Goal: Task Accomplishment & Management: Use online tool/utility

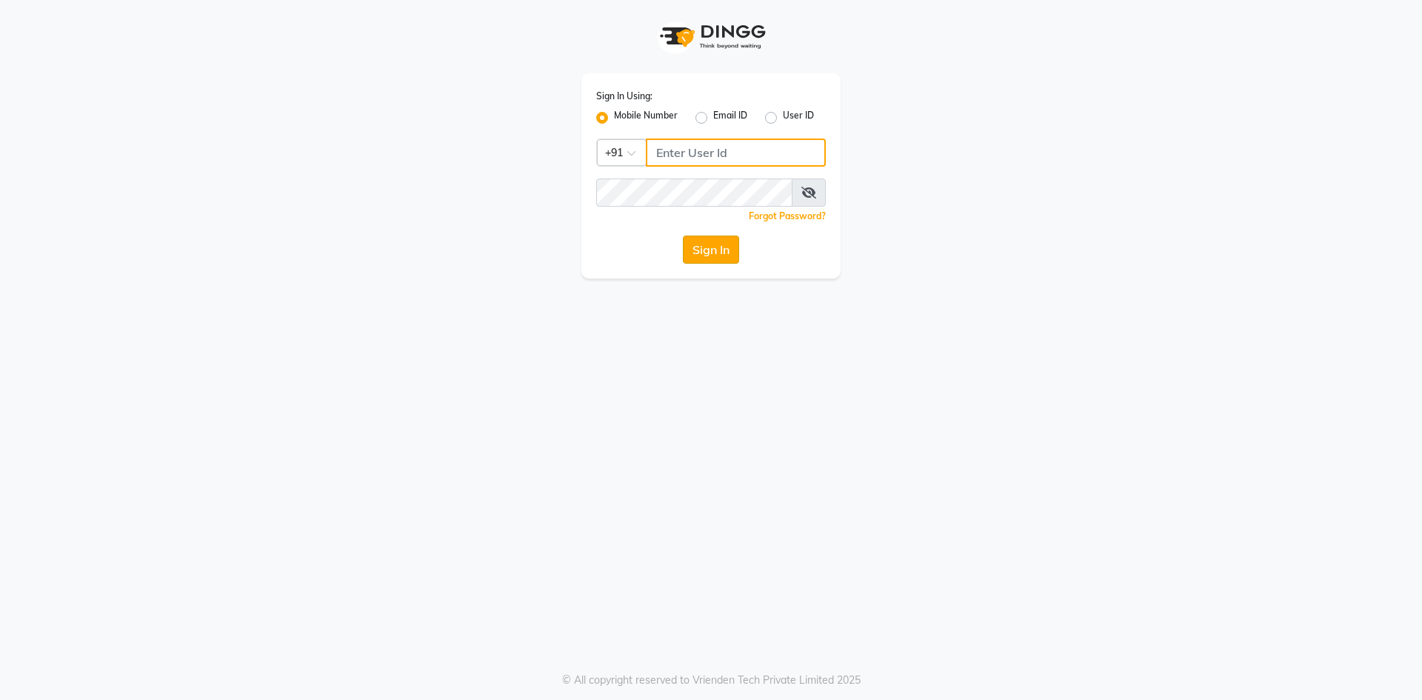
type input "9440230781"
click at [710, 259] on button "Sign In" at bounding box center [711, 250] width 56 height 28
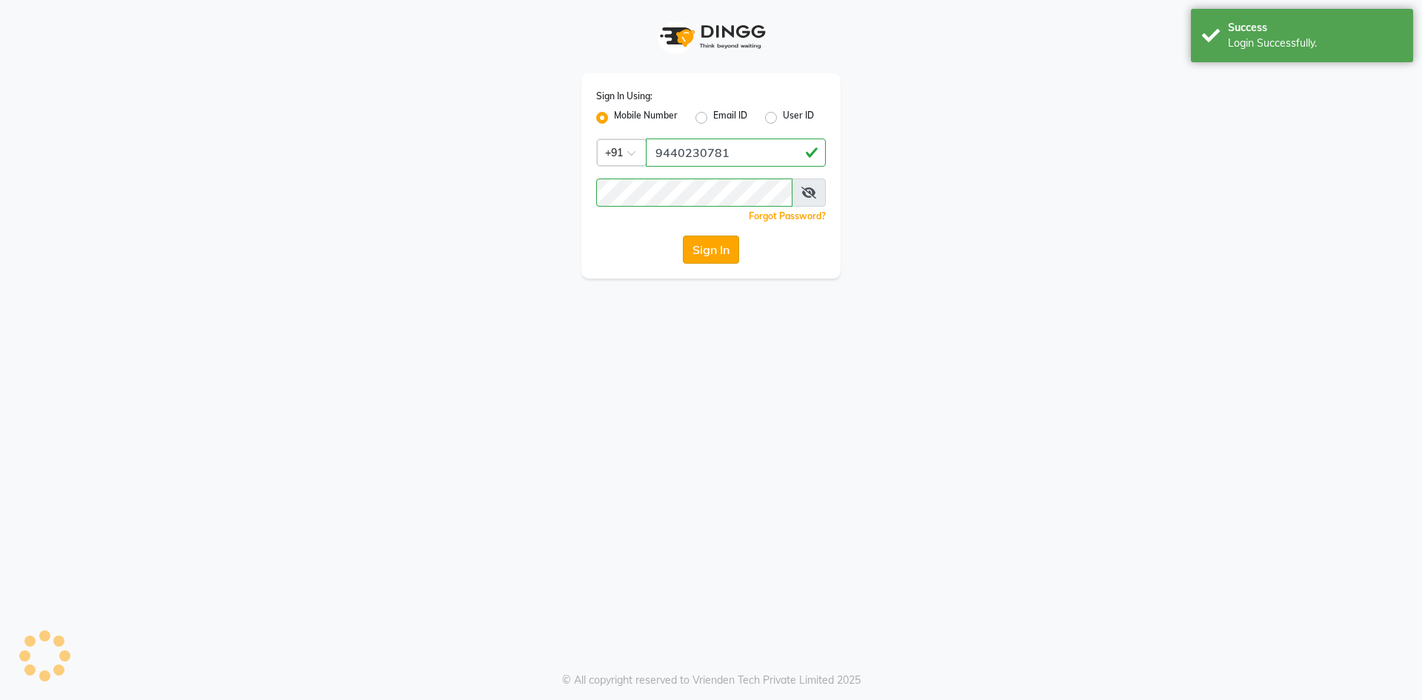
click at [701, 253] on button "Sign In" at bounding box center [711, 250] width 56 height 28
click at [714, 254] on button "Sign In" at bounding box center [711, 250] width 56 height 28
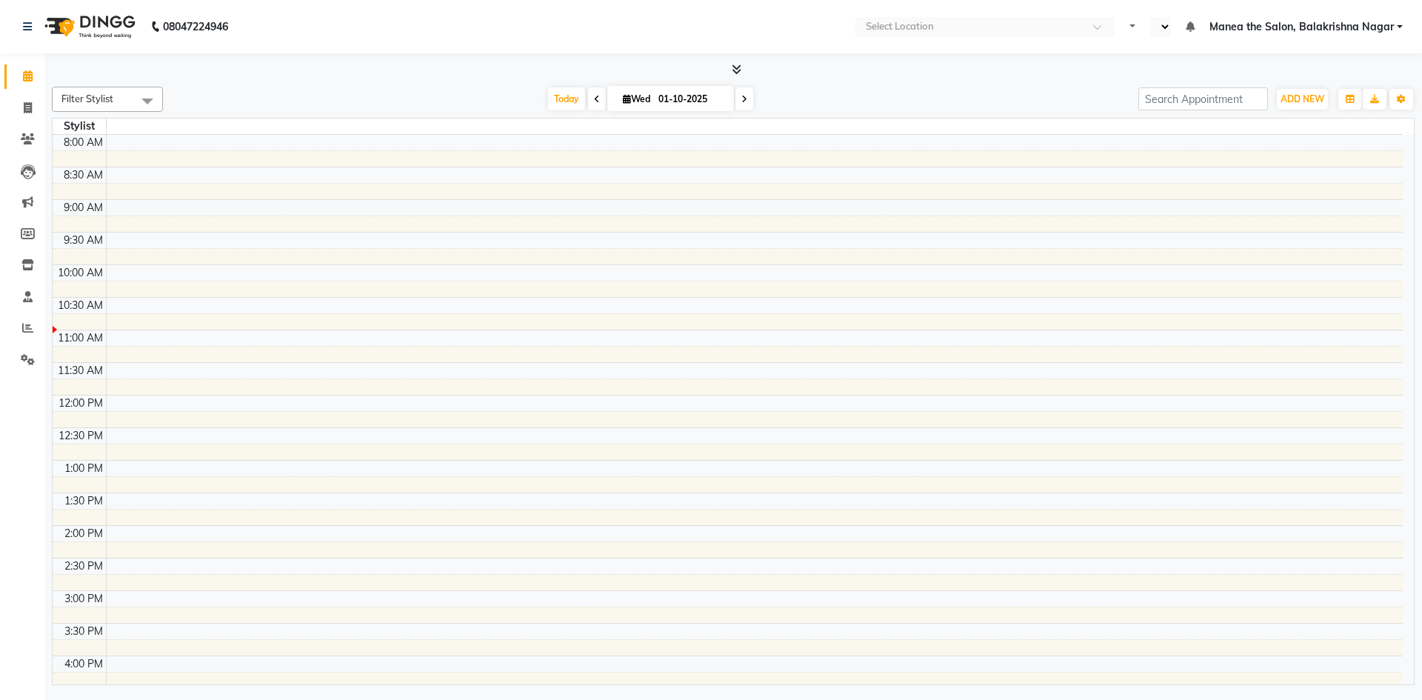
select select "en"
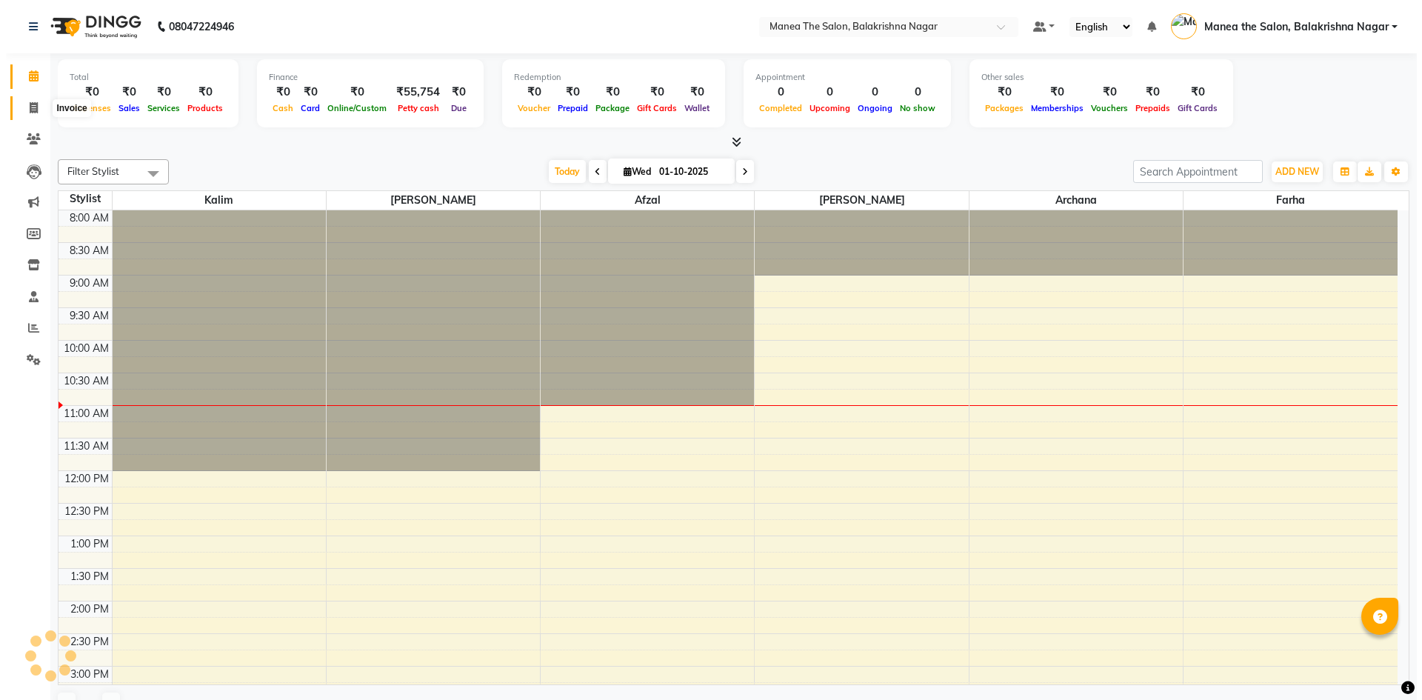
scroll to position [196, 0]
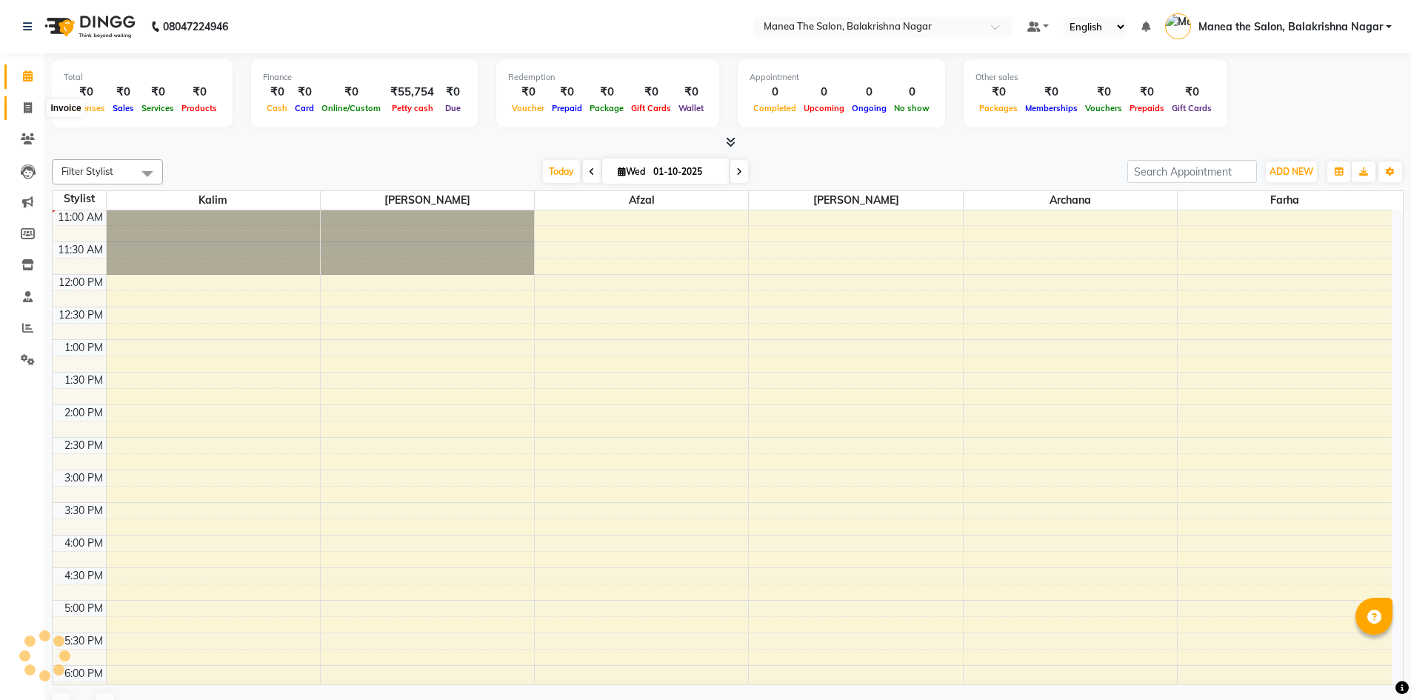
click at [33, 107] on span at bounding box center [28, 108] width 26 height 17
select select "service"
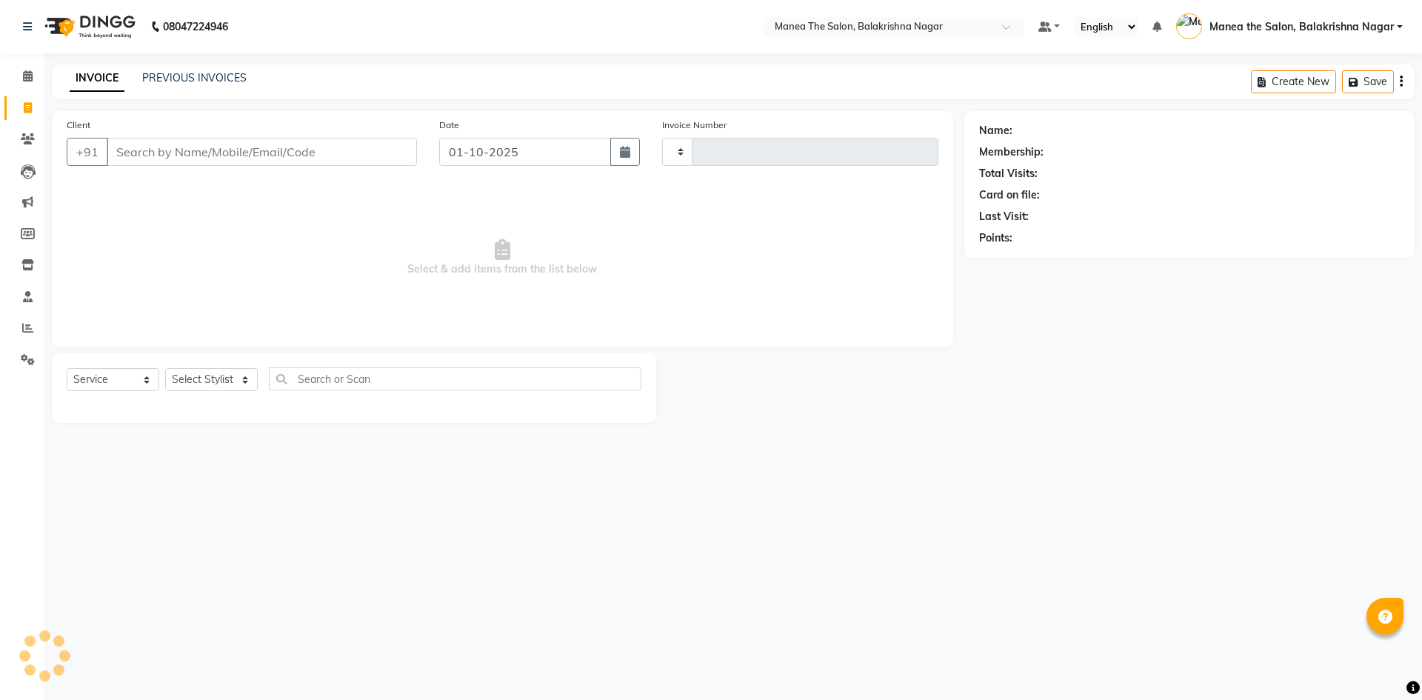
type input "0621"
select select "8200"
click at [271, 158] on input "Client" at bounding box center [262, 152] width 310 height 28
type input "9032546981"
click at [381, 157] on span "Add Client" at bounding box center [379, 151] width 59 height 15
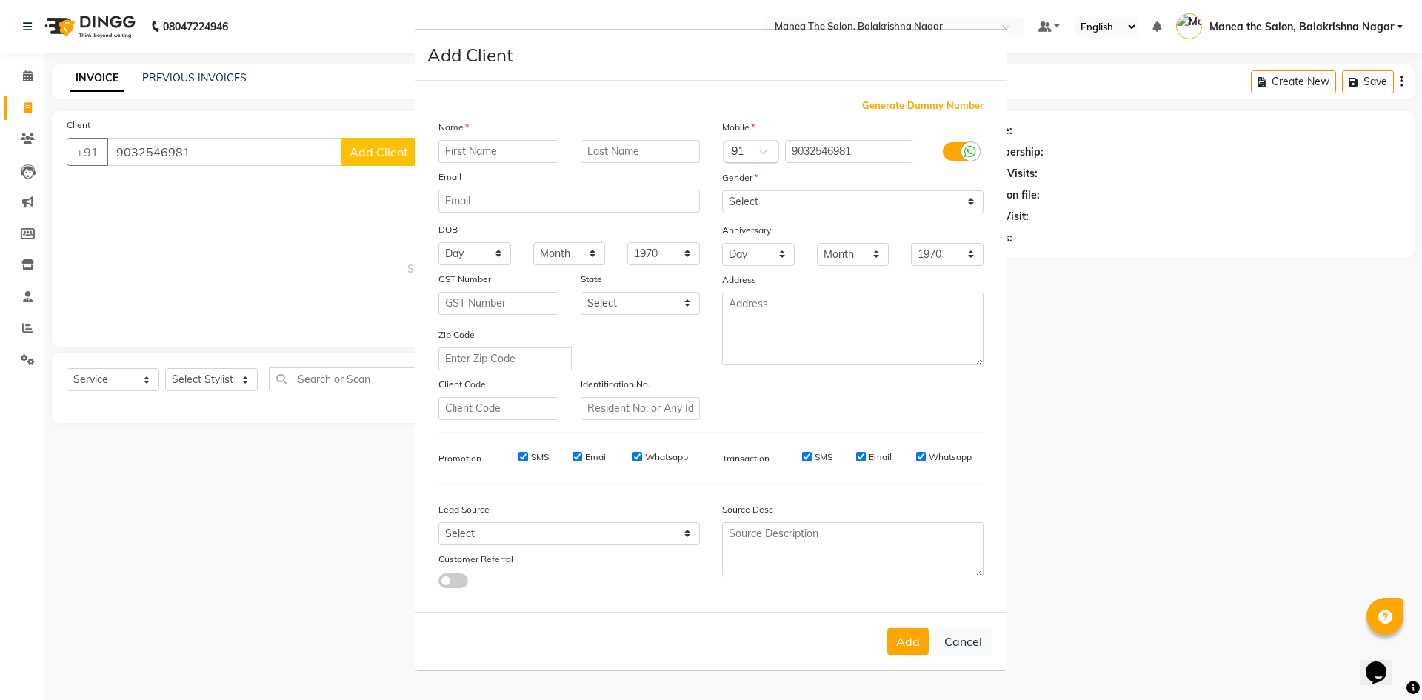
click at [484, 133] on div "Name" at bounding box center [569, 129] width 284 height 21
click at [480, 145] on input "text" at bounding box center [498, 151] width 120 height 23
click at [449, 150] on input "[PERSON_NAME]" at bounding box center [498, 151] width 120 height 23
type input "[PERSON_NAME]"
click at [743, 198] on select "Select [DEMOGRAPHIC_DATA] [DEMOGRAPHIC_DATA] Other Prefer Not To Say" at bounding box center [852, 201] width 261 height 23
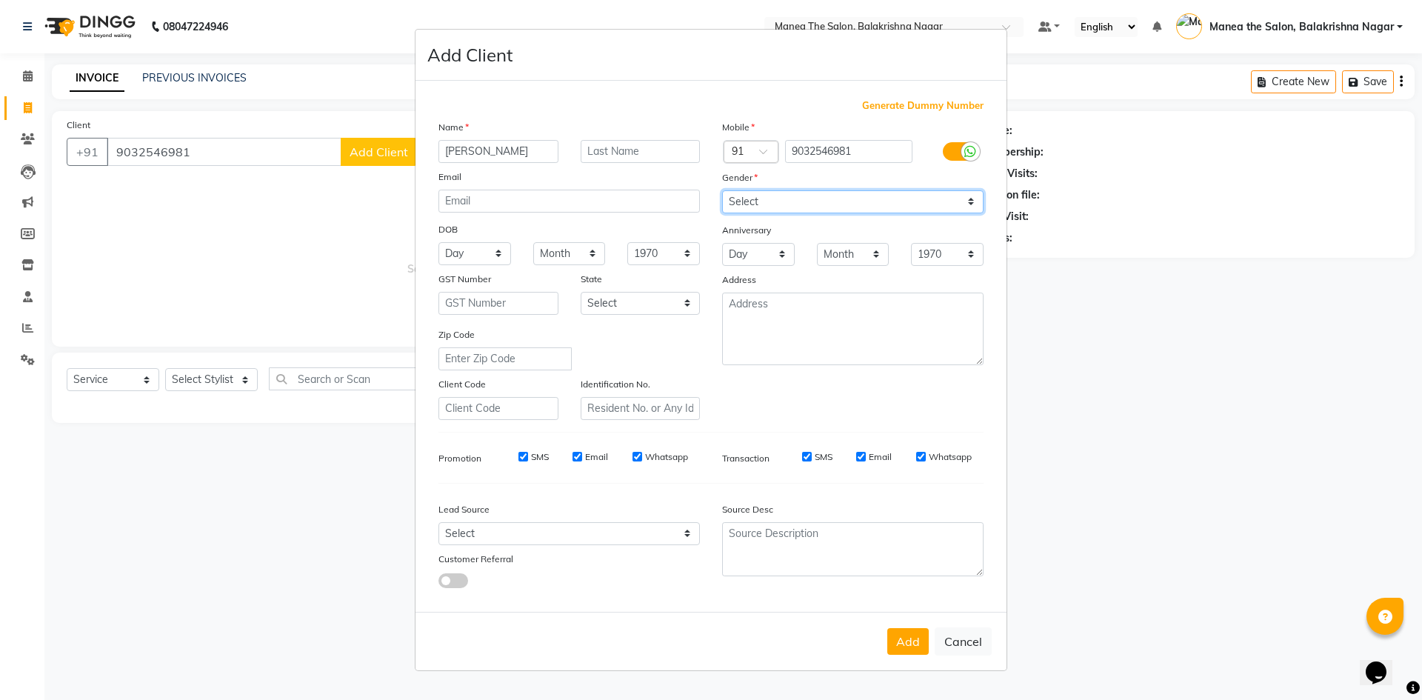
select select "[DEMOGRAPHIC_DATA]"
click at [722, 190] on select "Select [DEMOGRAPHIC_DATA] [DEMOGRAPHIC_DATA] Other Prefer Not To Say" at bounding box center [852, 201] width 261 height 23
click at [909, 644] on button "Add" at bounding box center [907, 641] width 41 height 27
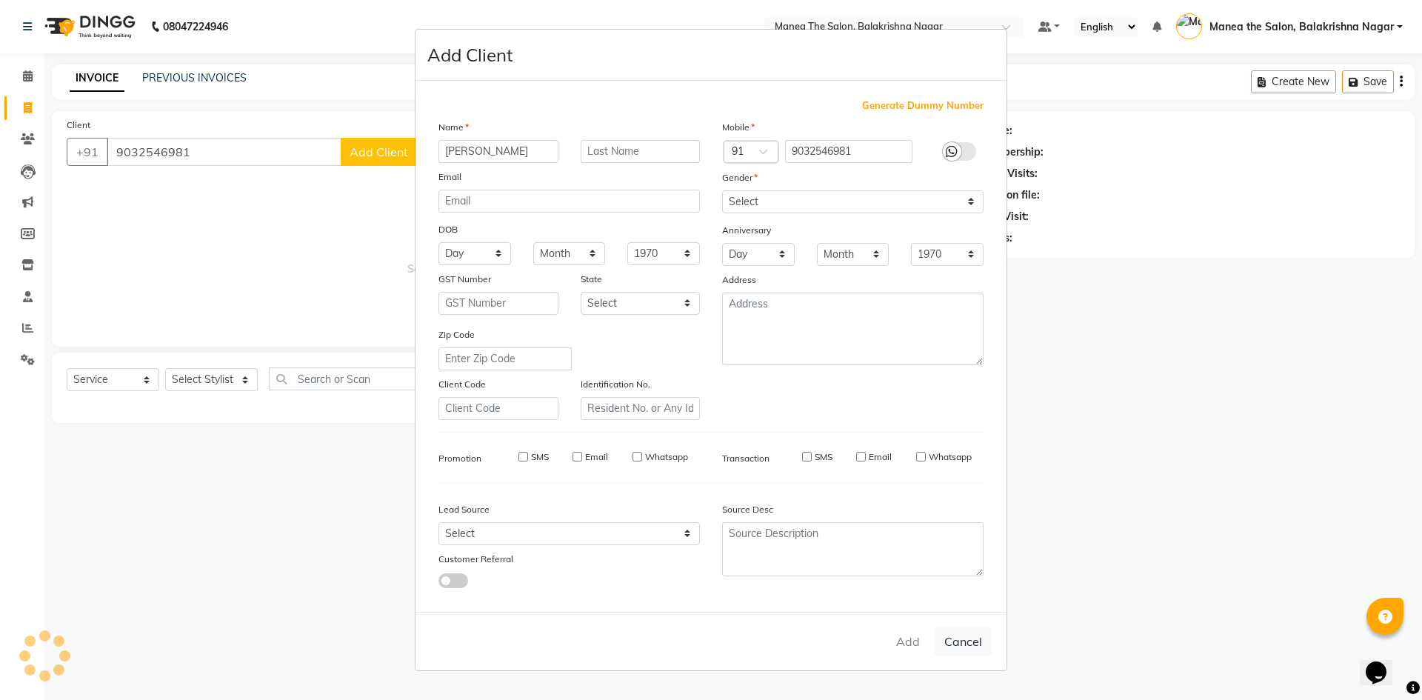
select select
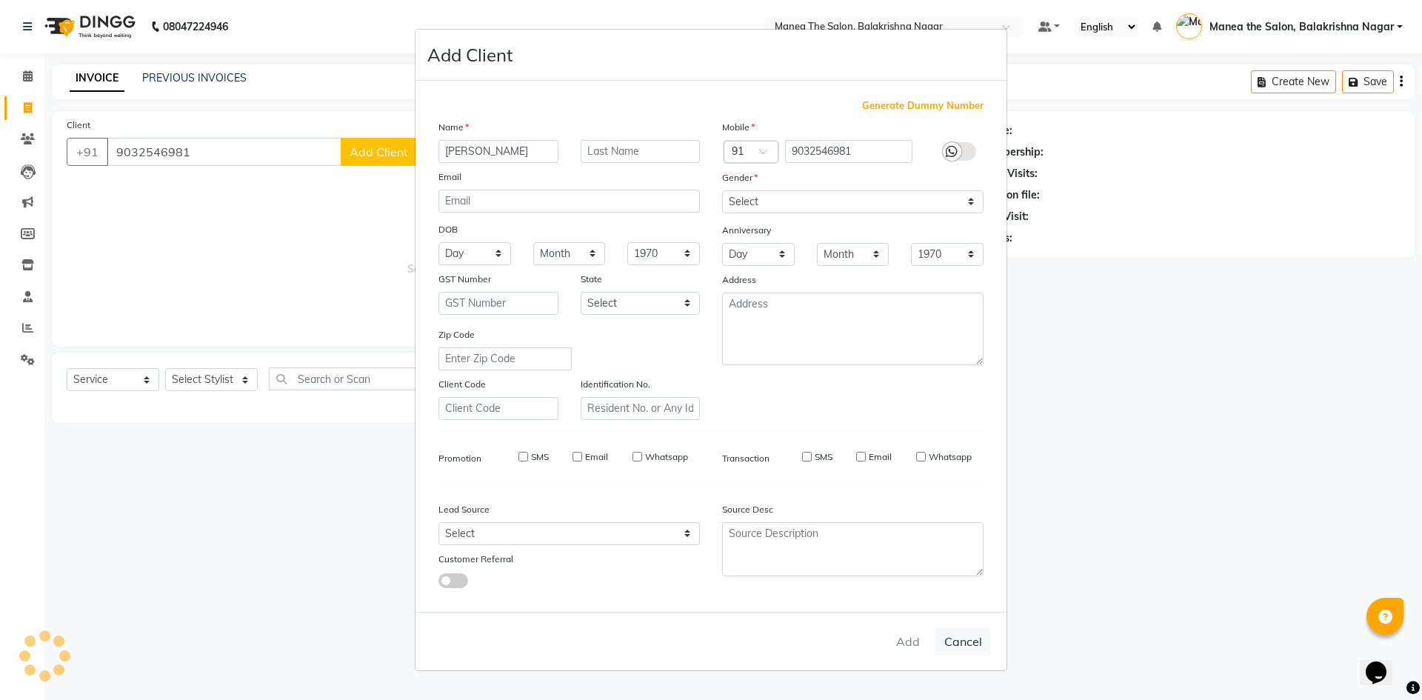
select select
checkbox input "false"
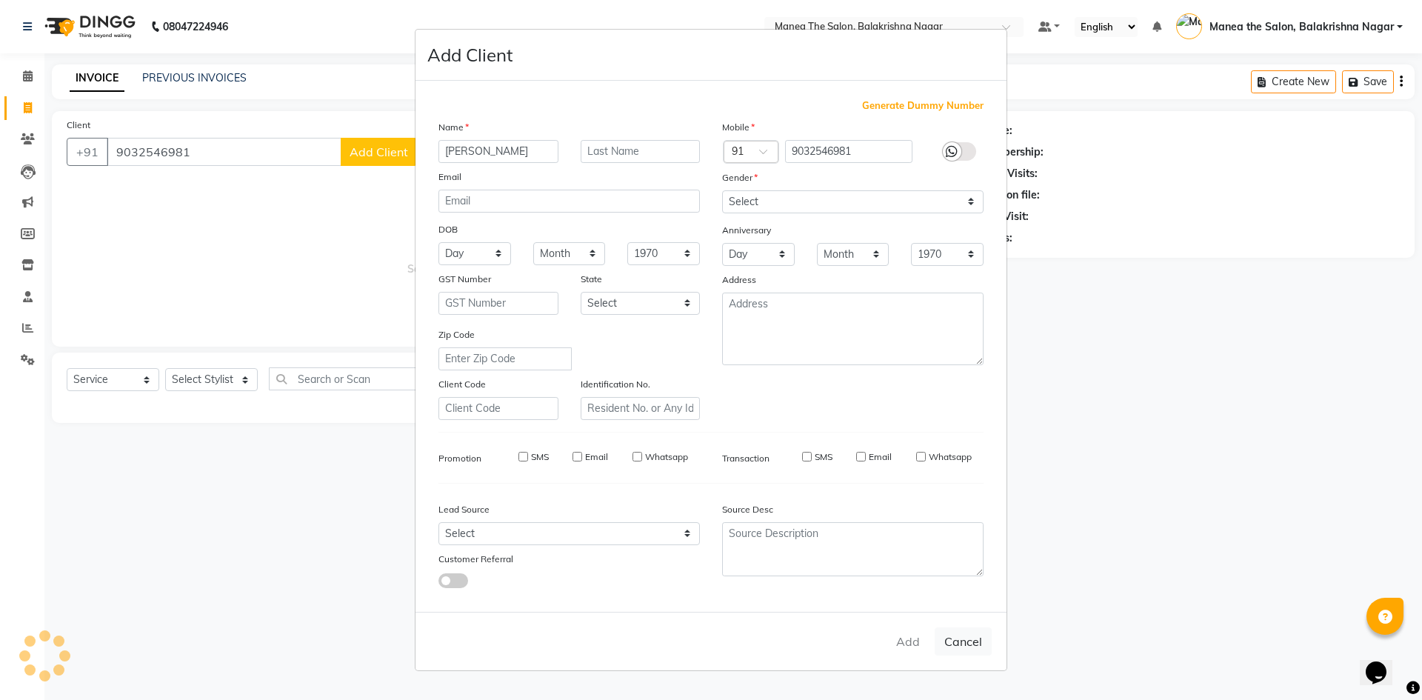
checkbox input "false"
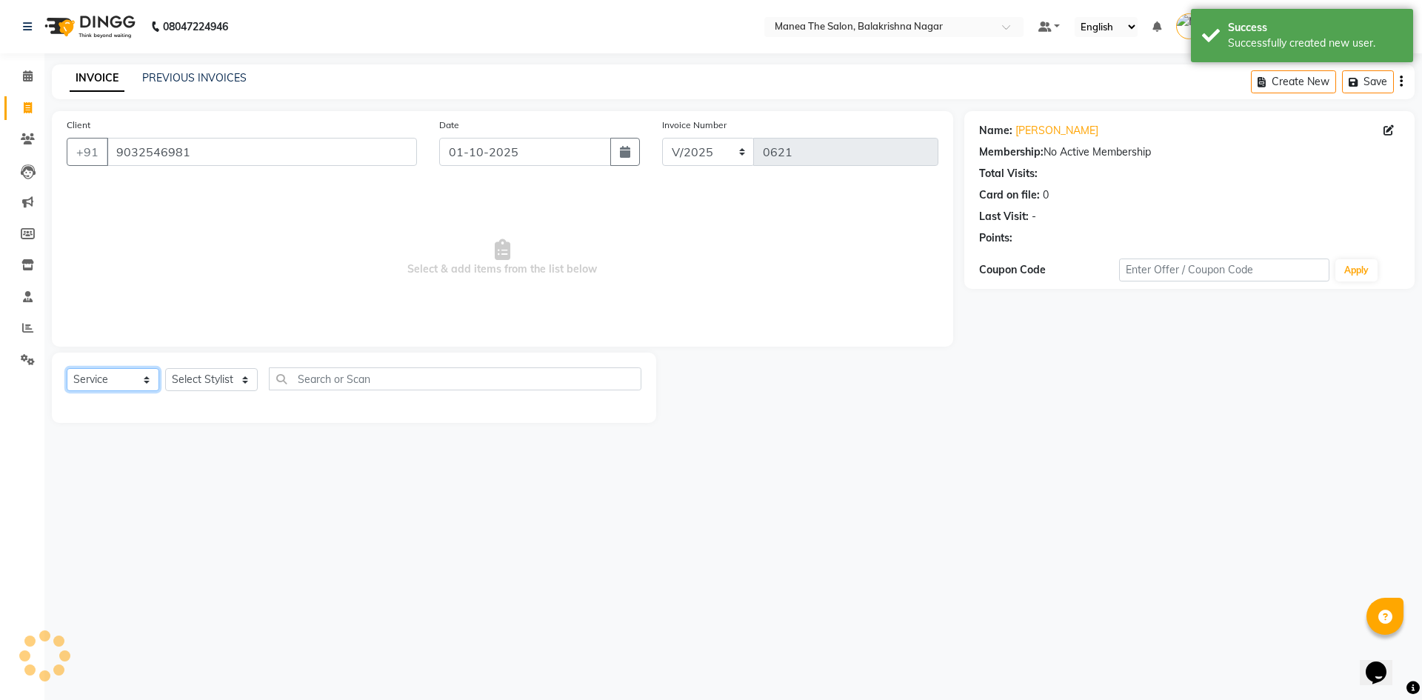
click at [143, 375] on select "Select Service Product Membership Package Voucher Prepaid Gift Card" at bounding box center [113, 379] width 93 height 23
click at [67, 368] on select "Select Service Product Membership Package Voucher Prepaid Gift Card" at bounding box center [113, 379] width 93 height 23
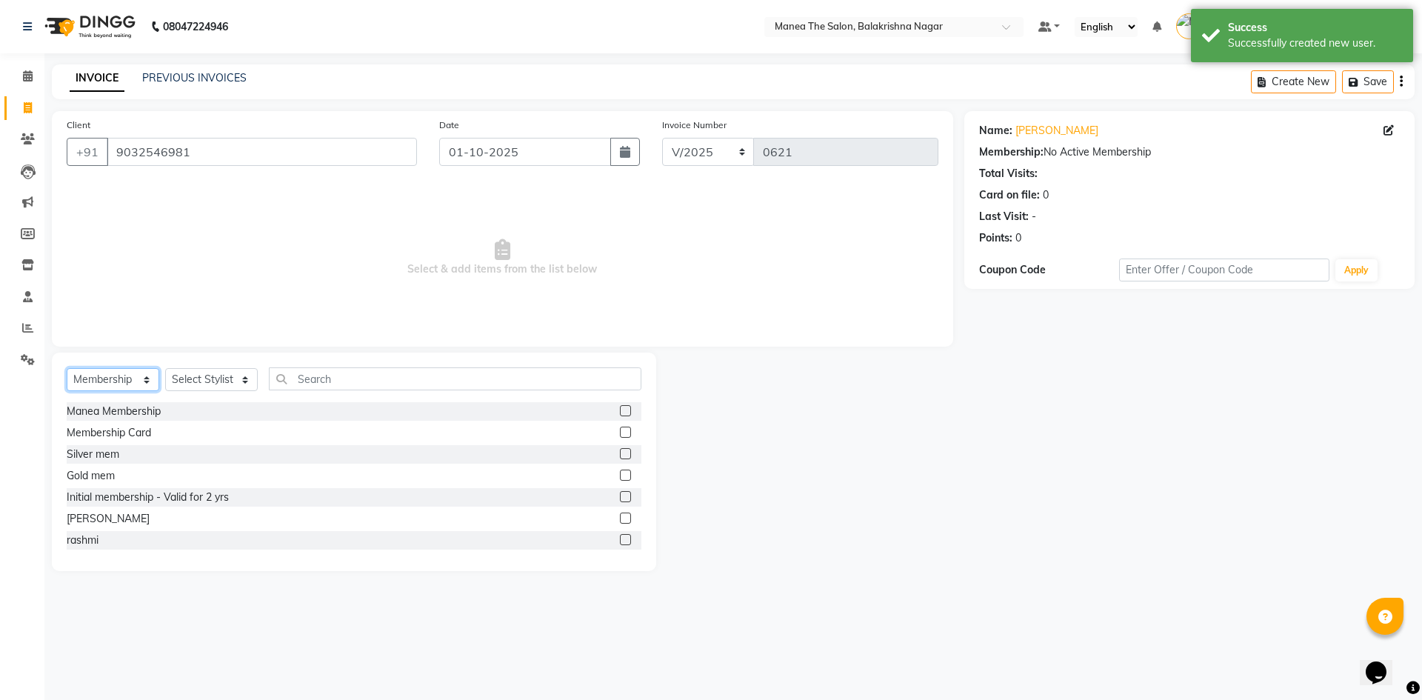
click at [116, 384] on select "Select Service Product Membership Package Voucher Prepaid Gift Card" at bounding box center [113, 379] width 93 height 23
select select "service"
click at [67, 368] on select "Select Service Product Membership Package Voucher Prepaid Gift Card" at bounding box center [113, 379] width 93 height 23
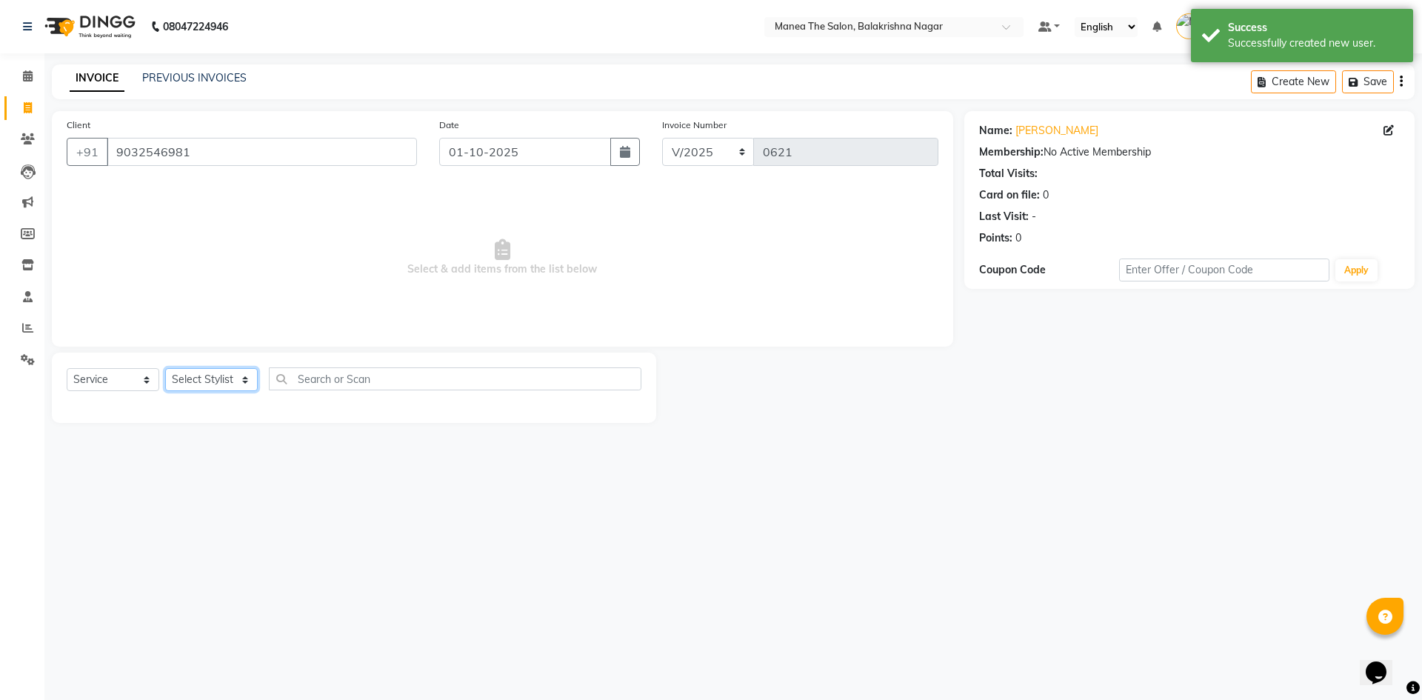
drag, startPoint x: 226, startPoint y: 382, endPoint x: 184, endPoint y: 461, distance: 89.8
click at [184, 461] on div "08047224946 Select Location × Manea The Salon, Balakrishna Nagar Default Panel …" at bounding box center [711, 350] width 1422 height 700
click at [165, 368] on select "Select Stylist [PERSON_NAME] [PERSON_NAME] [PERSON_NAME]" at bounding box center [211, 379] width 93 height 23
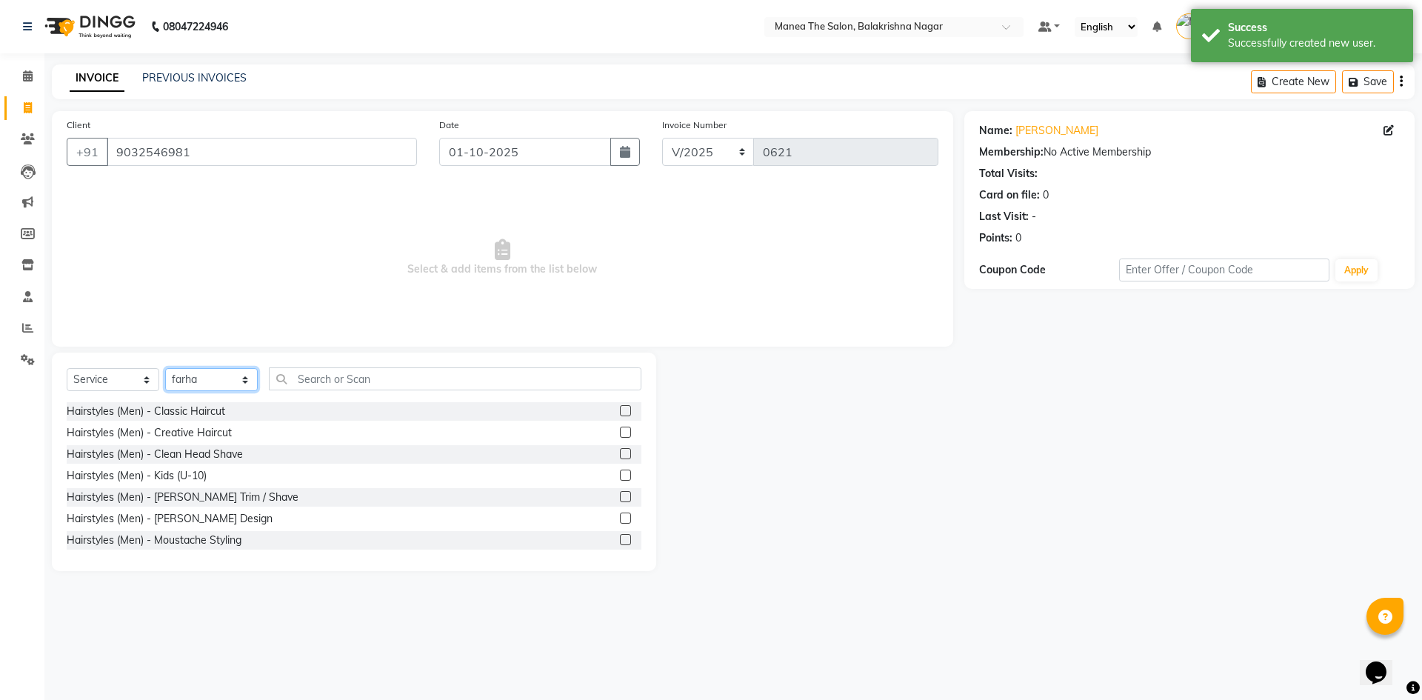
click at [193, 387] on select "Select Stylist [PERSON_NAME] [PERSON_NAME] [PERSON_NAME]" at bounding box center [211, 379] width 93 height 23
select select "77552"
click at [165, 368] on select "Select Stylist [PERSON_NAME] [PERSON_NAME] [PERSON_NAME]" at bounding box center [211, 379] width 93 height 23
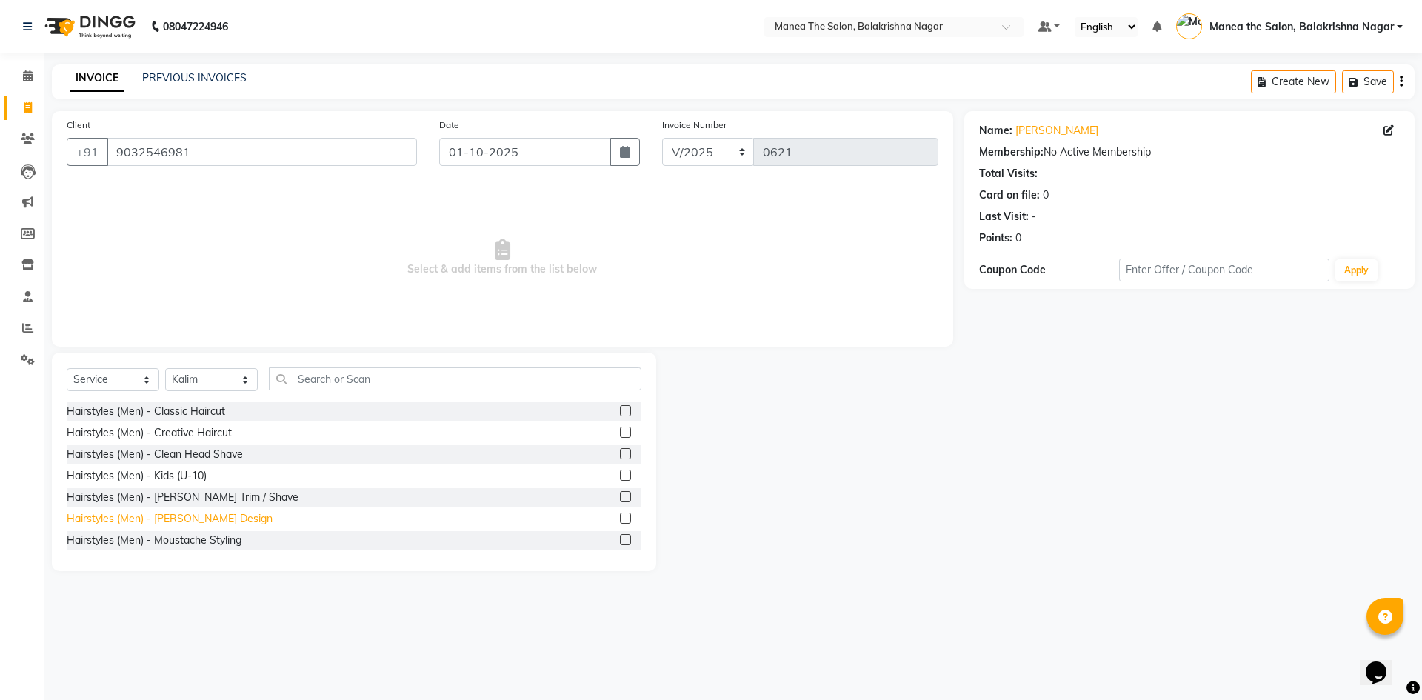
click at [198, 516] on div "Hairstyles (Men) - [PERSON_NAME] Design" at bounding box center [170, 519] width 206 height 16
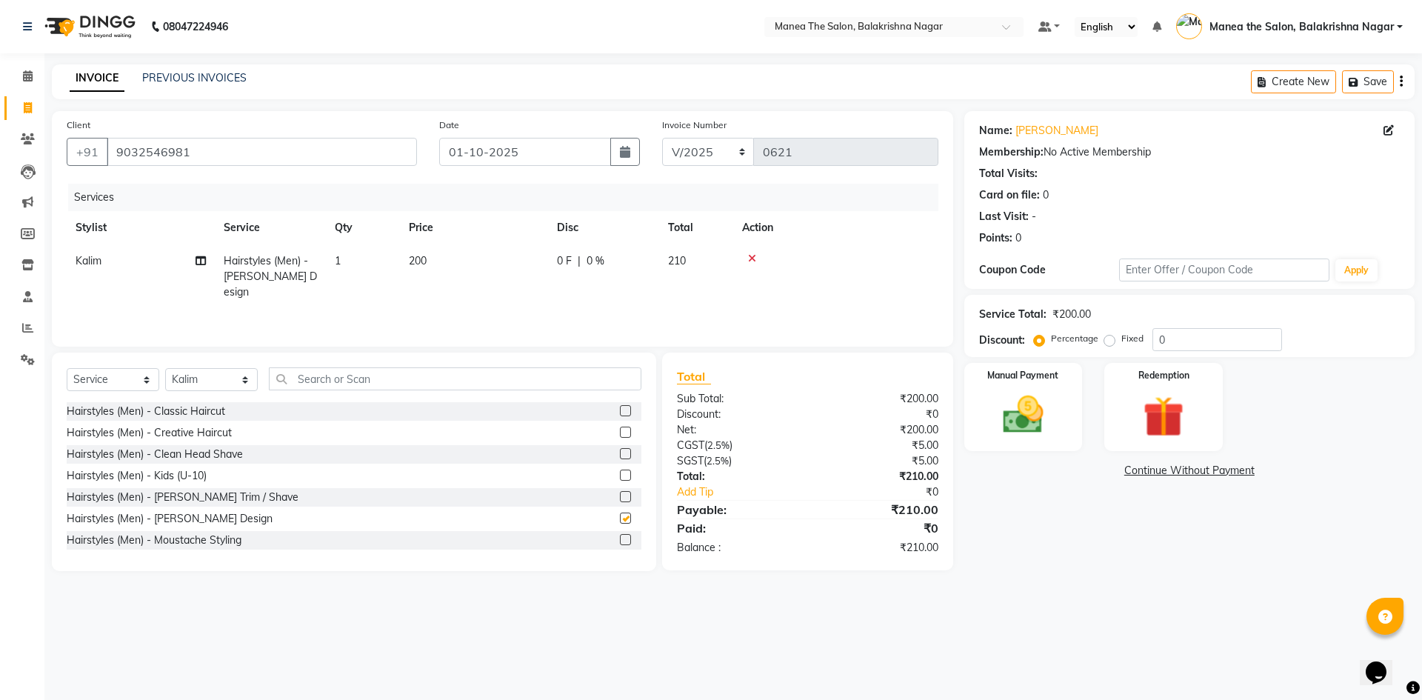
checkbox input "false"
click at [433, 260] on td "200" at bounding box center [474, 276] width 148 height 64
select select "77552"
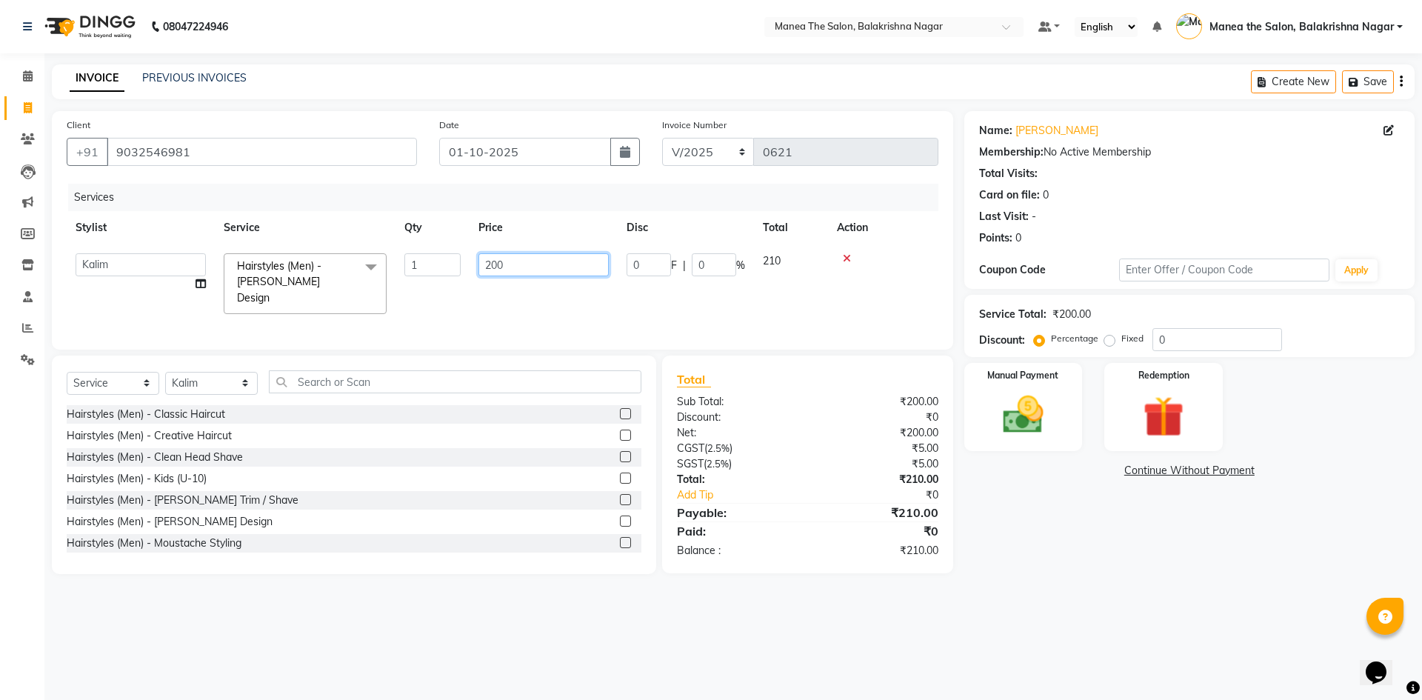
click at [515, 258] on input "200" at bounding box center [543, 264] width 130 height 23
type input "250"
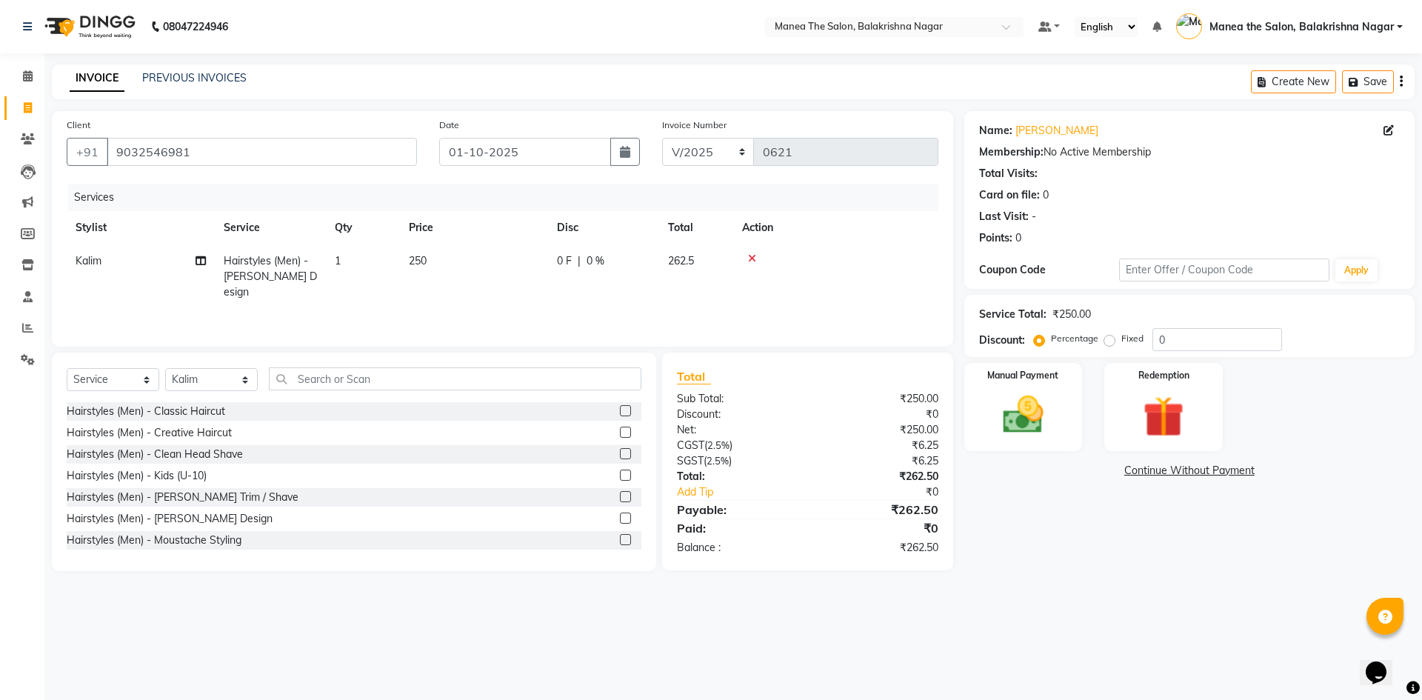
click at [613, 193] on div "Services" at bounding box center [508, 197] width 881 height 27
click at [1184, 338] on input "0" at bounding box center [1217, 339] width 130 height 23
type input "30"
click at [1064, 527] on div "Name: [PERSON_NAME] Membership: No Active Membership Total Visits: Card on file…" at bounding box center [1194, 341] width 461 height 460
click at [1120, 571] on main "INVOICE PREVIOUS INVOICES Create New Save Client [PHONE_NUMBER] Date [DATE] Inv…" at bounding box center [733, 328] width 1378 height 529
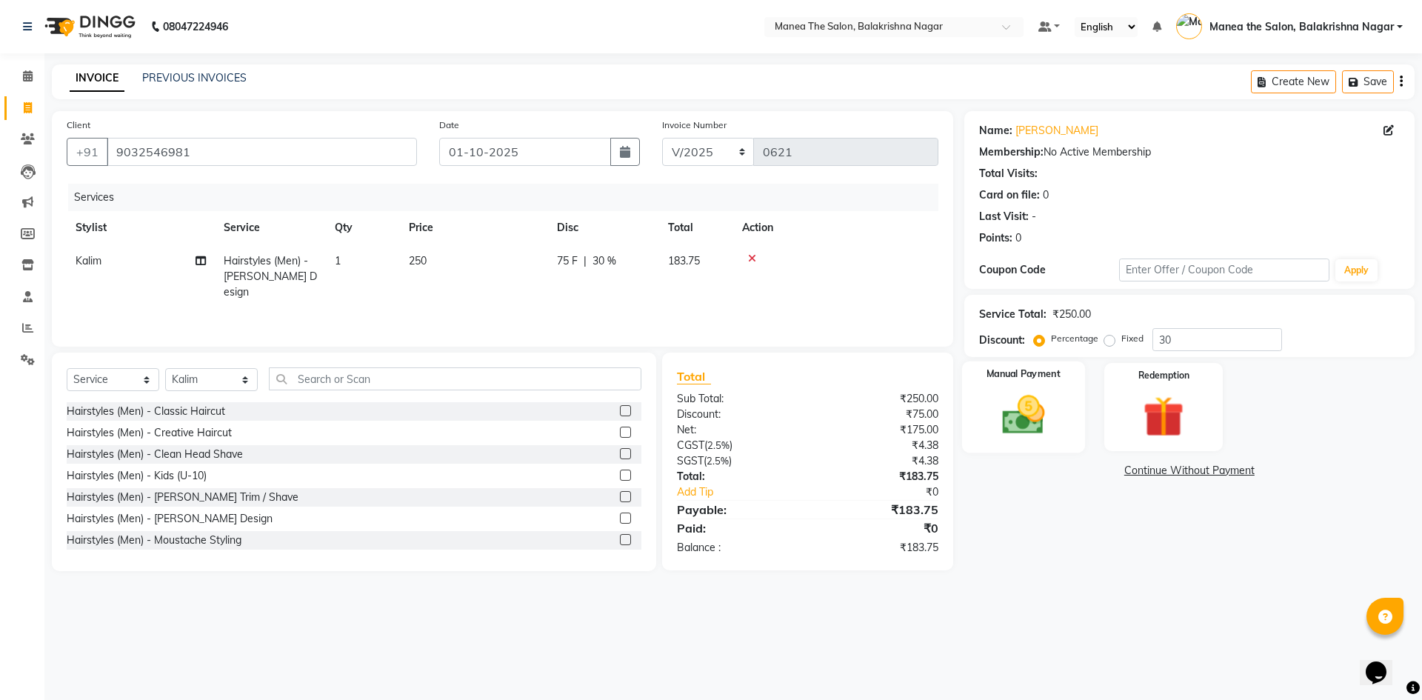
click at [1007, 391] on img at bounding box center [1023, 414] width 69 height 49
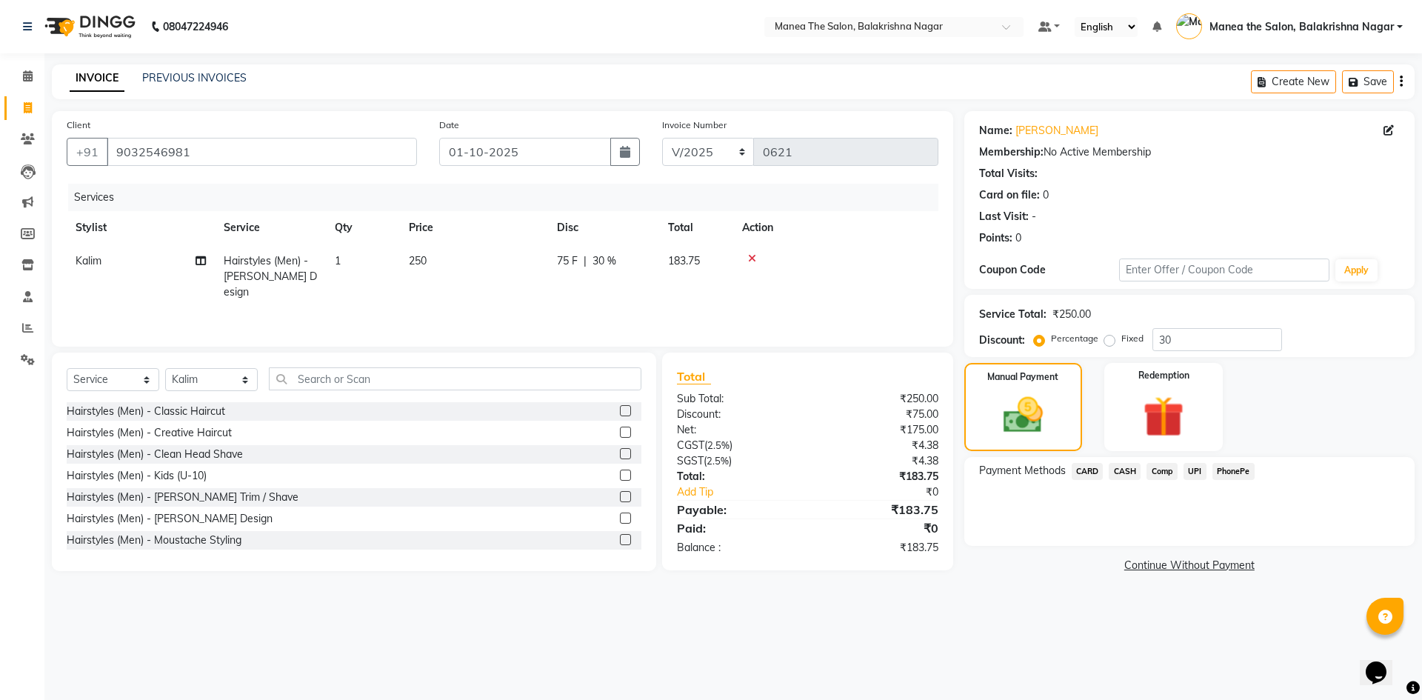
click at [1195, 469] on span "UPI" at bounding box center [1195, 471] width 23 height 17
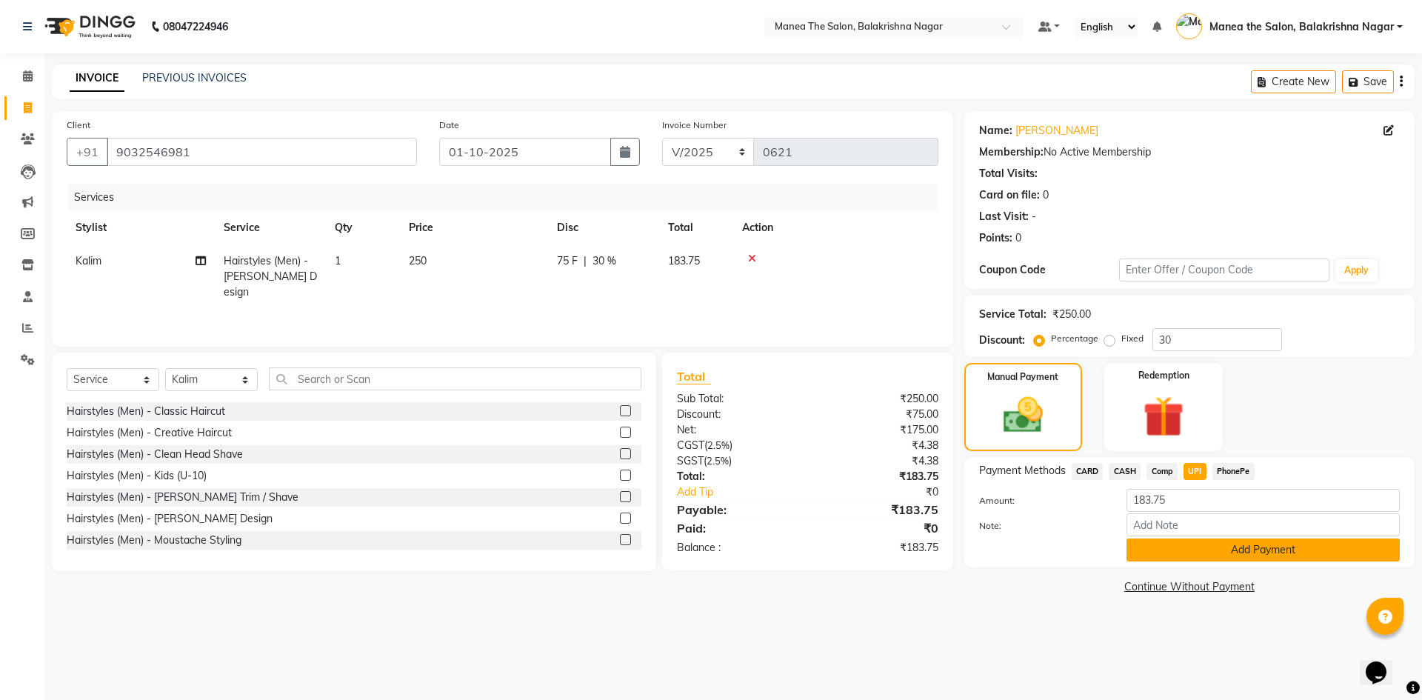
click at [1218, 543] on button "Add Payment" at bounding box center [1263, 549] width 273 height 23
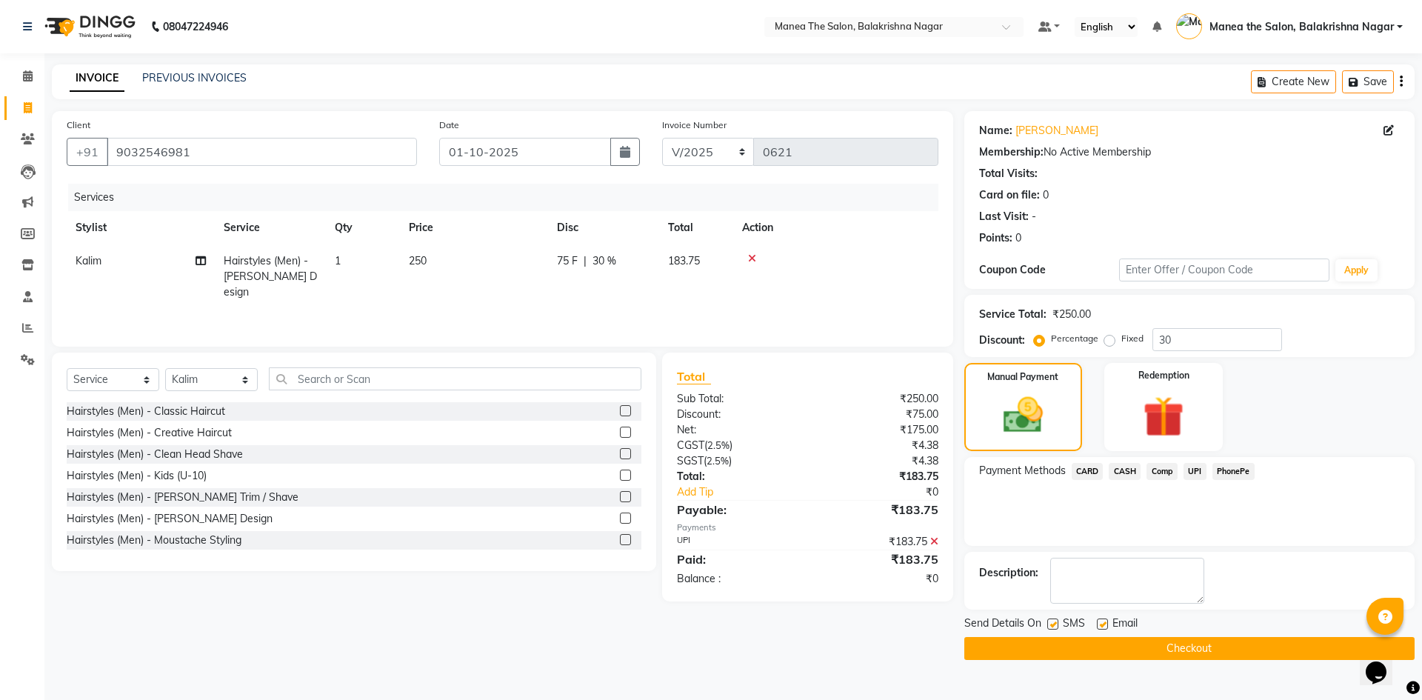
click at [1200, 647] on button "Checkout" at bounding box center [1189, 648] width 450 height 23
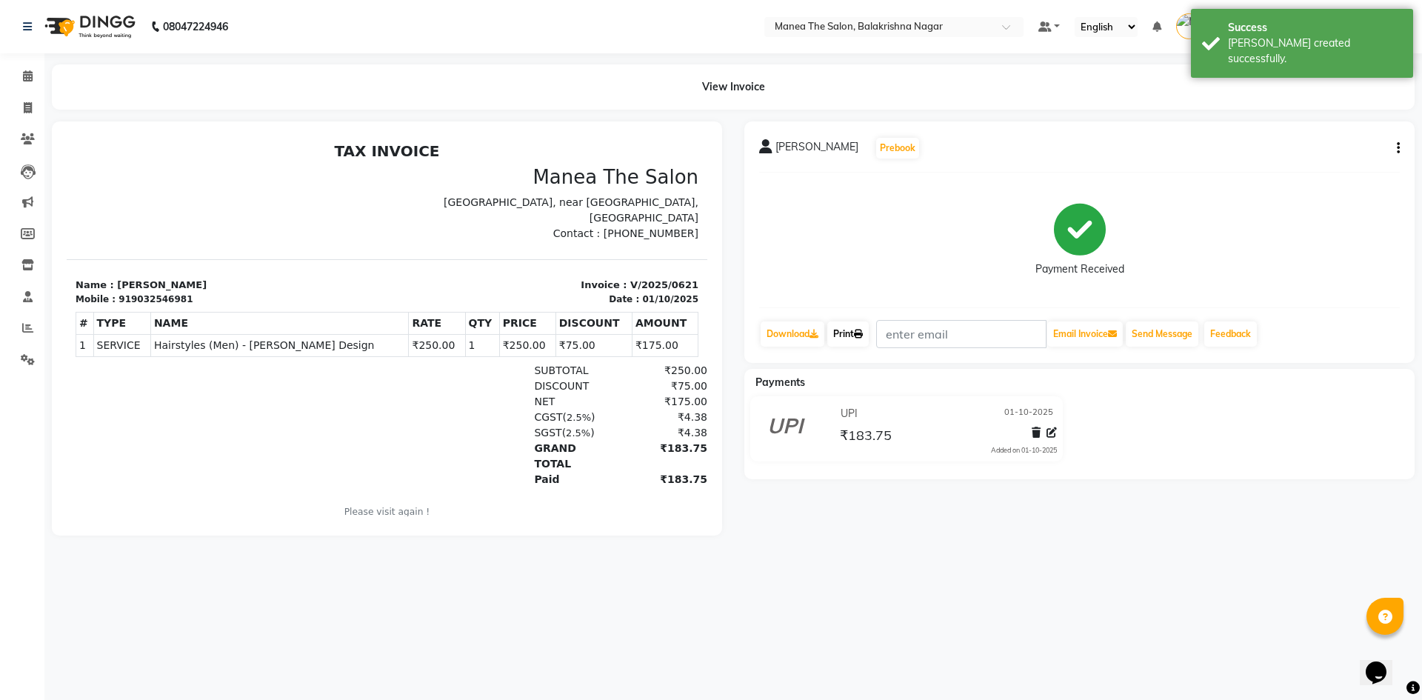
click at [844, 336] on link "Print" at bounding box center [847, 333] width 41 height 25
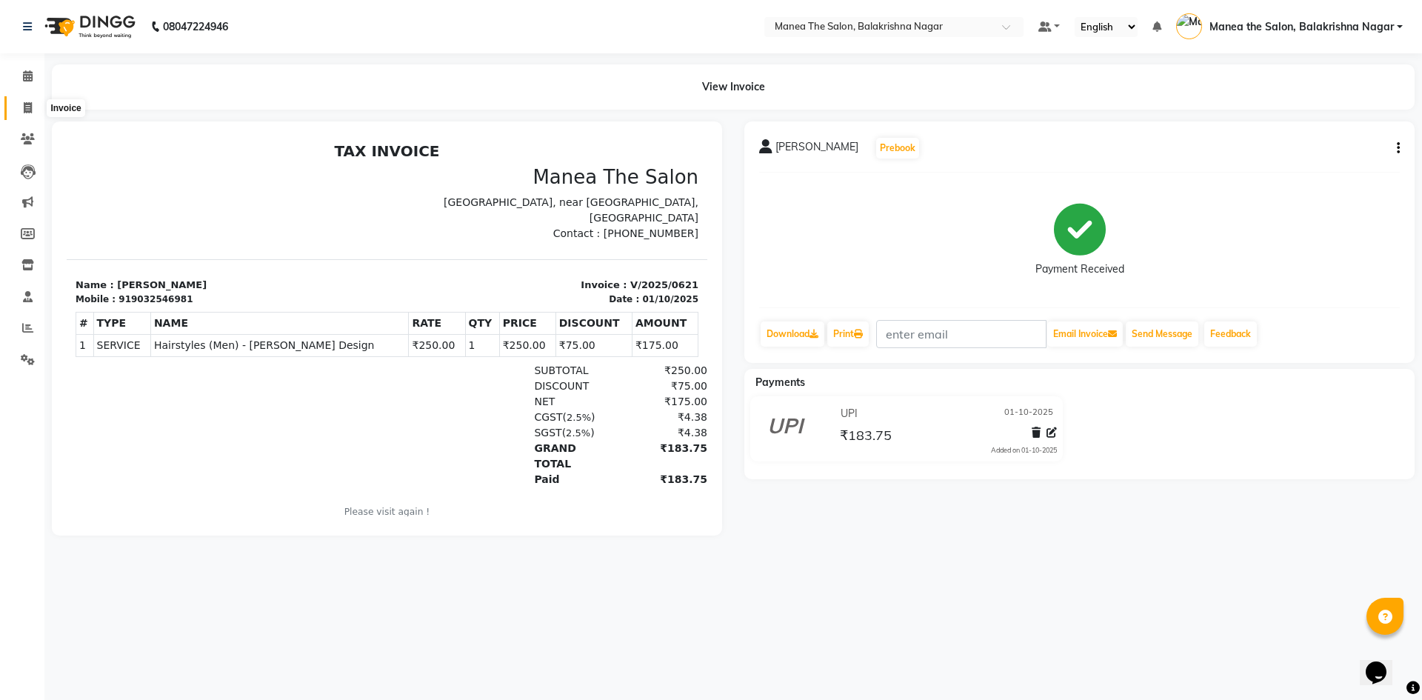
click at [22, 109] on span at bounding box center [28, 108] width 26 height 17
select select "service"
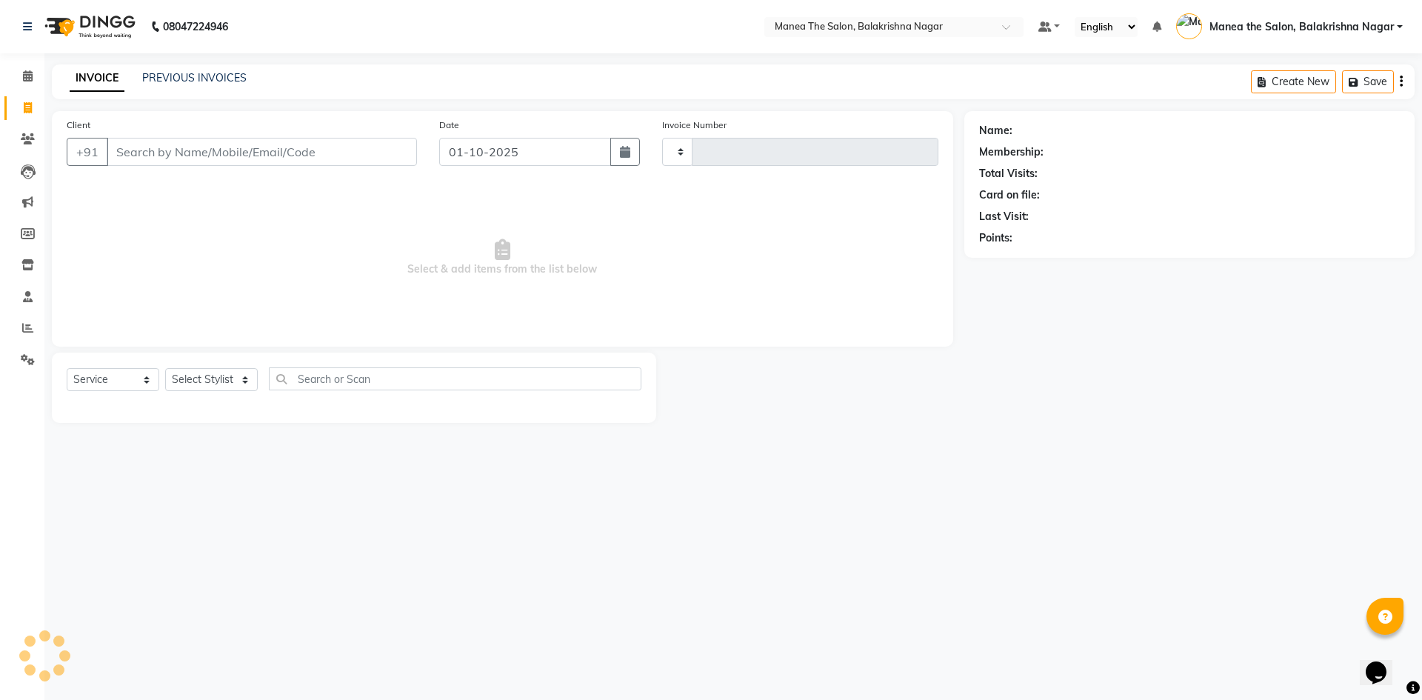
type input "0622"
select select "8200"
click at [153, 148] on input "Client" at bounding box center [262, 152] width 310 height 28
click at [167, 157] on input "Client" at bounding box center [262, 152] width 310 height 28
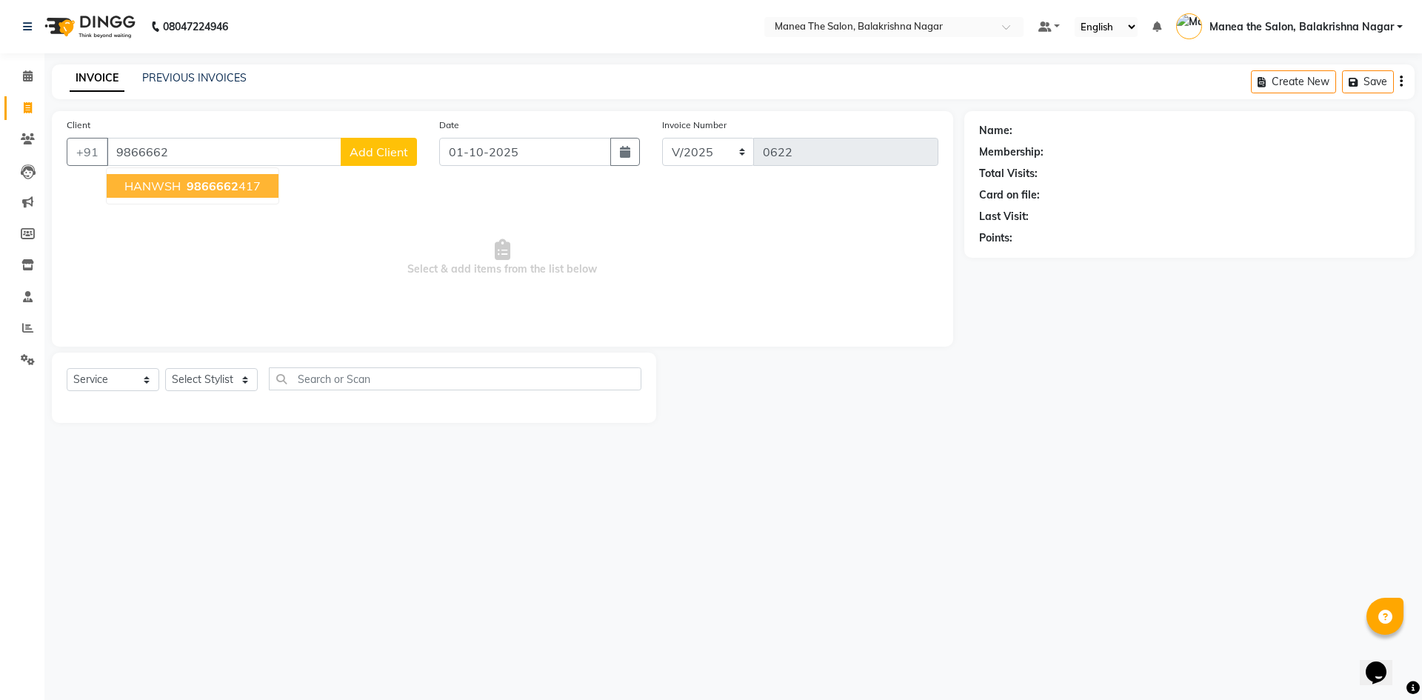
click at [191, 197] on button "HANWSH 9866662 417" at bounding box center [193, 186] width 172 height 24
type input "9866662417"
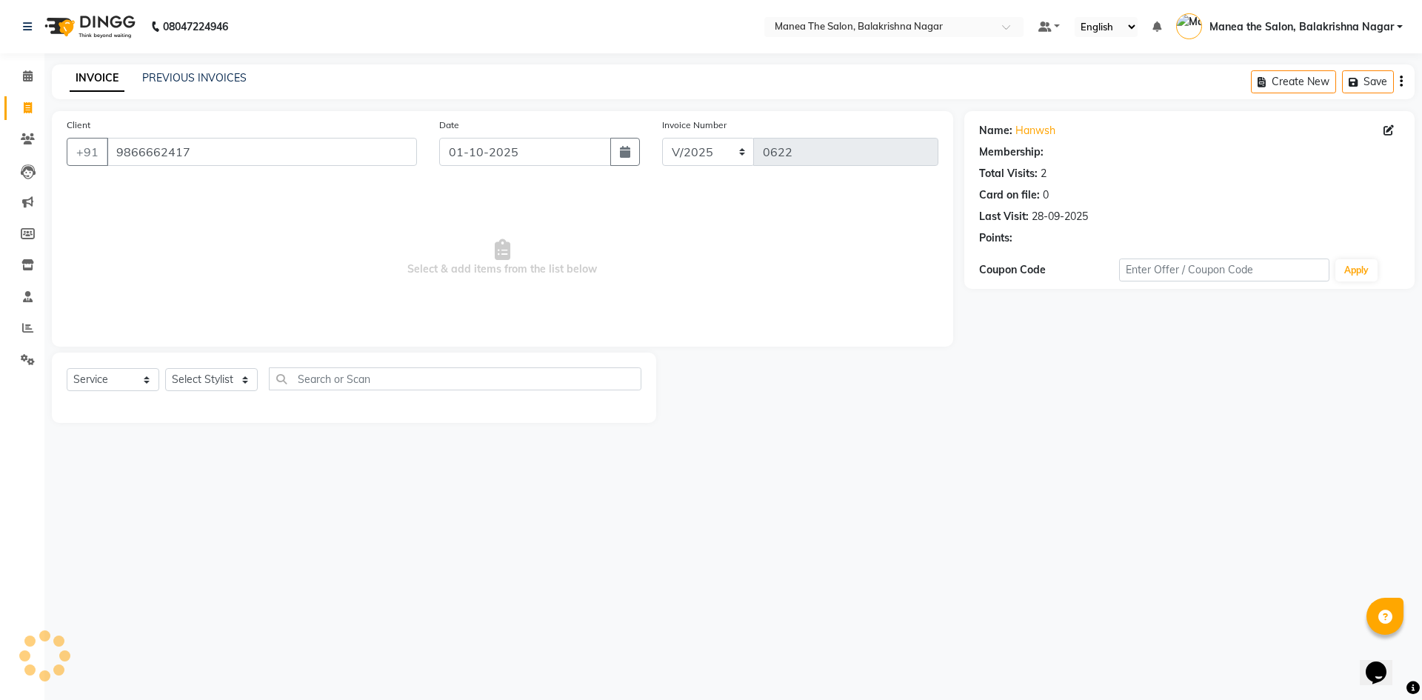
select select "1: Object"
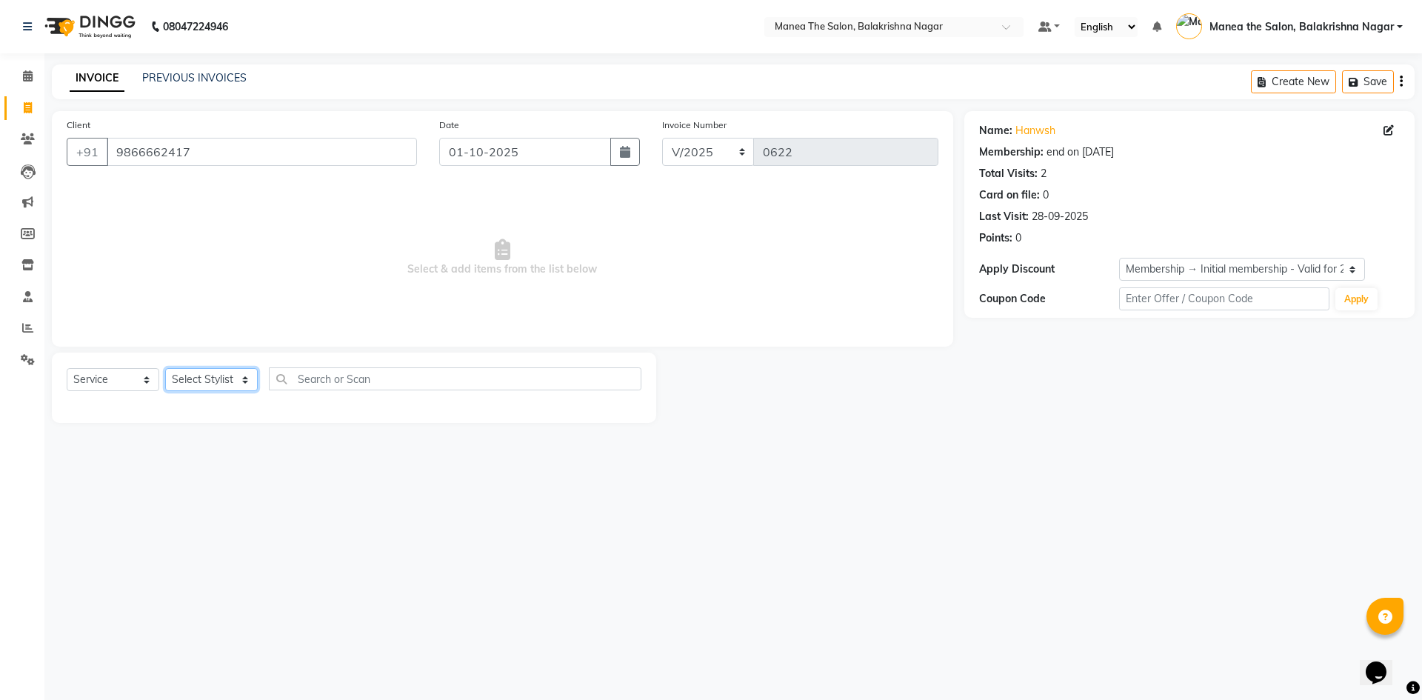
click at [198, 378] on select "Select Stylist [PERSON_NAME] [PERSON_NAME] [PERSON_NAME]" at bounding box center [211, 379] width 93 height 23
select select "77555"
click at [165, 368] on select "Select Stylist [PERSON_NAME] [PERSON_NAME] [PERSON_NAME]" at bounding box center [211, 379] width 93 height 23
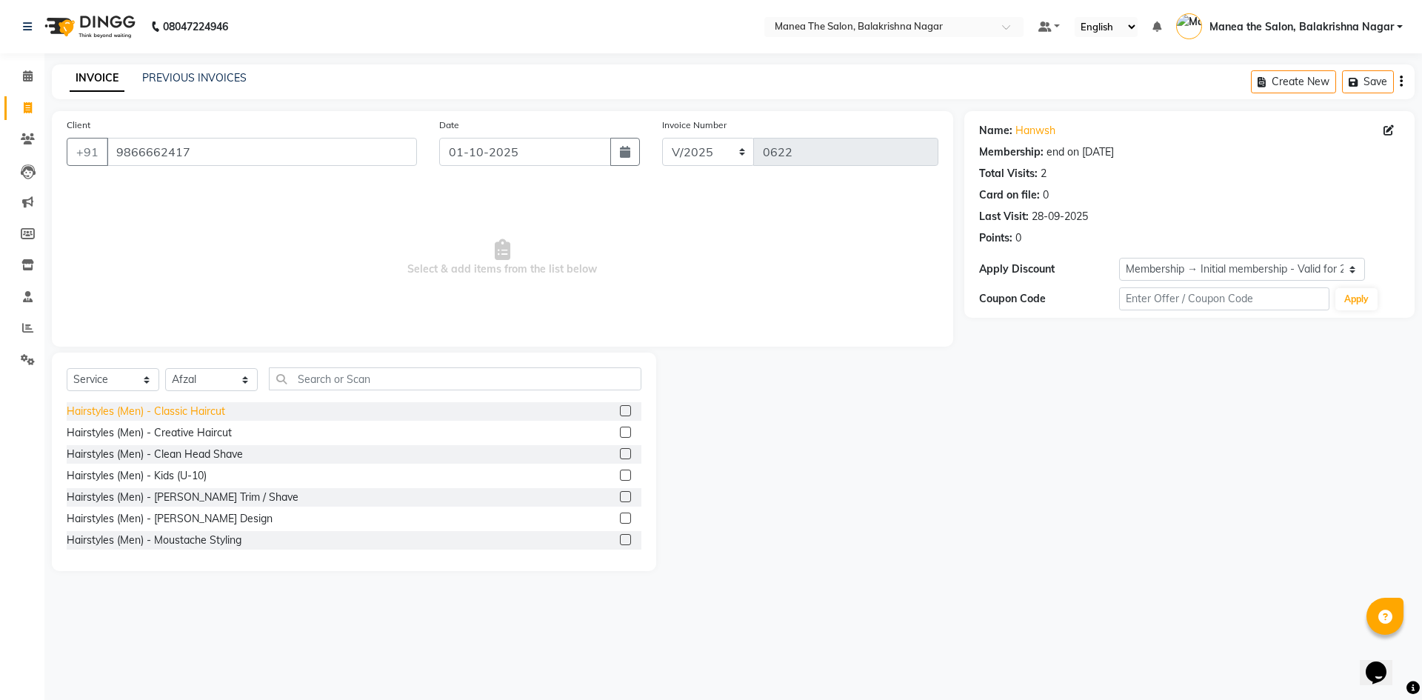
click at [175, 416] on div "Hairstyles (Men) - Classic Haircut" at bounding box center [146, 412] width 159 height 16
checkbox input "false"
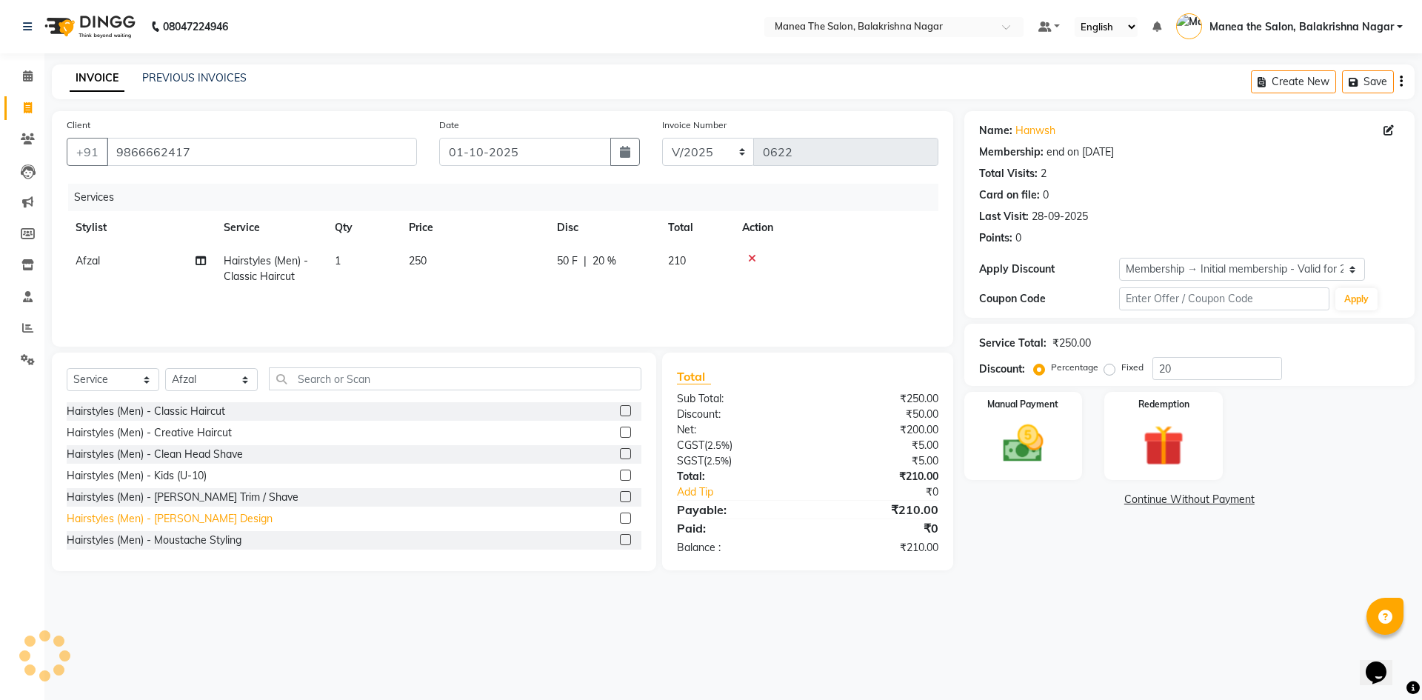
click at [198, 519] on div "Hairstyles (Men) - [PERSON_NAME] Design" at bounding box center [170, 519] width 206 height 16
checkbox input "false"
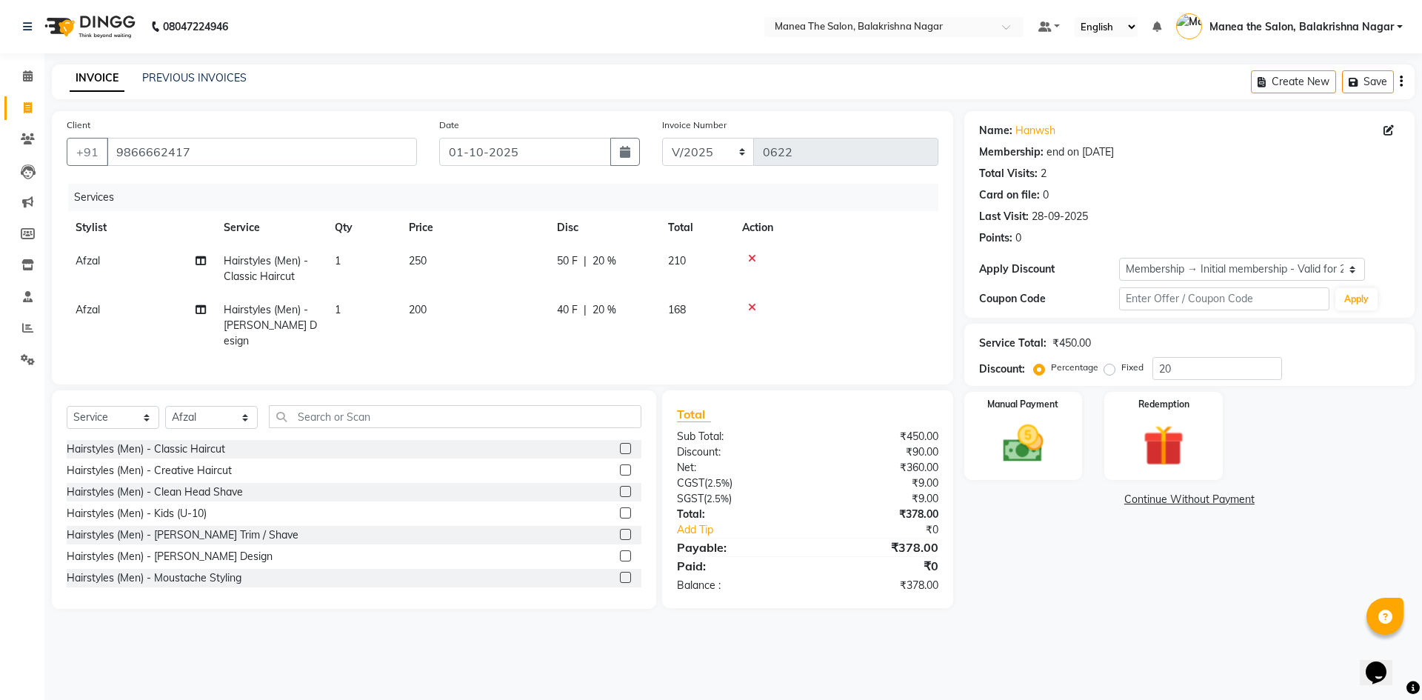
click at [423, 262] on span "250" at bounding box center [418, 260] width 18 height 13
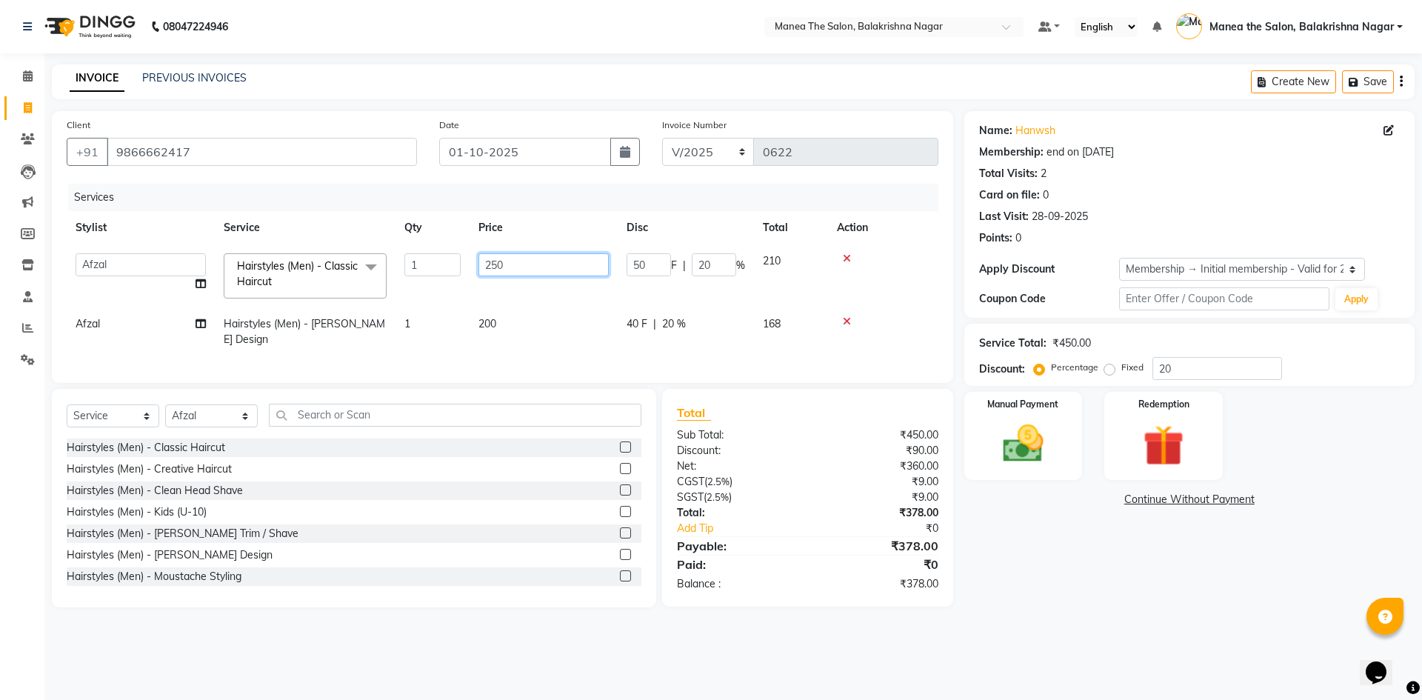
click at [490, 265] on input "250" at bounding box center [543, 264] width 130 height 23
type input "350"
click at [490, 321] on td "200" at bounding box center [544, 331] width 148 height 49
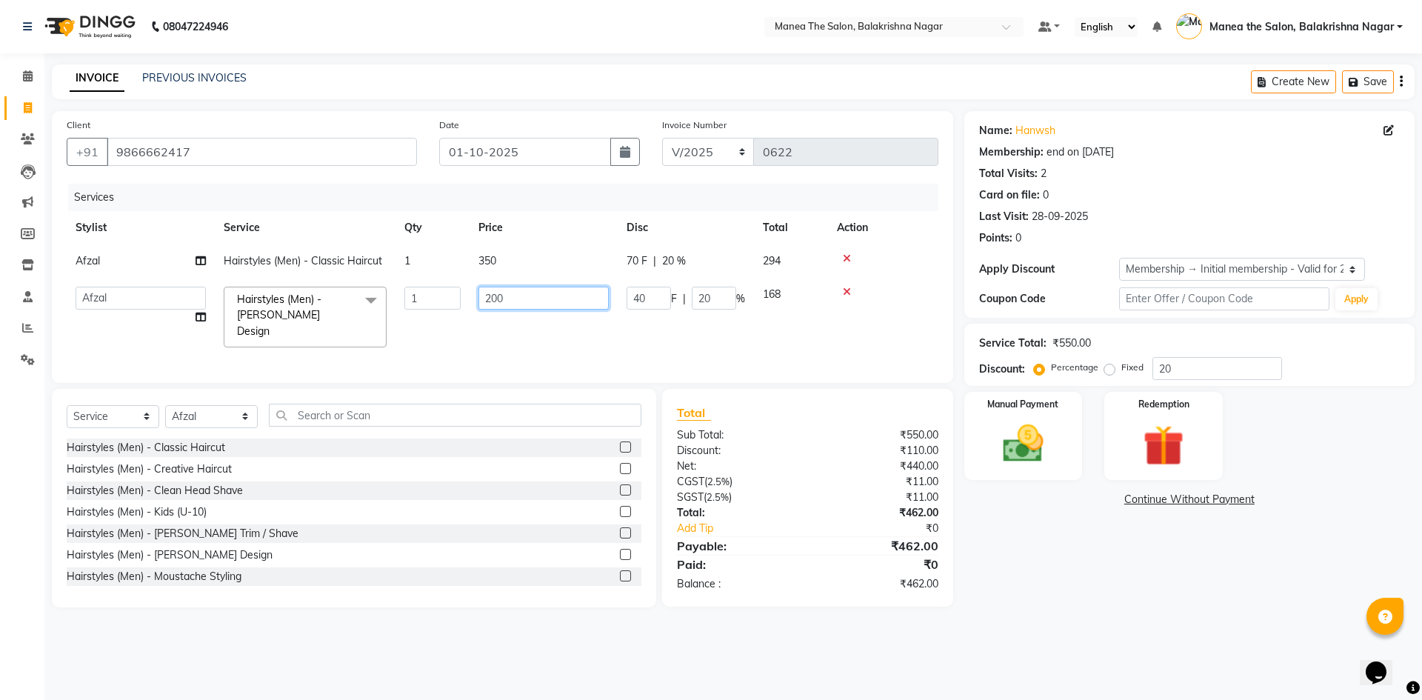
click at [498, 294] on input "200" at bounding box center [543, 298] width 130 height 23
type input "250"
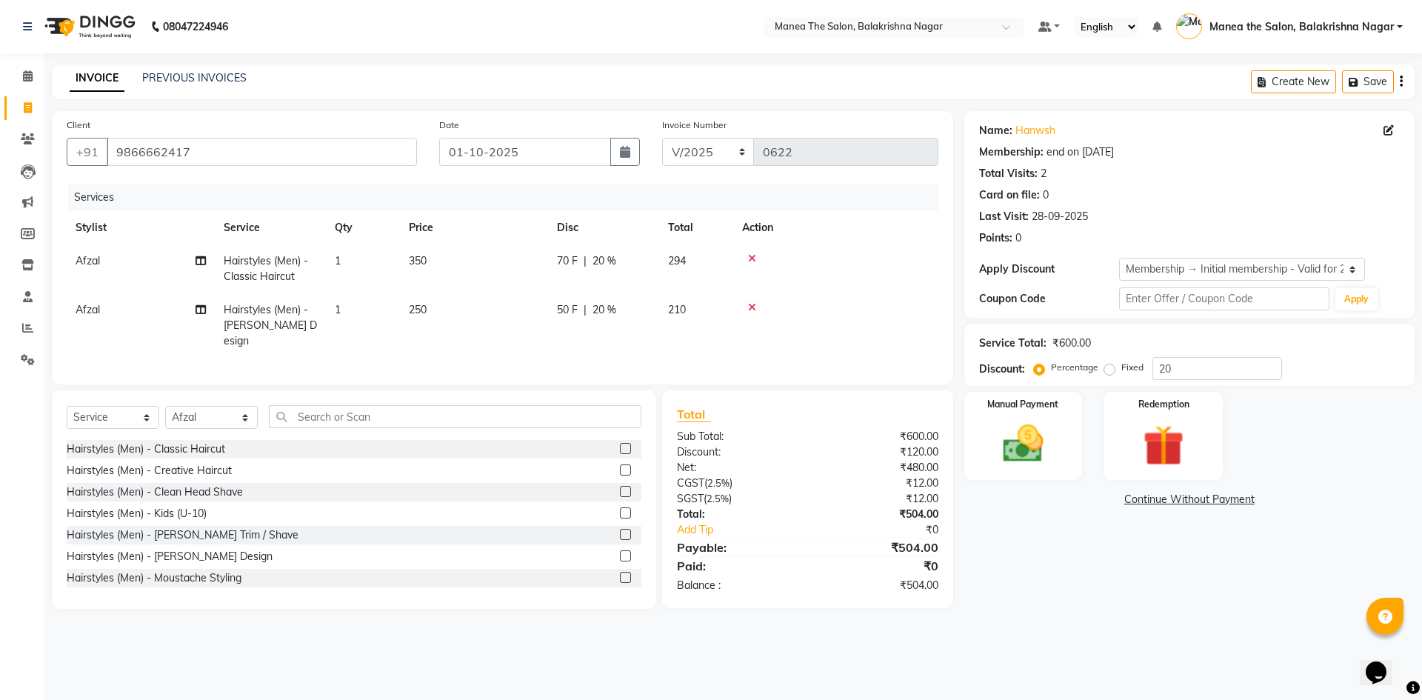
click at [558, 218] on tr "Stylist Service Qty Price Disc Total Action" at bounding box center [503, 227] width 872 height 33
click at [201, 408] on select "Select Stylist [PERSON_NAME] [PERSON_NAME] [PERSON_NAME]" at bounding box center [211, 417] width 93 height 23
select select "77552"
click at [165, 406] on select "Select Stylist [PERSON_NAME] [PERSON_NAME] [PERSON_NAME]" at bounding box center [211, 417] width 93 height 23
click at [221, 449] on div "Hairstyles (Men) - Classic Haircut" at bounding box center [146, 449] width 159 height 16
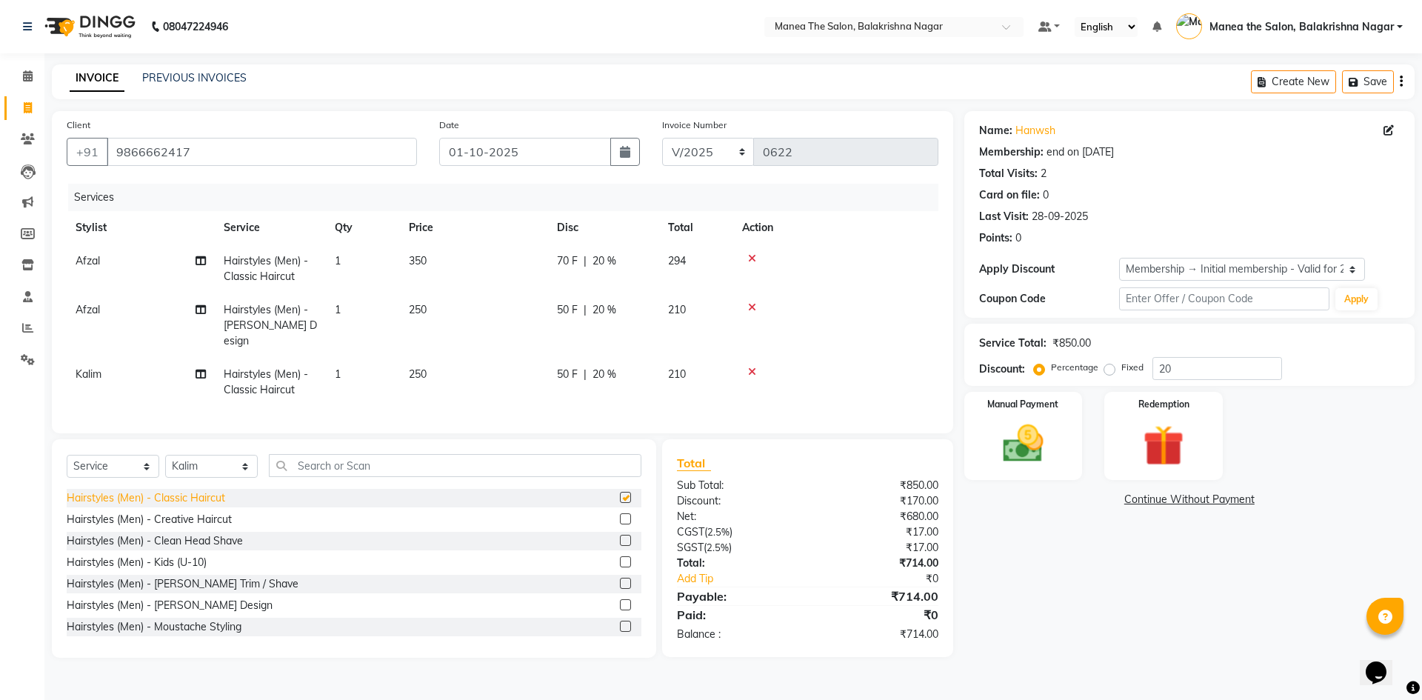
checkbox input "false"
click at [216, 600] on div "Hairstyles (Men) - [PERSON_NAME] Design" at bounding box center [170, 606] width 206 height 16
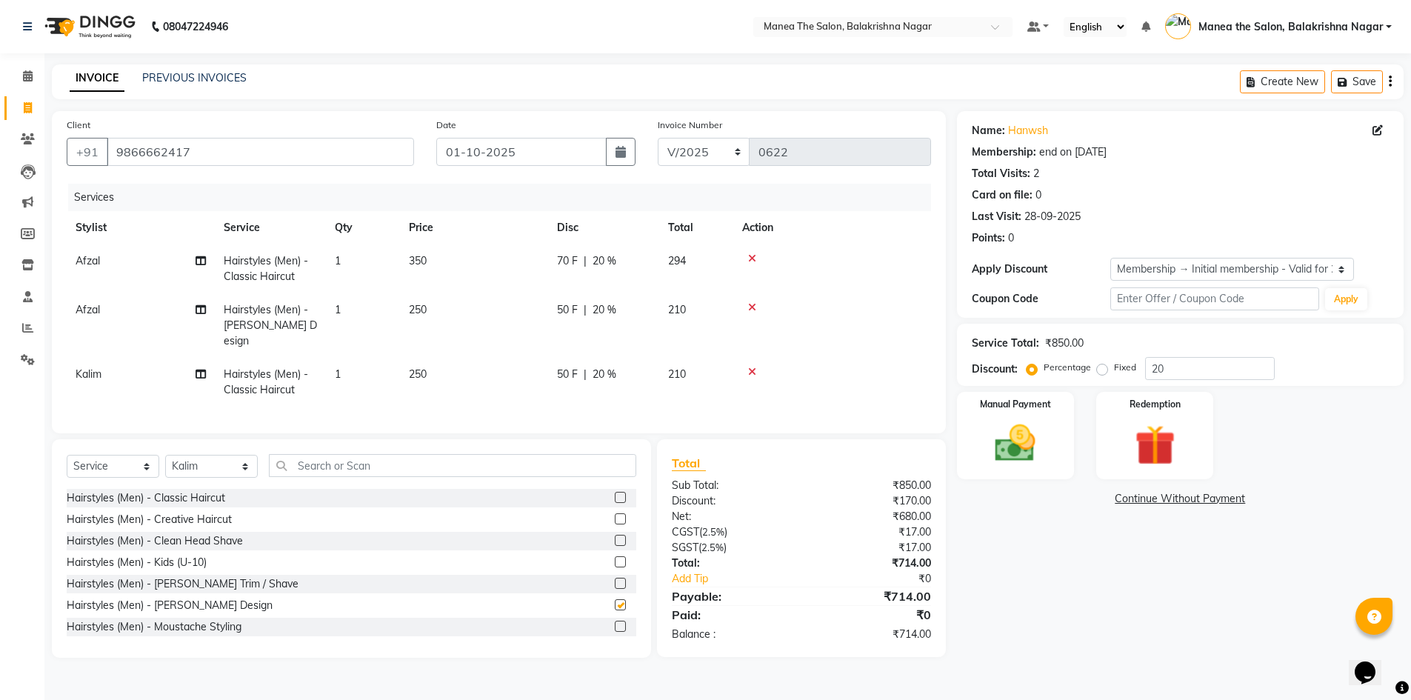
checkbox input "false"
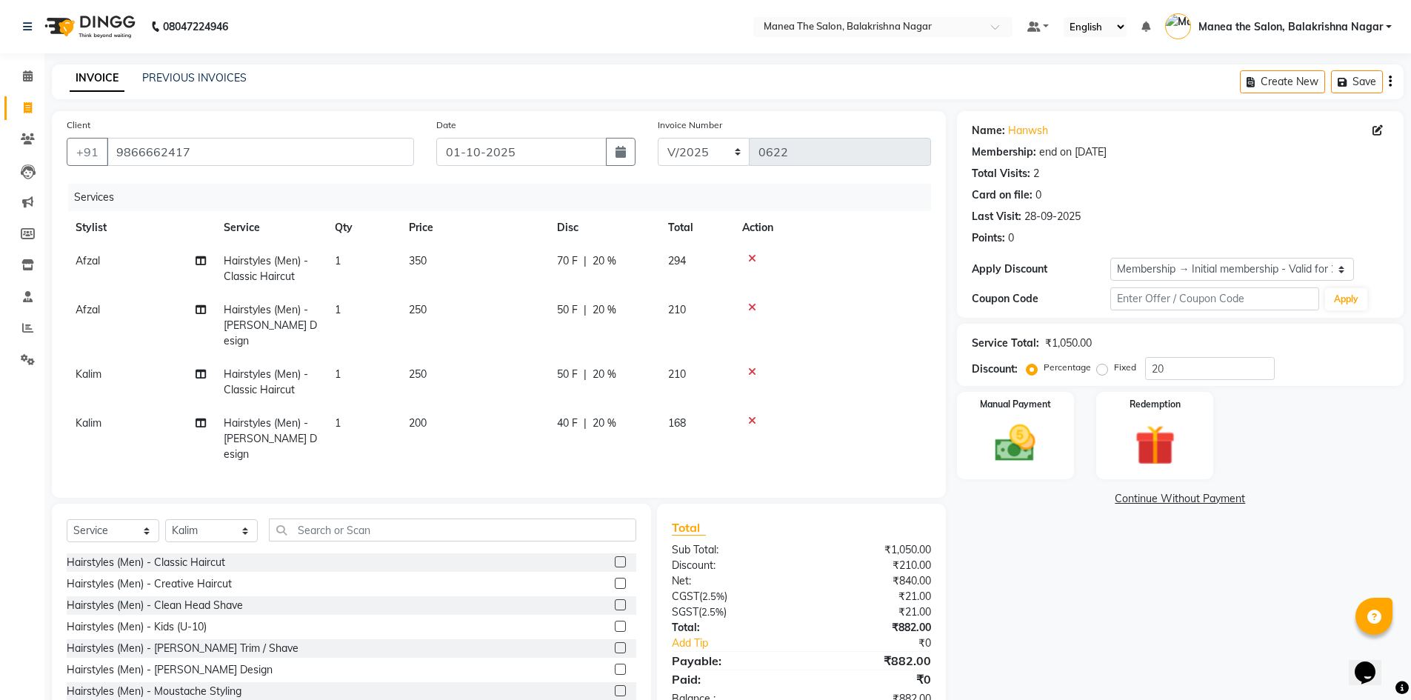
click at [413, 367] on span "250" at bounding box center [418, 373] width 18 height 13
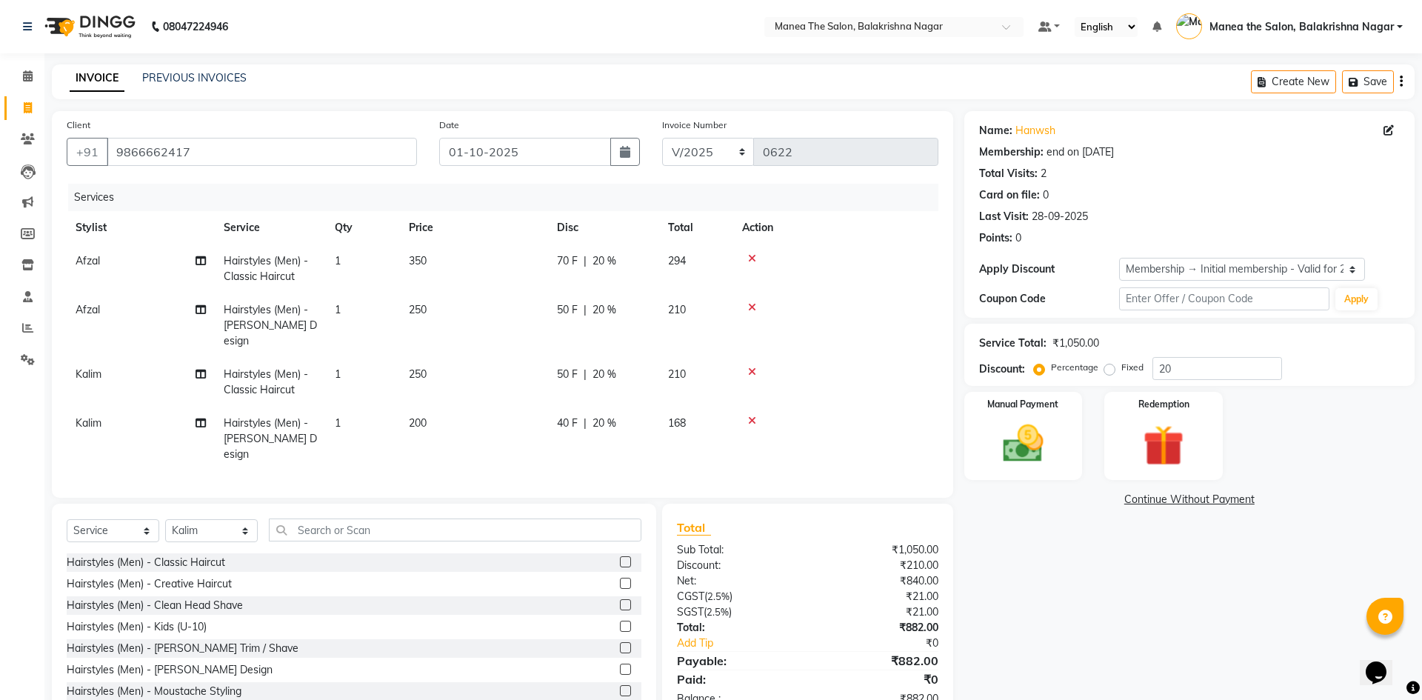
select select "77552"
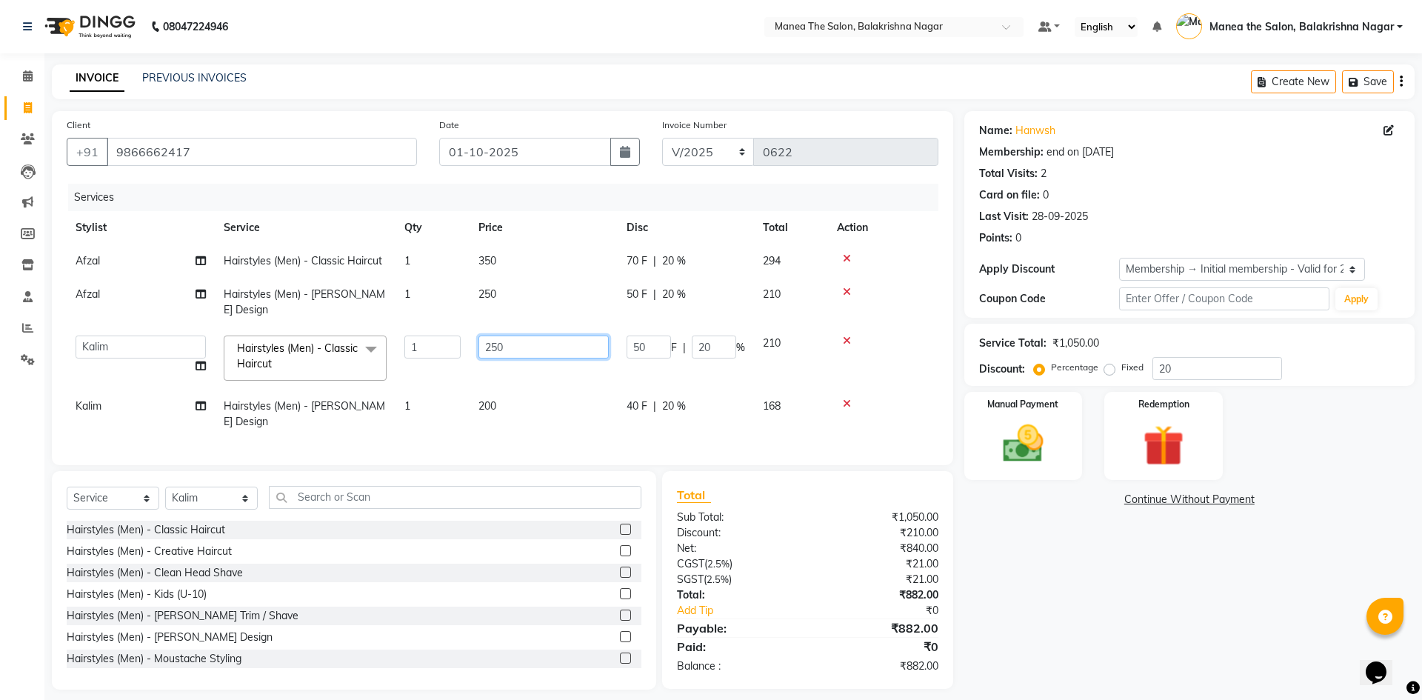
click at [494, 336] on input "250" at bounding box center [543, 347] width 130 height 23
type input "350"
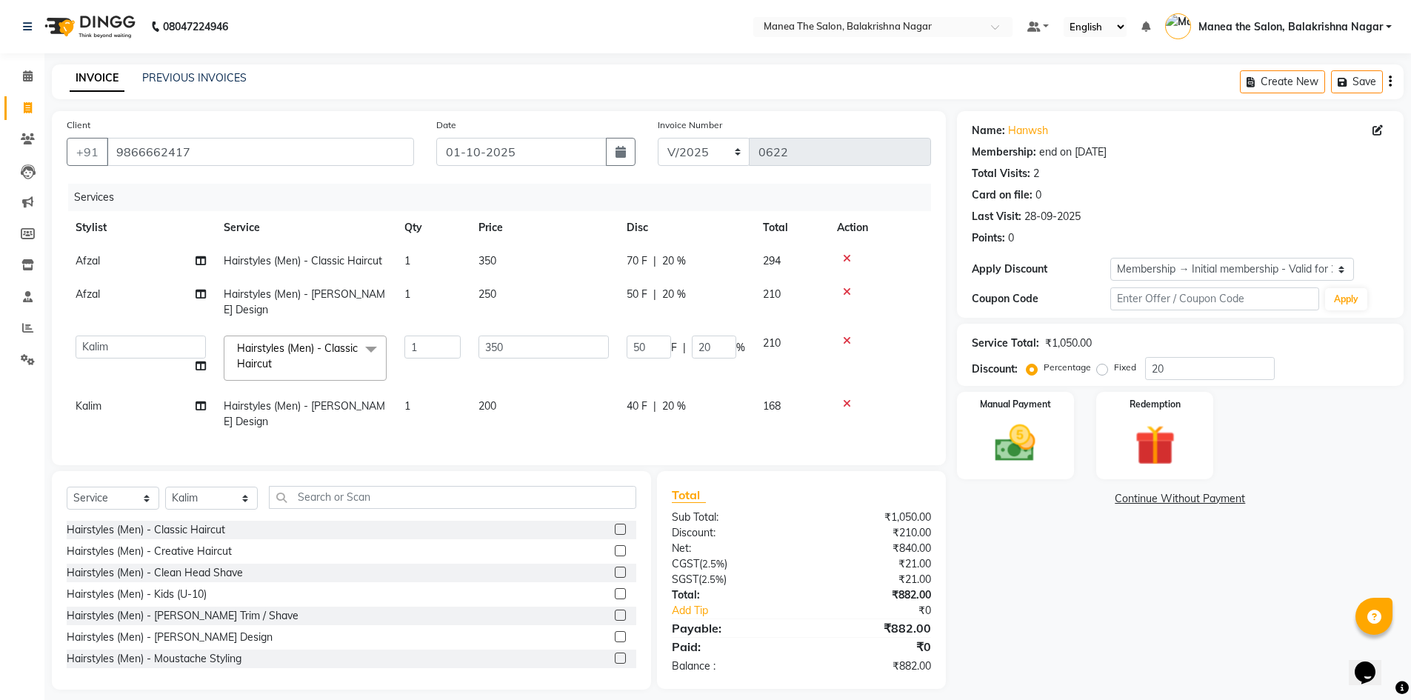
click at [491, 388] on tbody "Afzal Hairstyles (Men) - Classic Haircut 1 350 70 F | 20 % 294 Afzal Hairstyles…" at bounding box center [499, 341] width 864 height 194
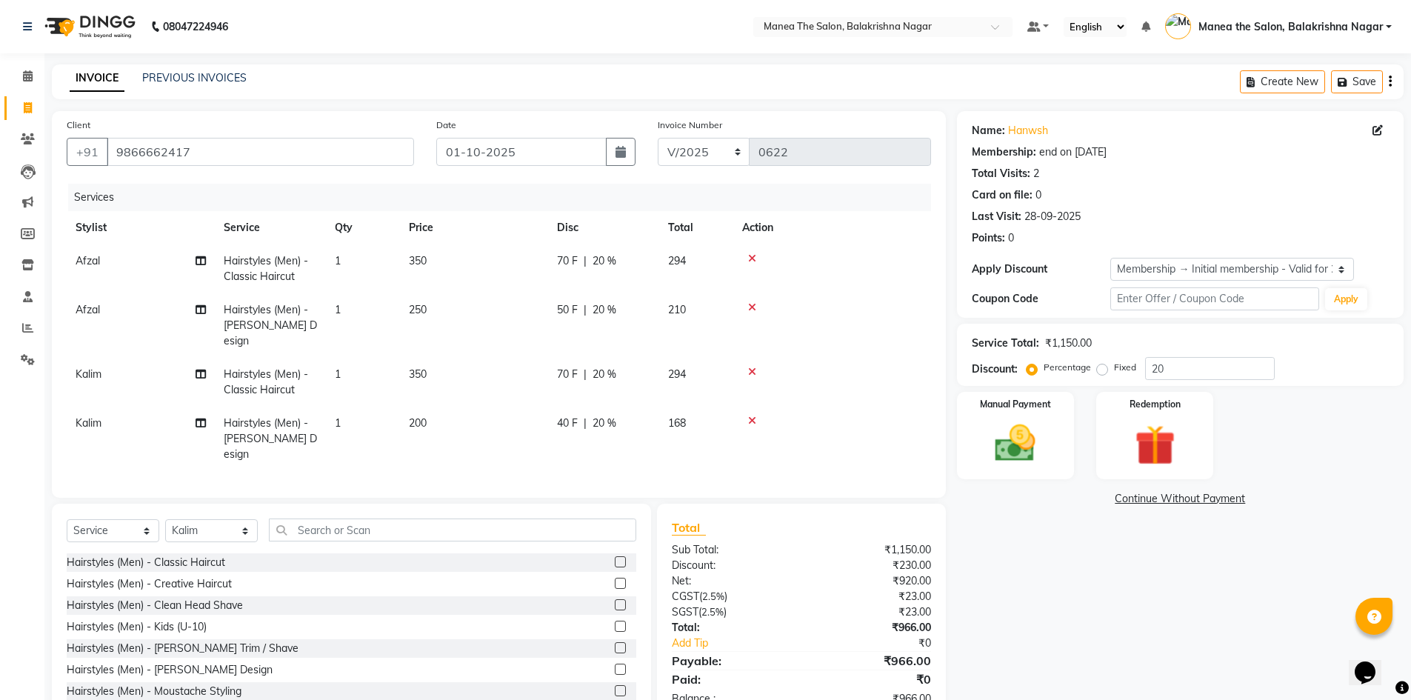
click at [424, 416] on span "200" at bounding box center [418, 422] width 18 height 13
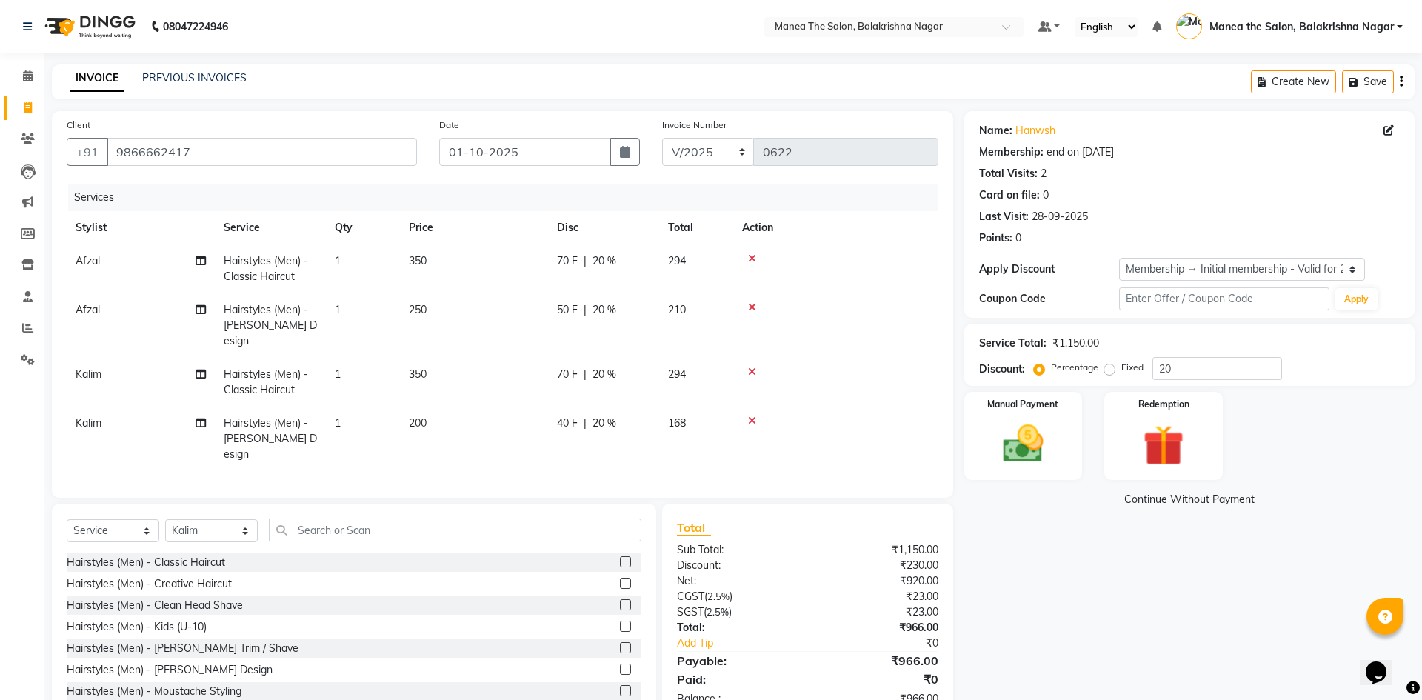
select select "77552"
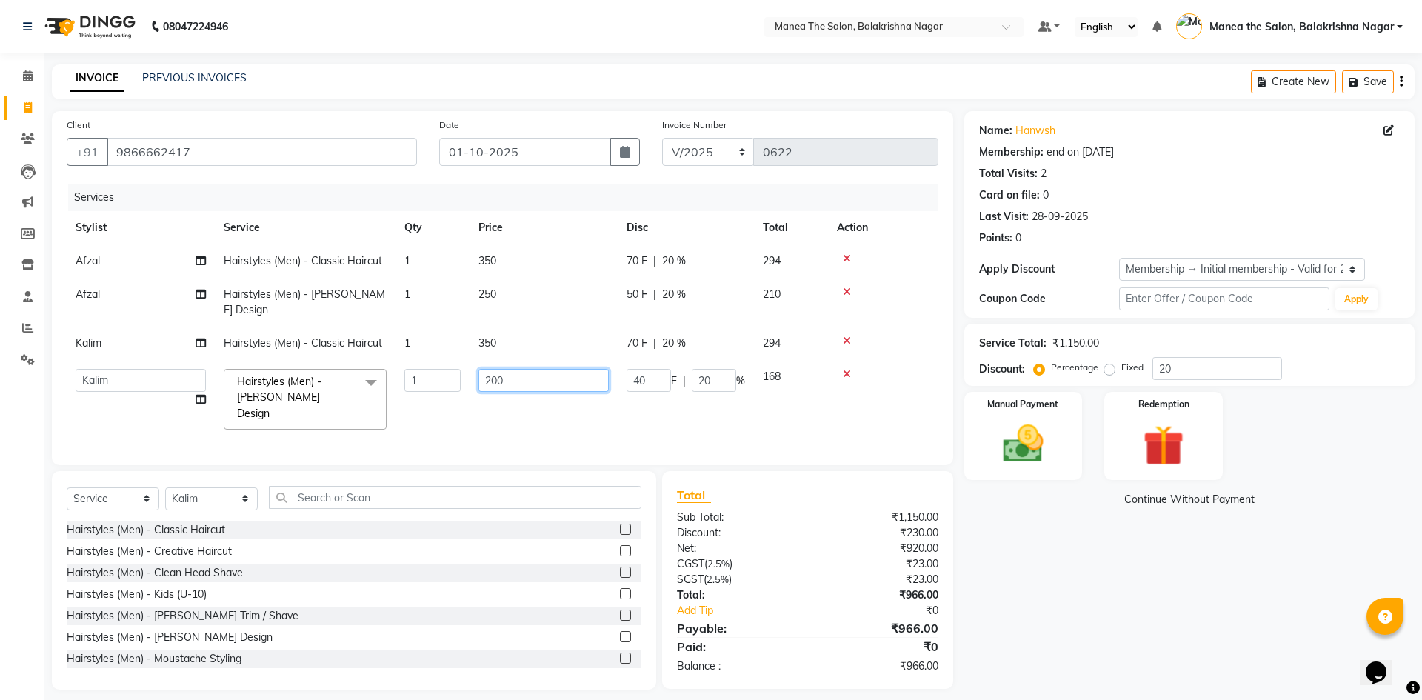
click at [490, 369] on input "200" at bounding box center [543, 380] width 130 height 23
click at [498, 369] on input "200" at bounding box center [543, 380] width 130 height 23
type input "250"
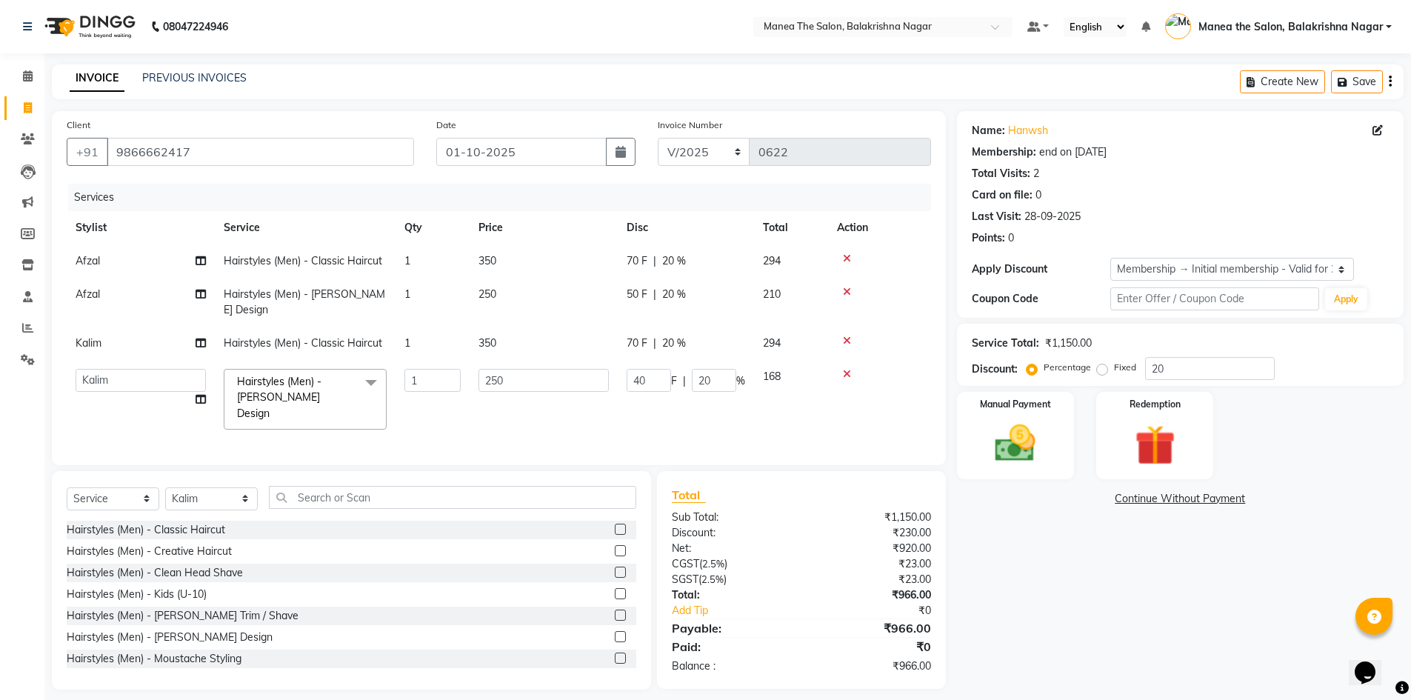
click at [549, 180] on div "Client +91 9866662417 Date 01-10-2025 Invoice Number V/2025 V/2025-26 0622 Serv…" at bounding box center [499, 288] width 894 height 354
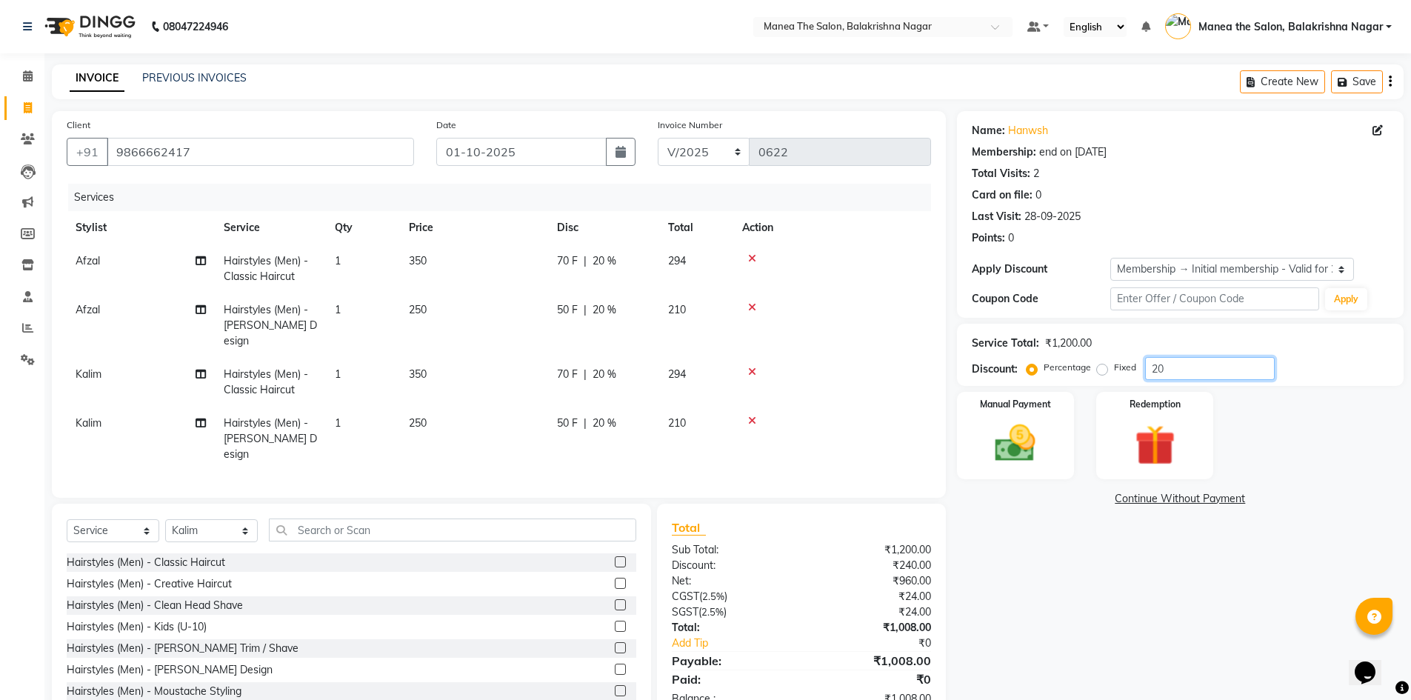
click at [1165, 361] on input "20" at bounding box center [1210, 368] width 130 height 23
type input "1"
type input "30"
click at [1055, 638] on div "Name: Hanwsh Membership: end on 14-09-2027 Total Visits: 2 Card on file: 0 Last…" at bounding box center [1186, 416] width 458 height 611
click at [755, 367] on icon at bounding box center [752, 372] width 8 height 10
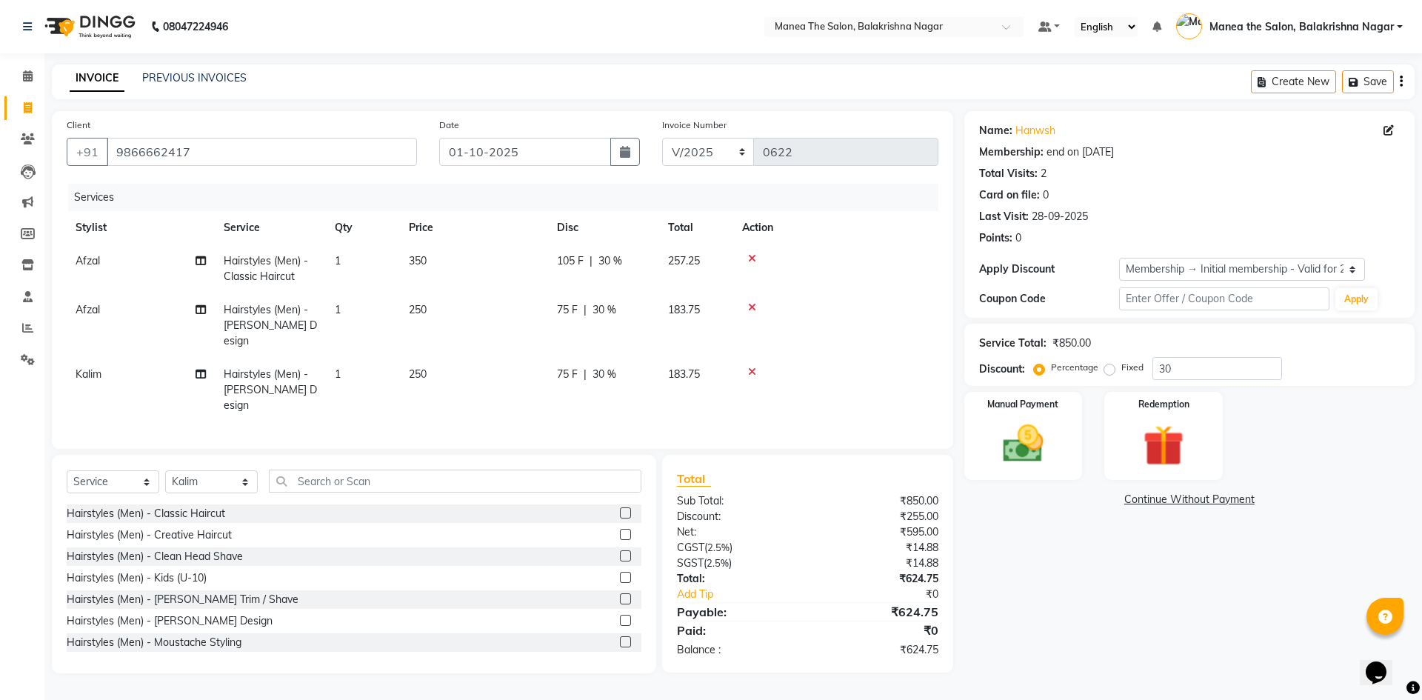
click at [752, 367] on icon at bounding box center [752, 372] width 8 height 10
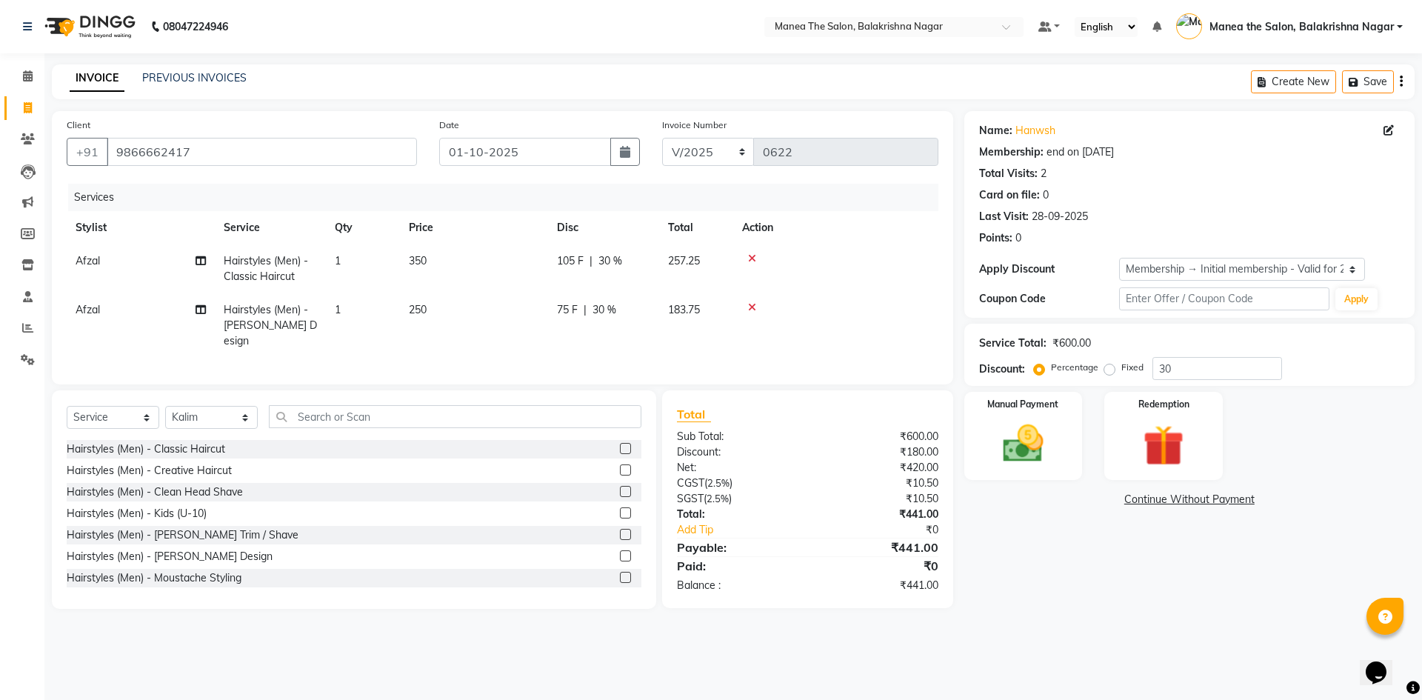
click at [751, 306] on icon at bounding box center [752, 307] width 8 height 10
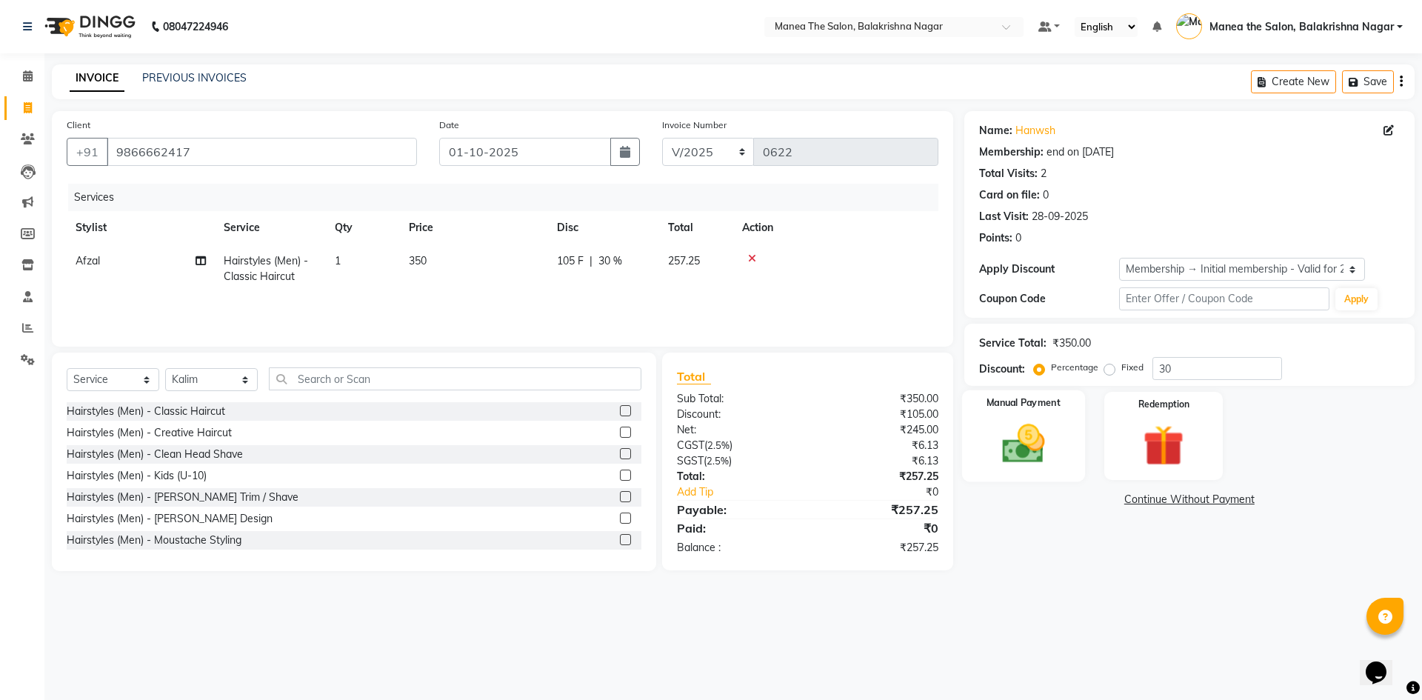
click at [1057, 440] on img at bounding box center [1023, 443] width 69 height 49
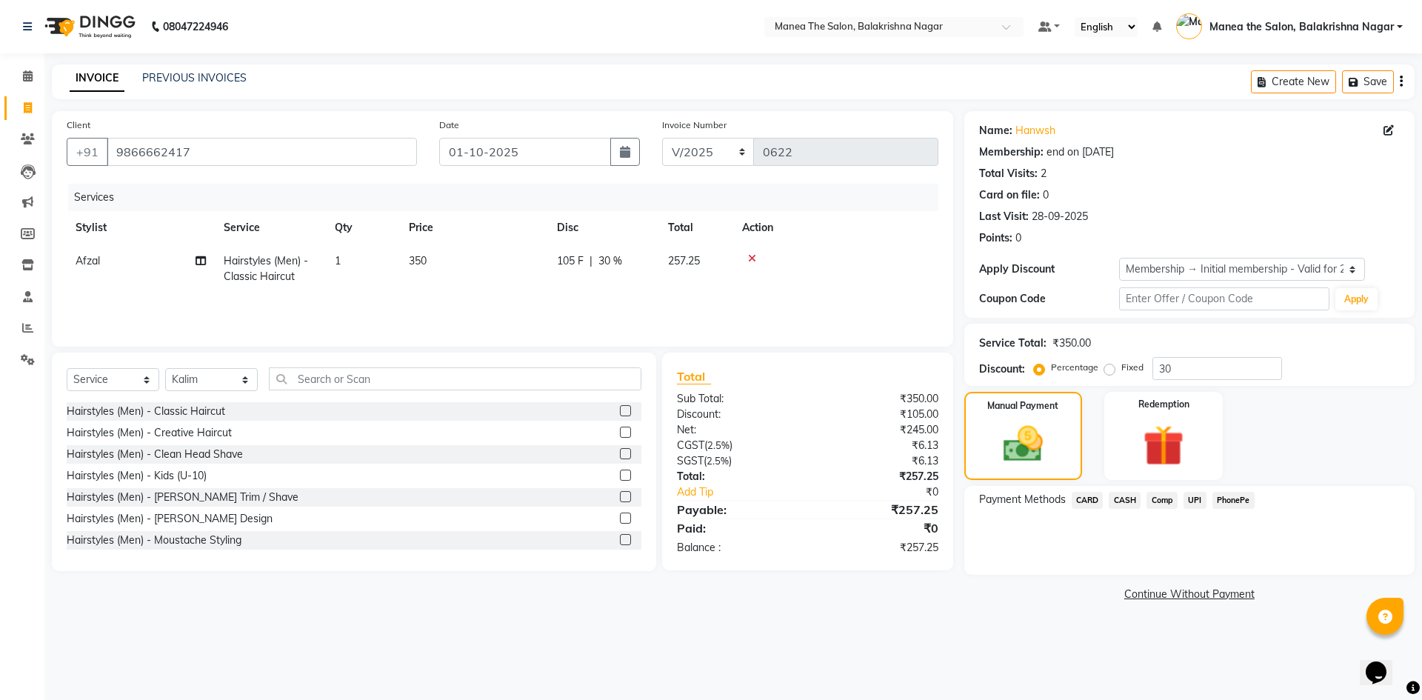
click at [1121, 497] on span "CASH" at bounding box center [1125, 500] width 32 height 17
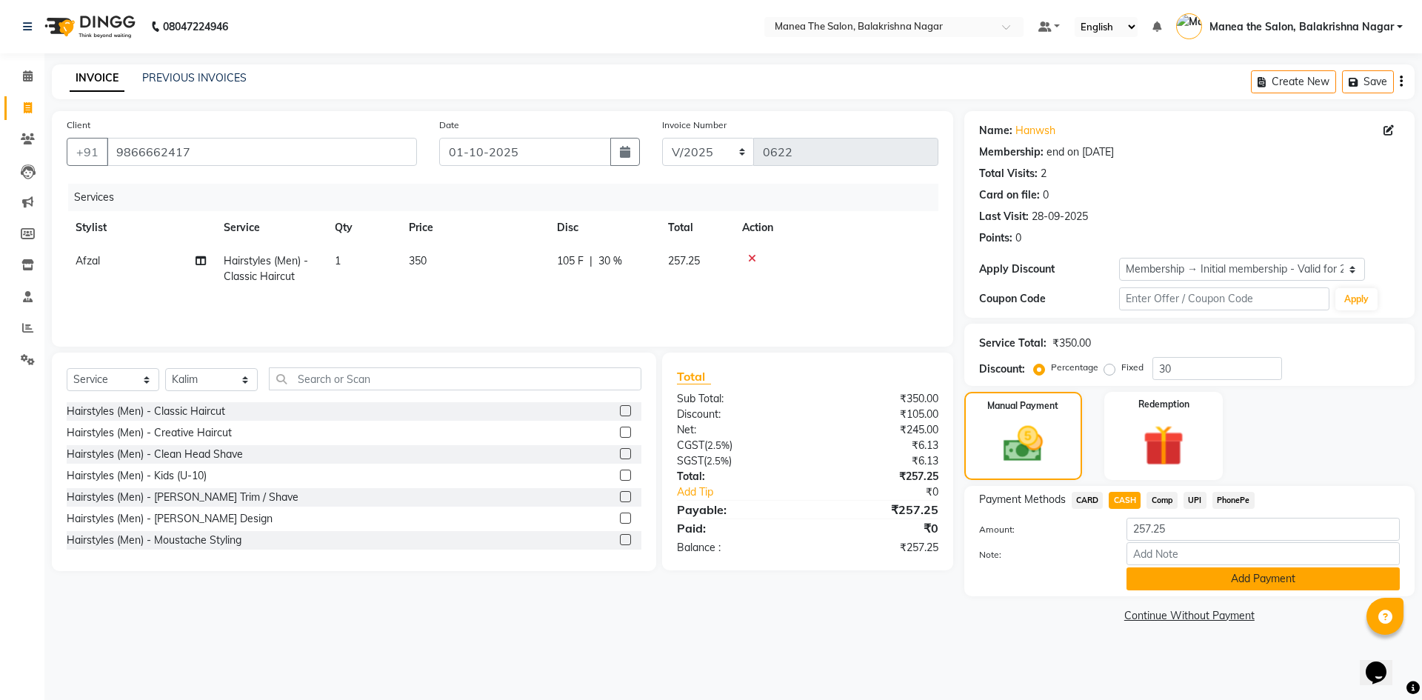
click at [1180, 575] on button "Add Payment" at bounding box center [1263, 578] width 273 height 23
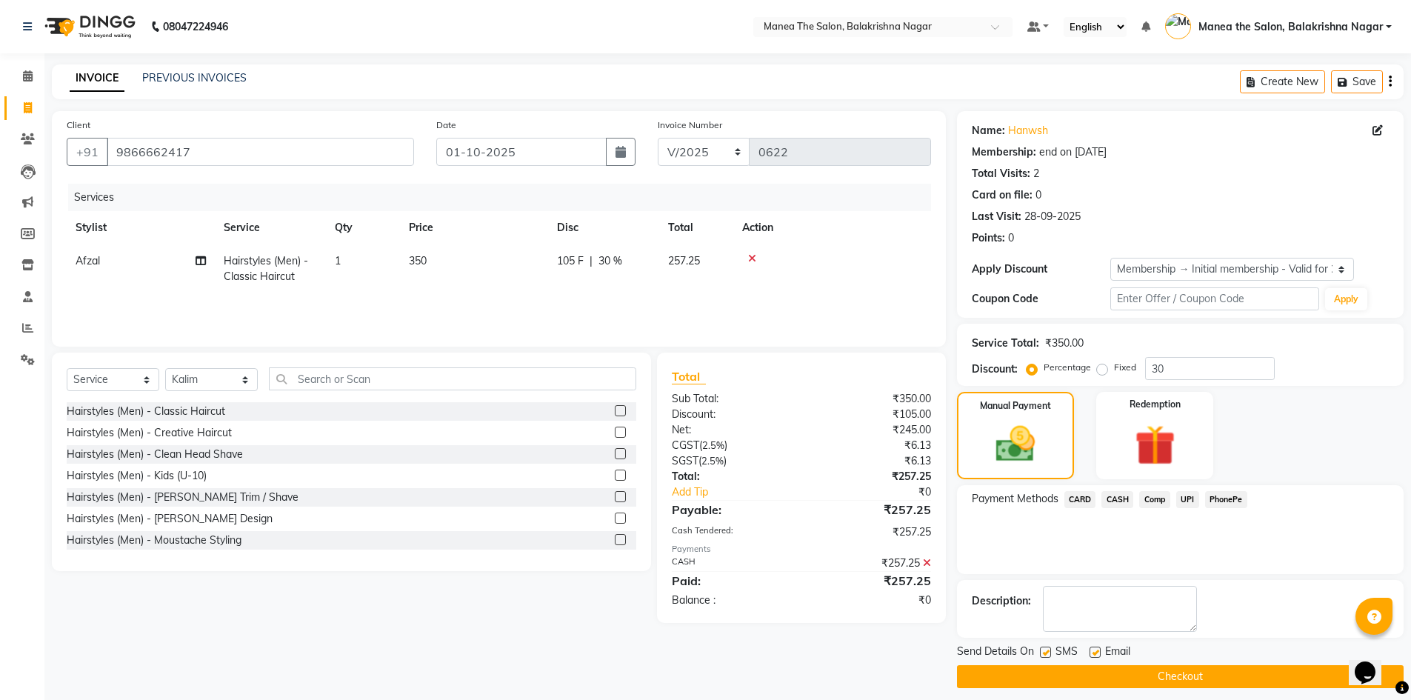
click at [1152, 676] on button "Checkout" at bounding box center [1180, 676] width 447 height 23
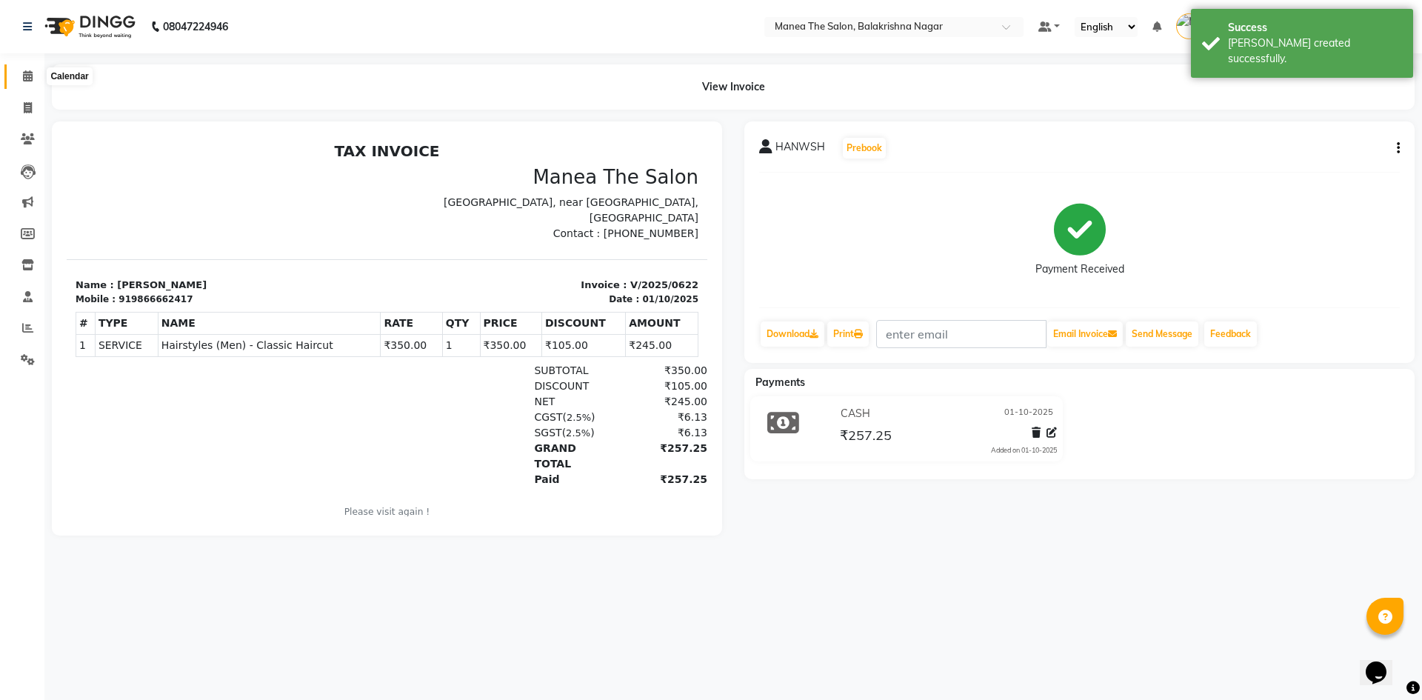
click at [19, 73] on span at bounding box center [28, 76] width 26 height 17
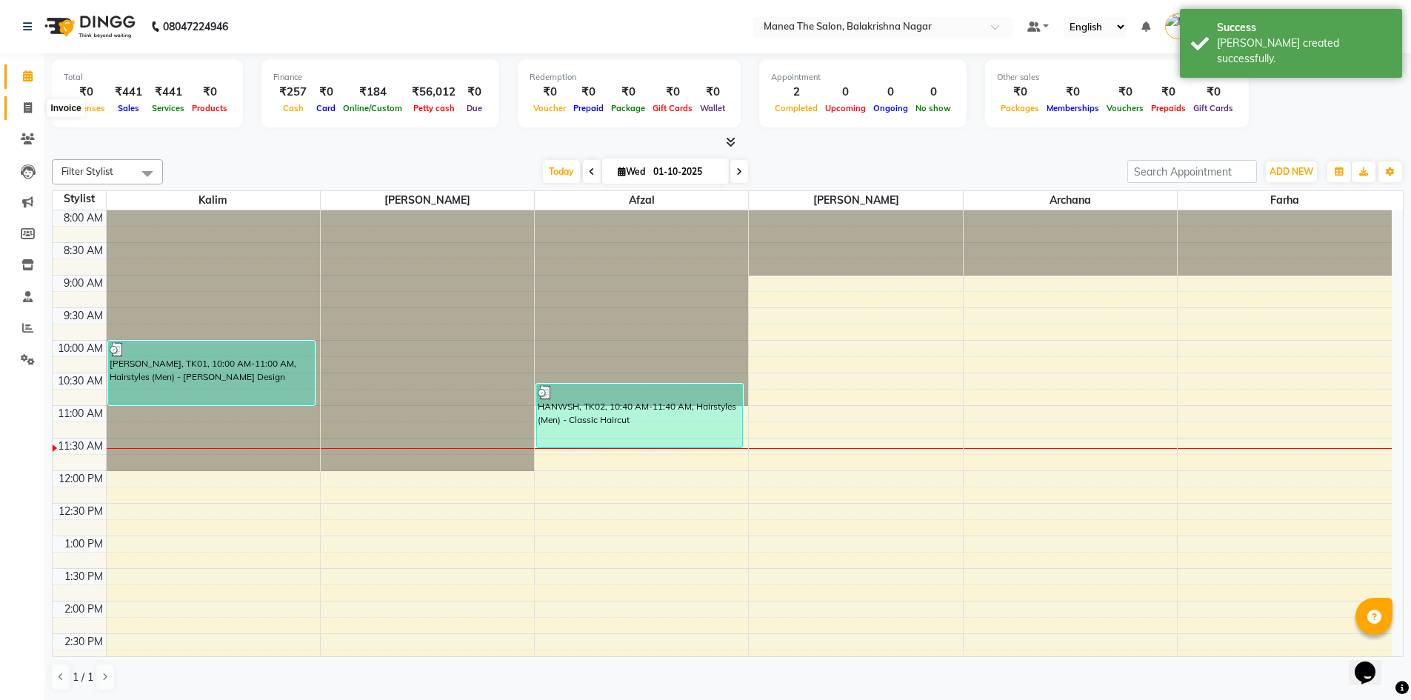
click at [27, 104] on icon at bounding box center [28, 107] width 8 height 11
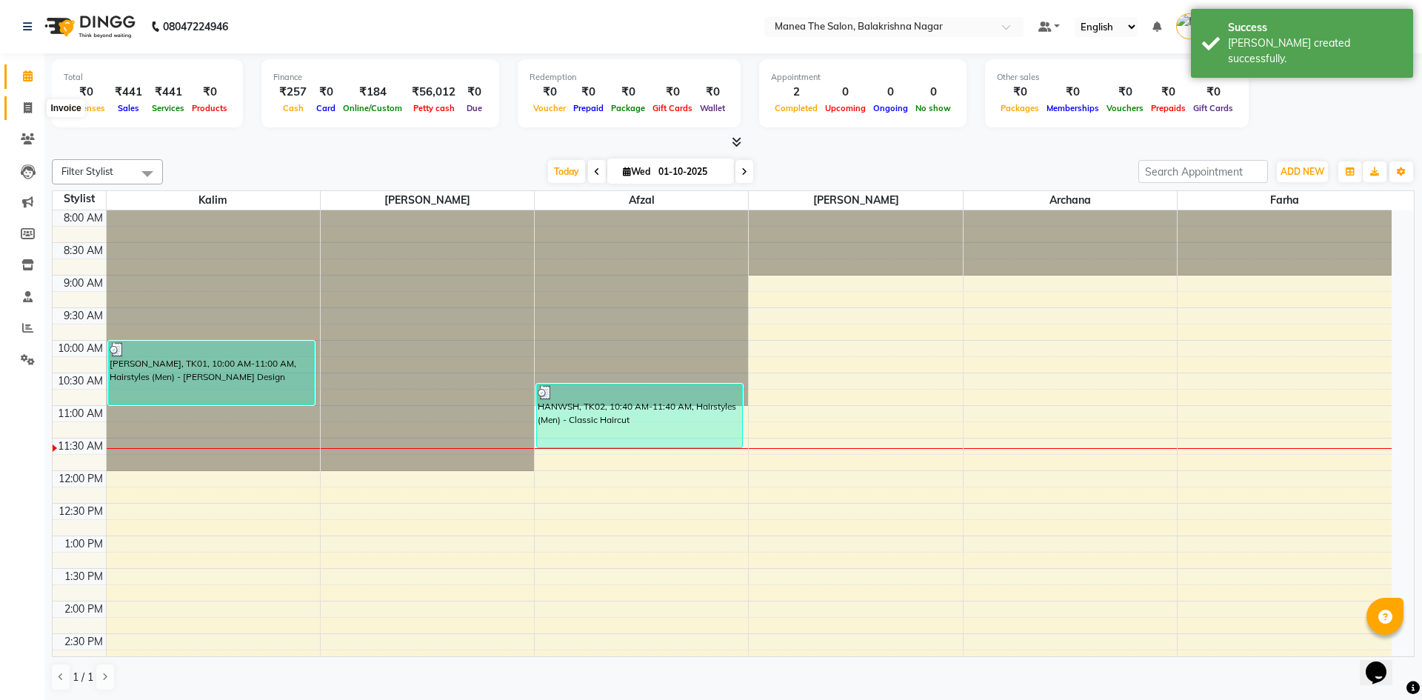
select select "service"
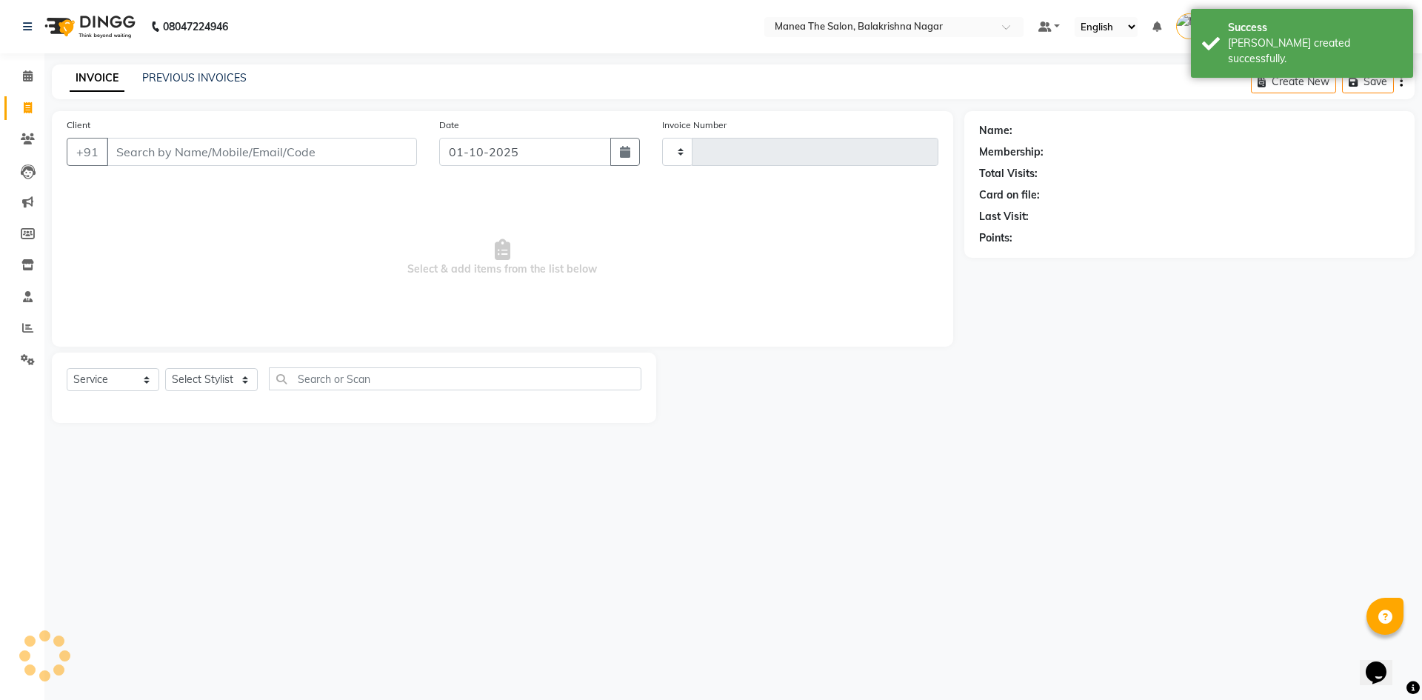
type input "0623"
select select "8200"
click at [125, 153] on input "Client" at bounding box center [262, 152] width 310 height 28
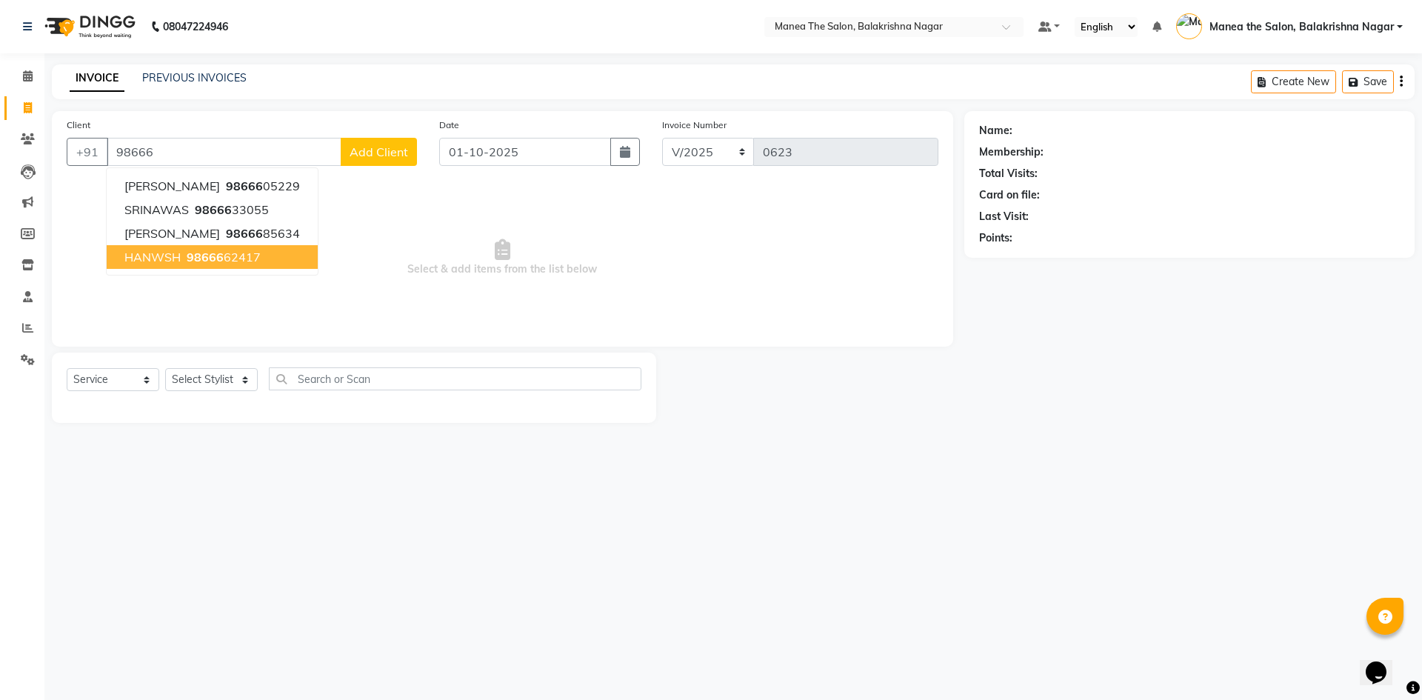
click at [230, 259] on ngb-highlight "98666 62417" at bounding box center [222, 257] width 77 height 15
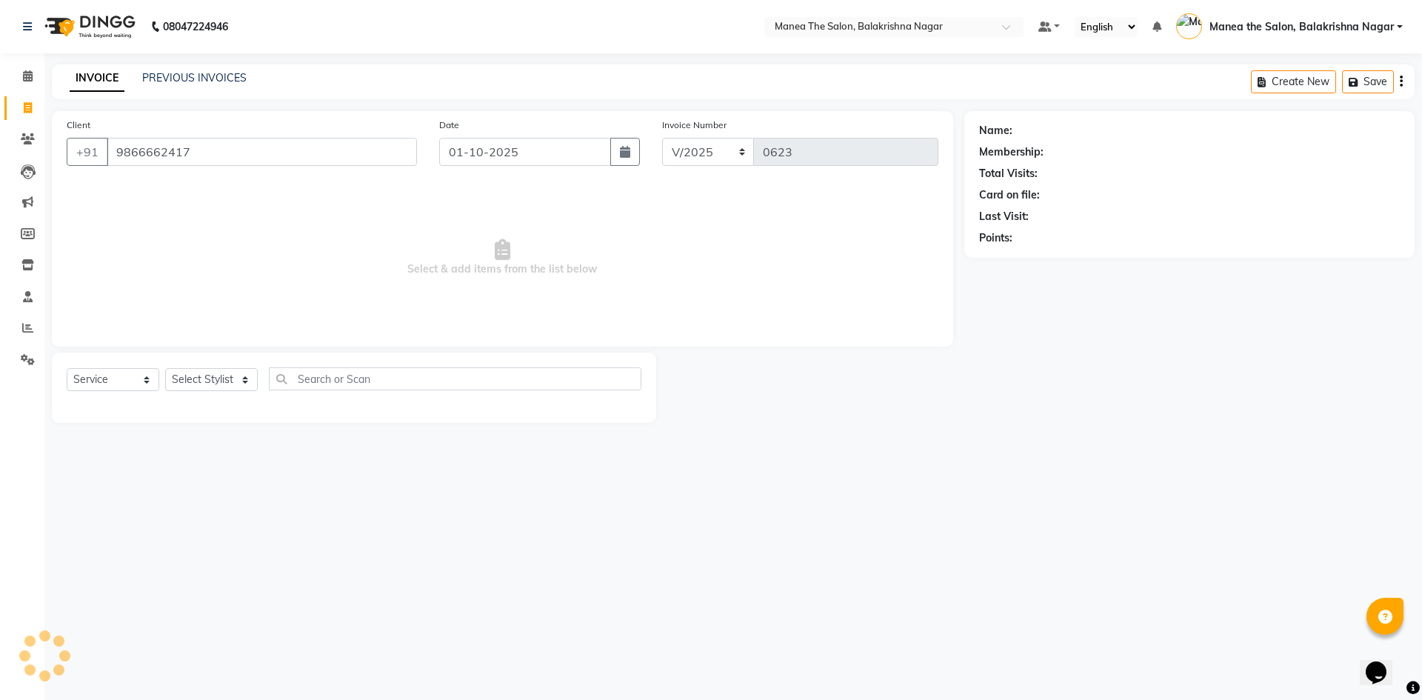
type input "9866662417"
select select "1: Object"
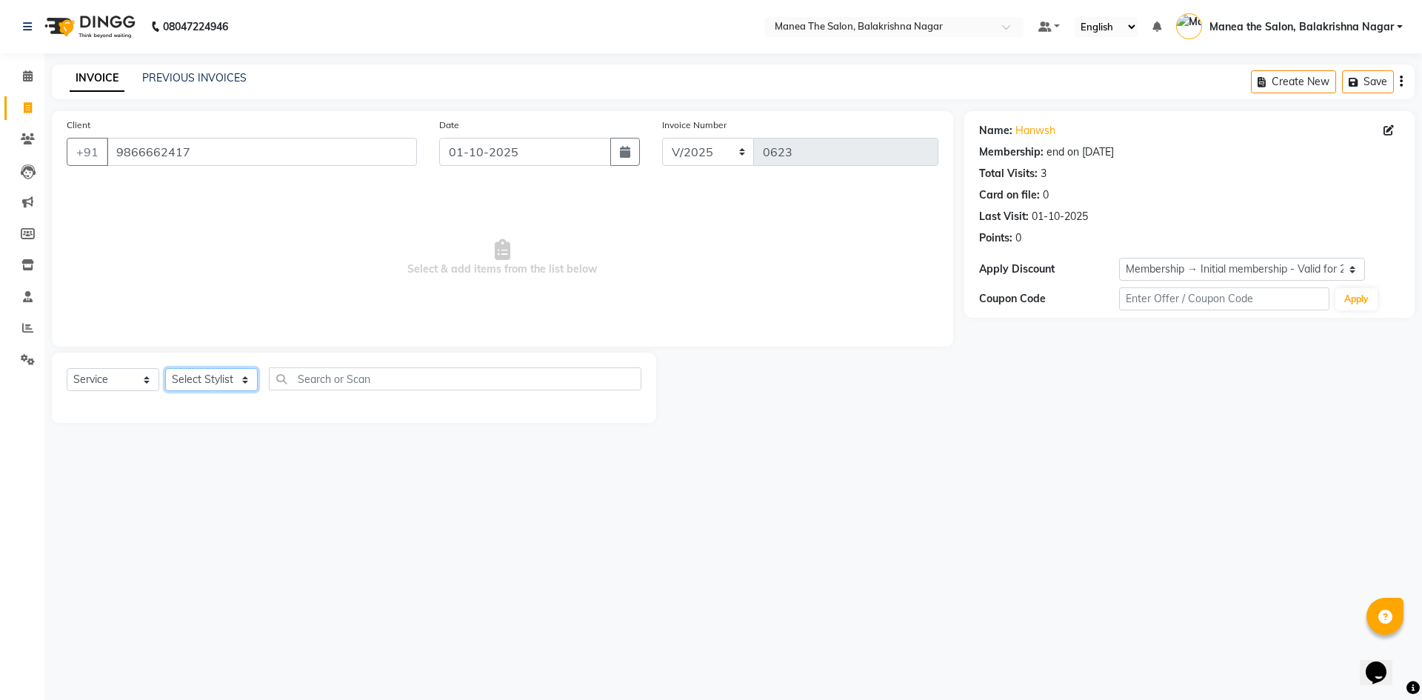
click at [205, 381] on select "Select Stylist [PERSON_NAME] [PERSON_NAME] [PERSON_NAME]" at bounding box center [211, 379] width 93 height 23
select select "77552"
click at [165, 368] on select "Select Stylist [PERSON_NAME] [PERSON_NAME] [PERSON_NAME]" at bounding box center [211, 379] width 93 height 23
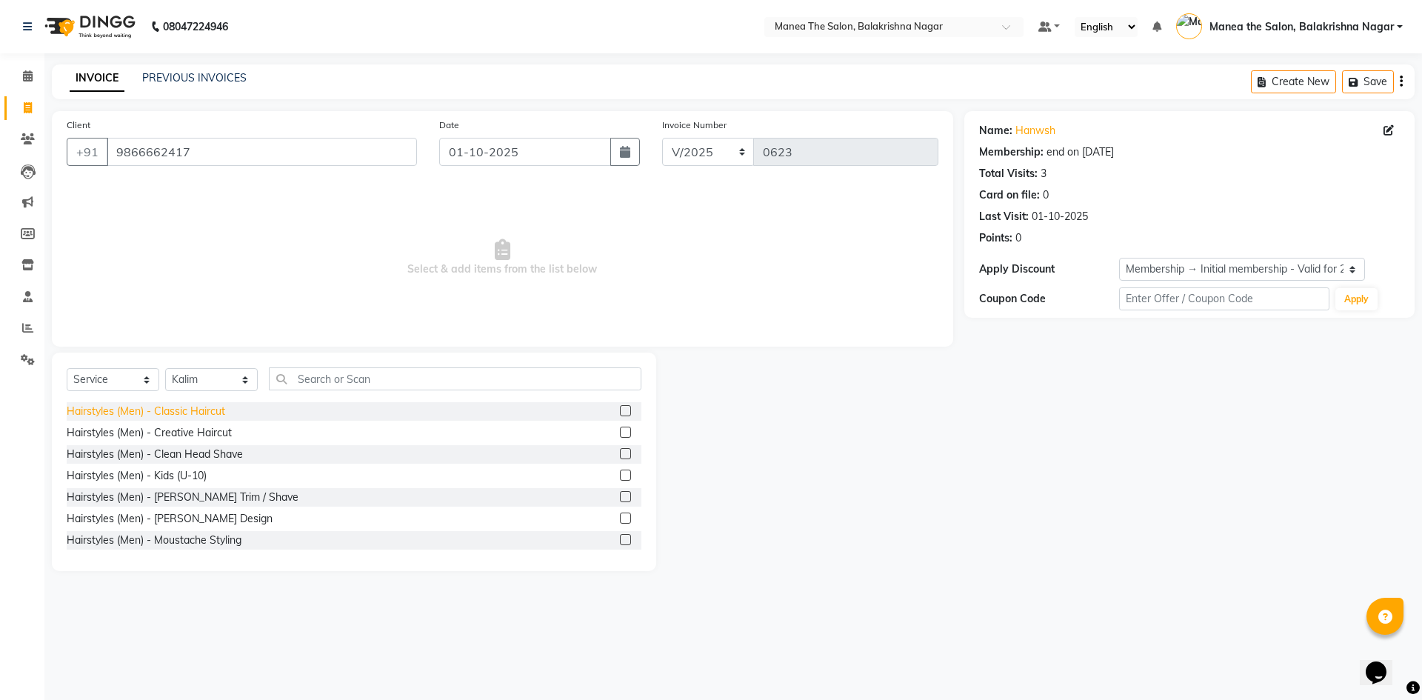
click at [195, 412] on div "Hairstyles (Men) - Classic Haircut" at bounding box center [146, 412] width 159 height 16
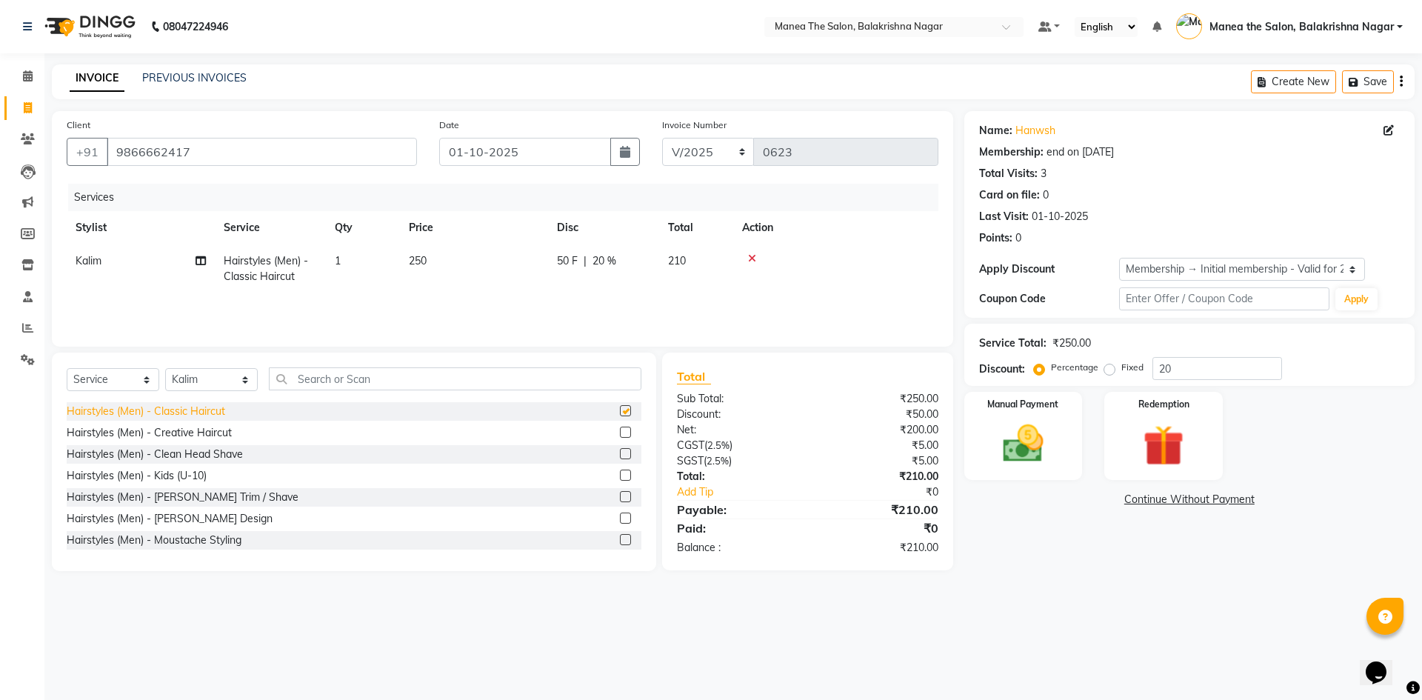
checkbox input "false"
click at [192, 516] on div "Hairstyles (Men) - [PERSON_NAME] Design" at bounding box center [170, 519] width 206 height 16
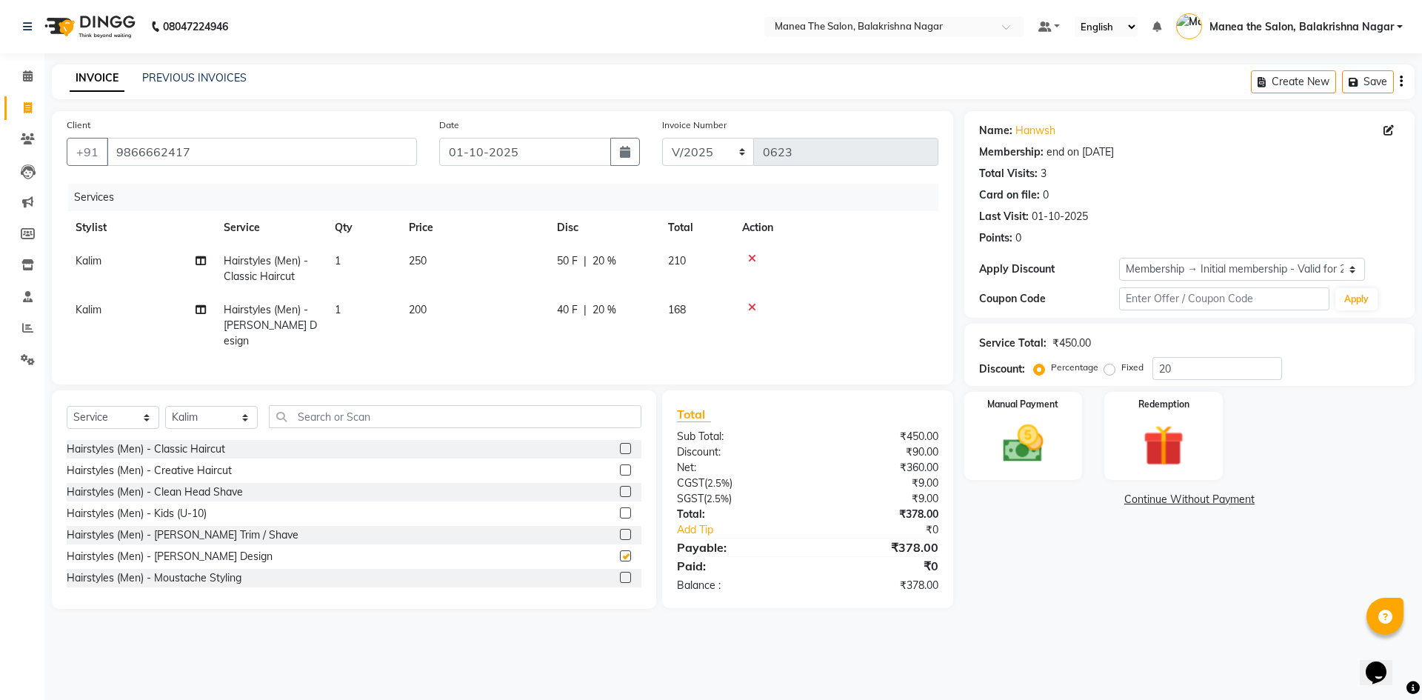
checkbox input "false"
click at [438, 261] on td "250" at bounding box center [474, 268] width 148 height 49
select select "77552"
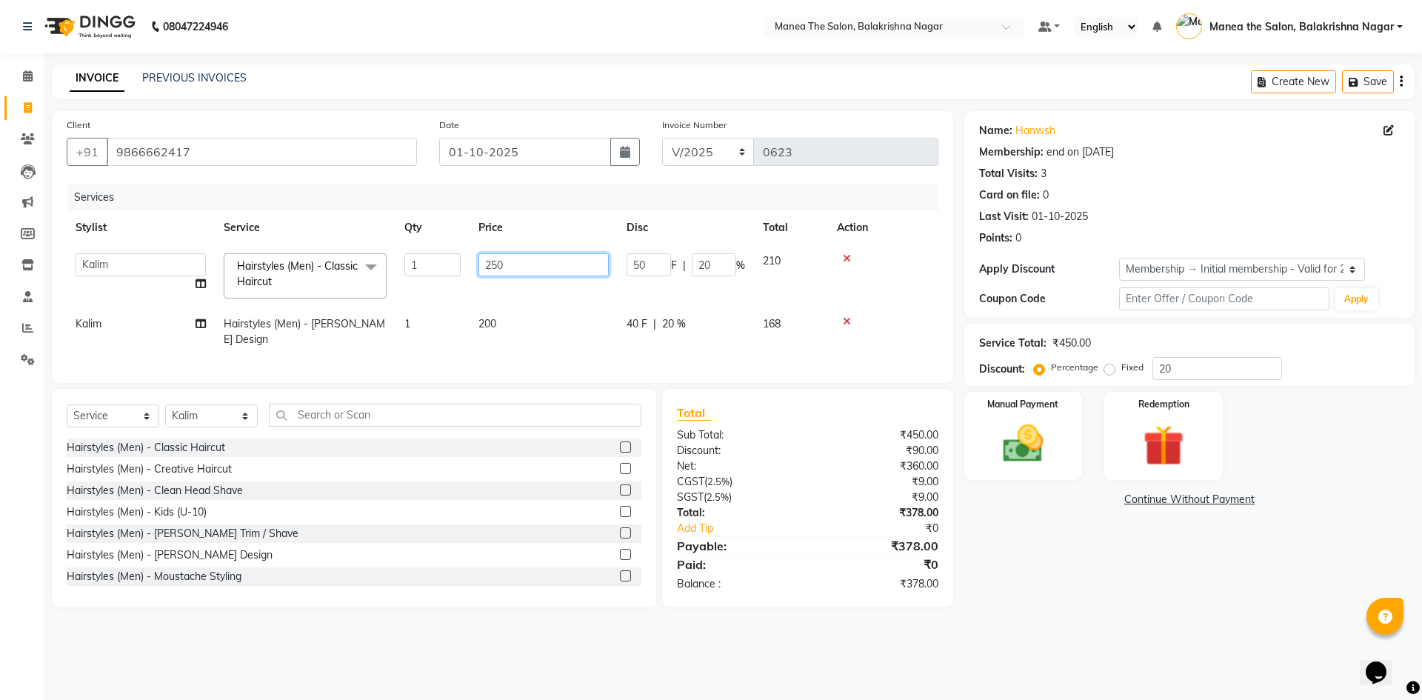
click at [508, 261] on input "250" at bounding box center [543, 264] width 130 height 23
type input "2"
type input "350"
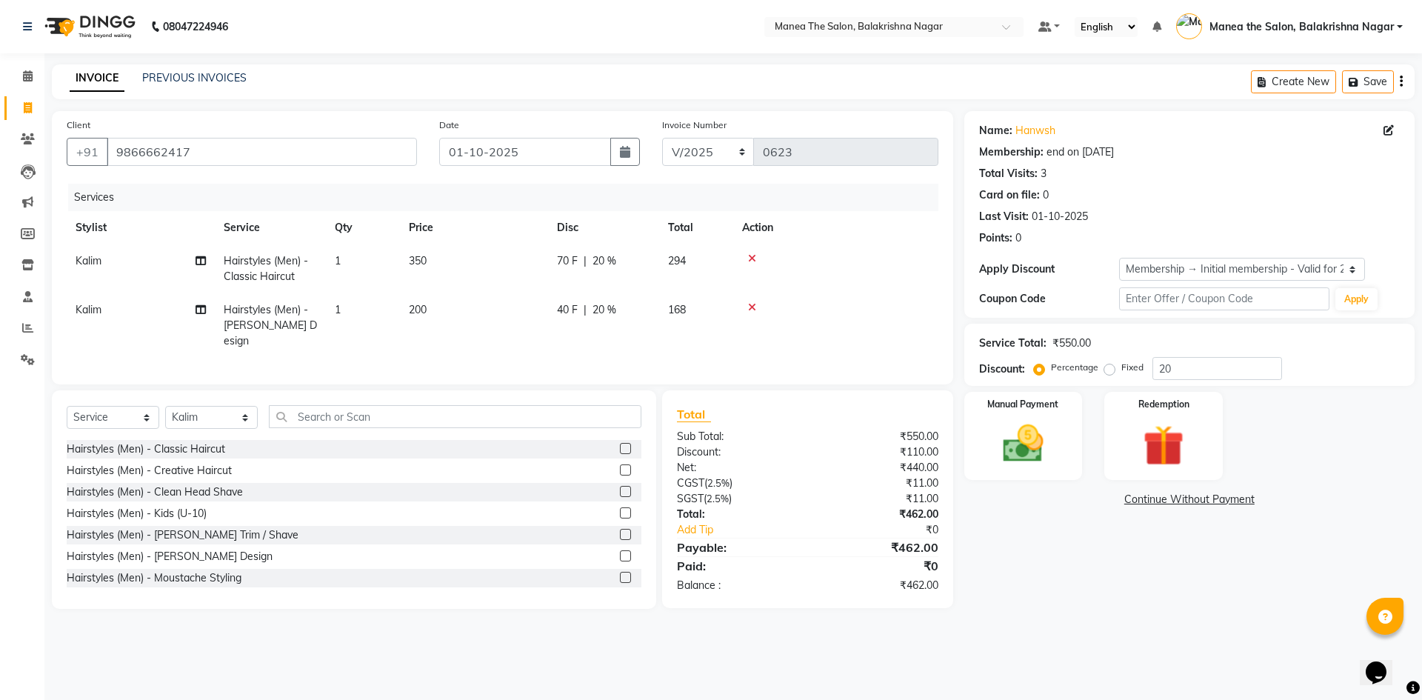
click at [507, 327] on td "200" at bounding box center [474, 325] width 148 height 64
select select "77552"
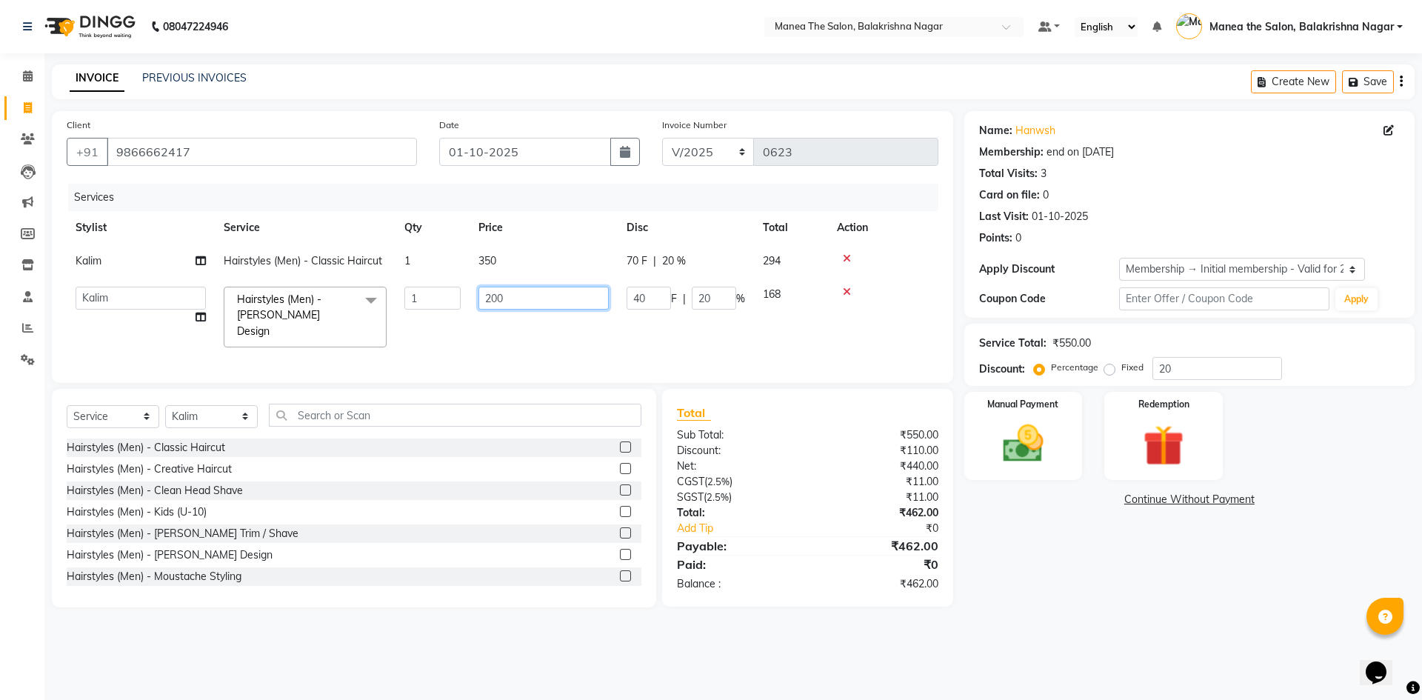
click at [541, 298] on input "200" at bounding box center [543, 298] width 130 height 23
type input "2"
type input "4"
type input "250"
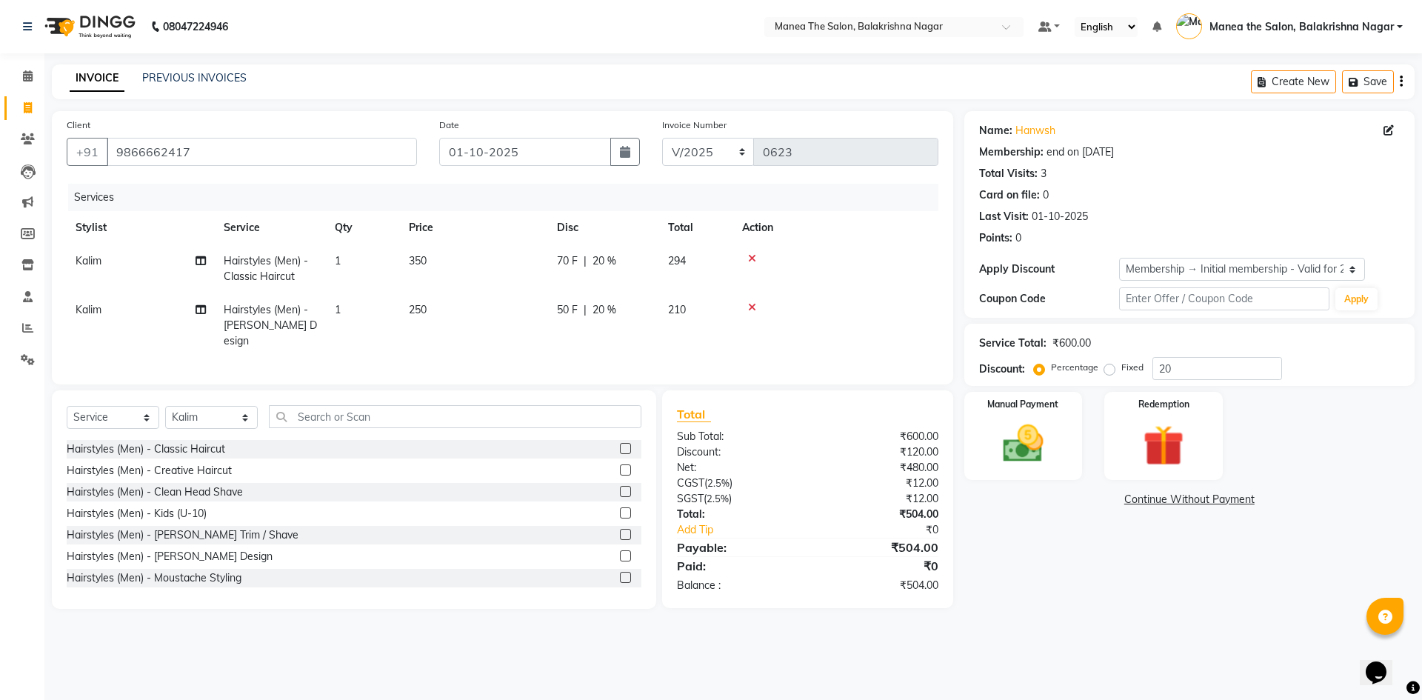
click at [558, 184] on div "Services" at bounding box center [508, 197] width 881 height 27
click at [1189, 373] on input "20" at bounding box center [1217, 368] width 130 height 23
type input "2"
type input "30"
click at [1007, 564] on div "Name: Hanwsh Membership: end on 14-09-2027 Total Visits: 3 Card on file: 0 Last…" at bounding box center [1194, 360] width 461 height 498
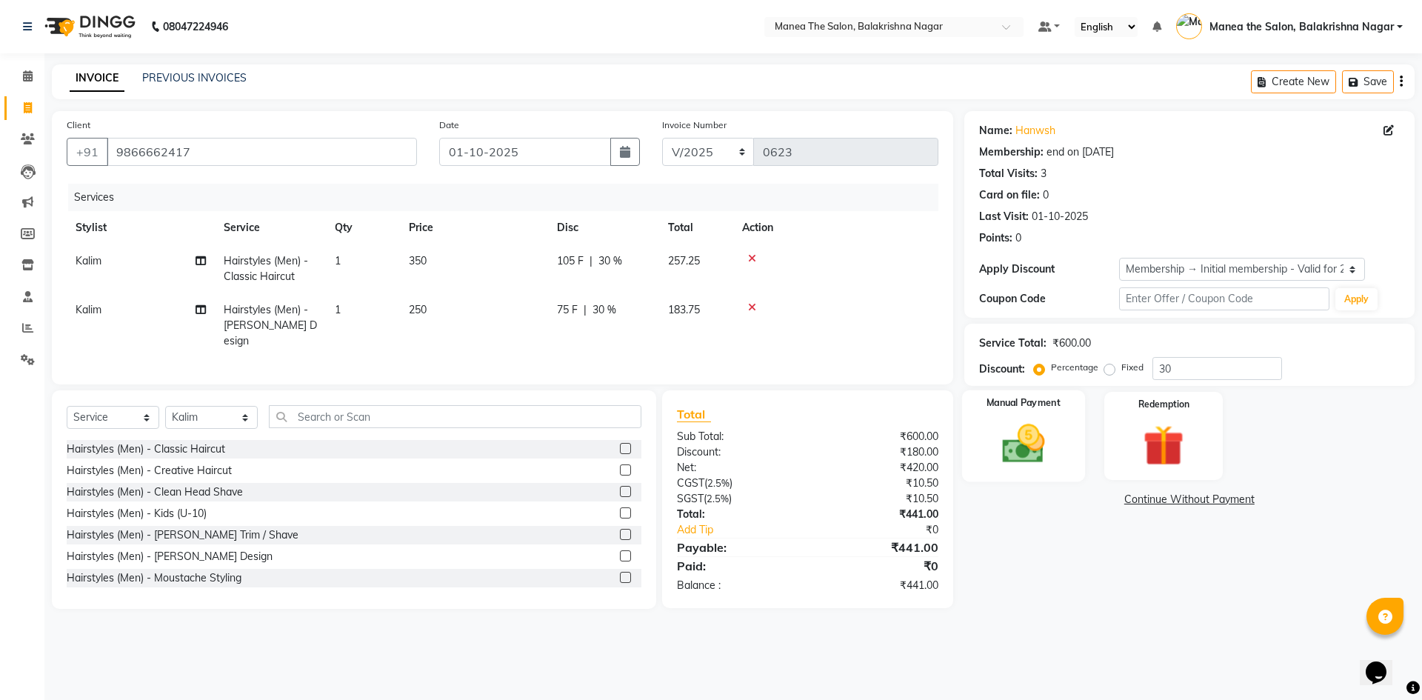
click at [1003, 442] on img at bounding box center [1023, 443] width 69 height 49
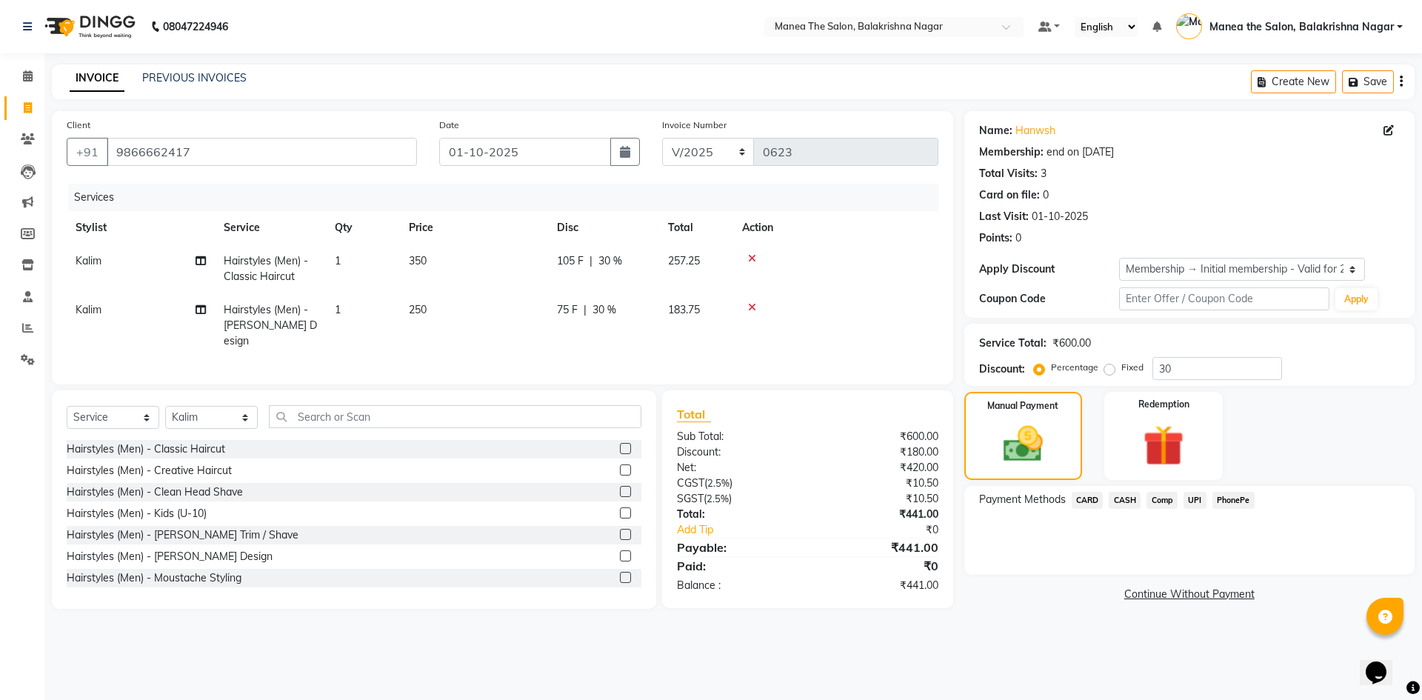
click at [1122, 504] on span "CASH" at bounding box center [1125, 500] width 32 height 17
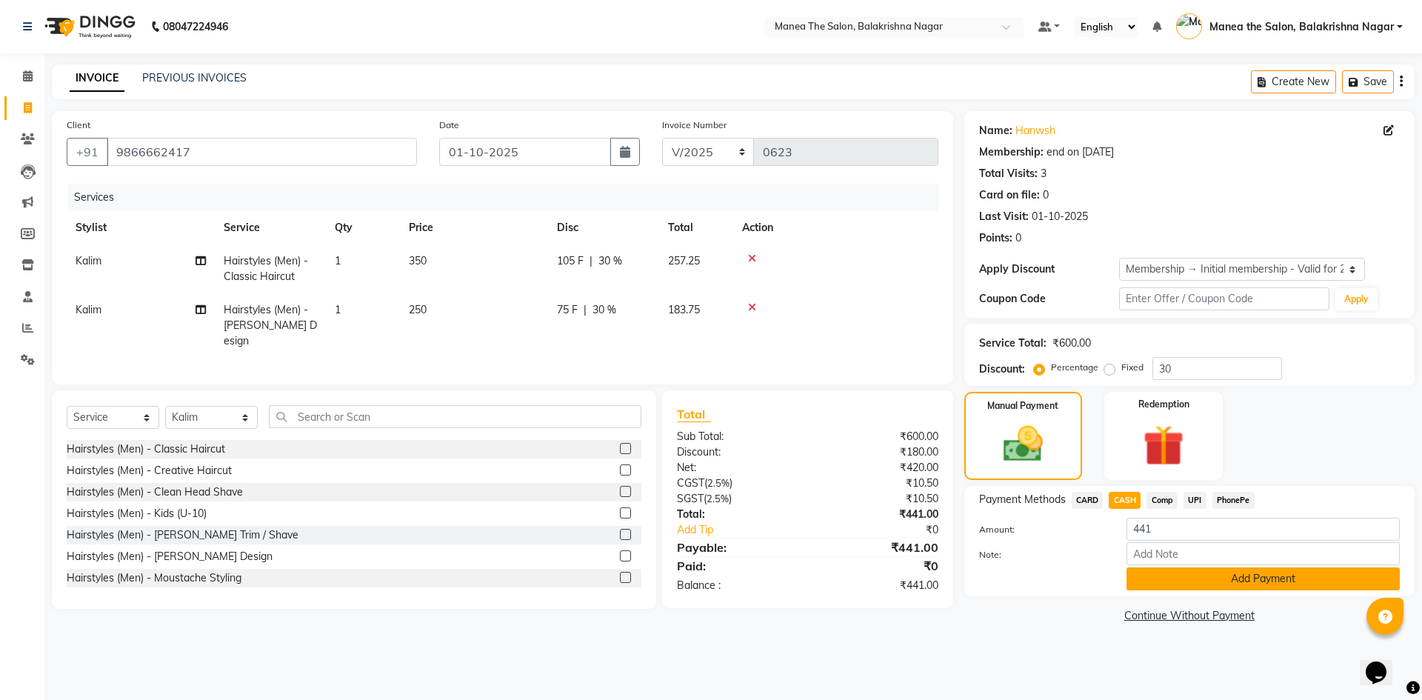
click at [1161, 575] on button "Add Payment" at bounding box center [1263, 578] width 273 height 23
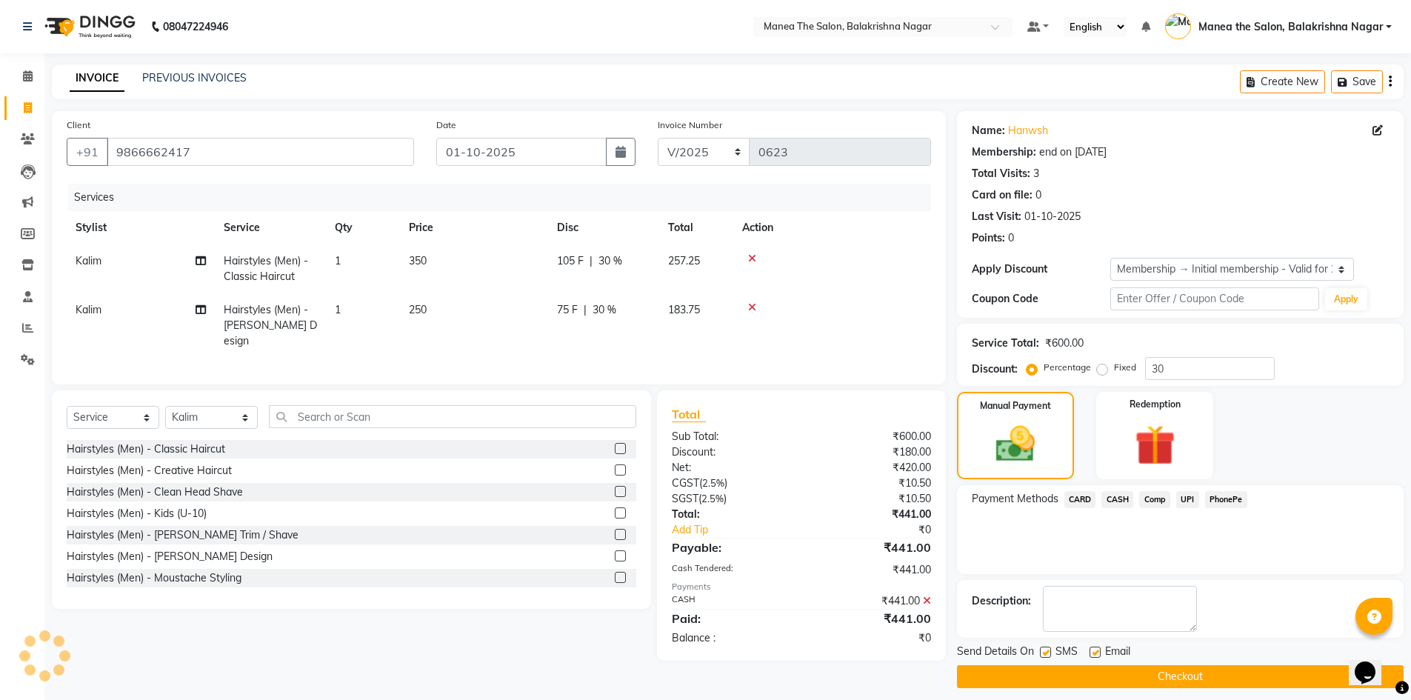
click at [1150, 684] on button "Checkout" at bounding box center [1180, 676] width 447 height 23
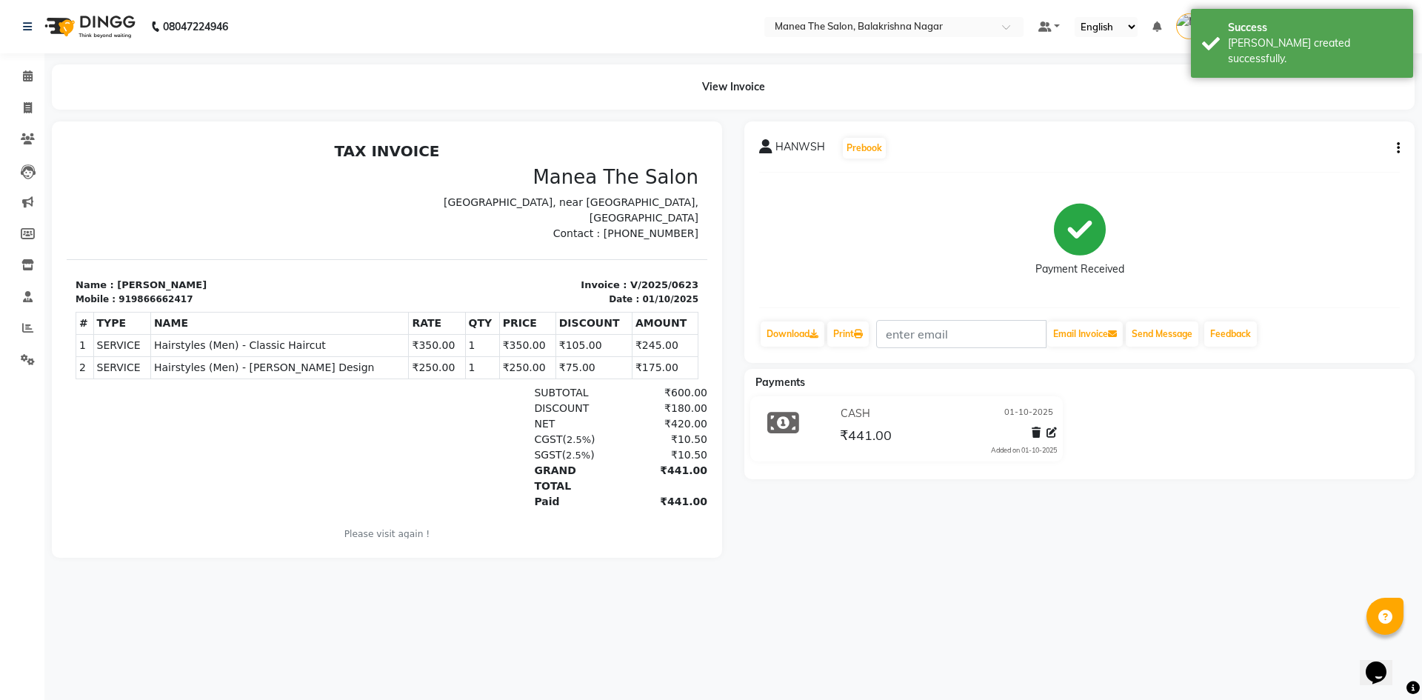
click at [835, 262] on div "Payment Received" at bounding box center [1079, 239] width 641 height 111
click at [25, 110] on icon at bounding box center [28, 107] width 8 height 11
select select "service"
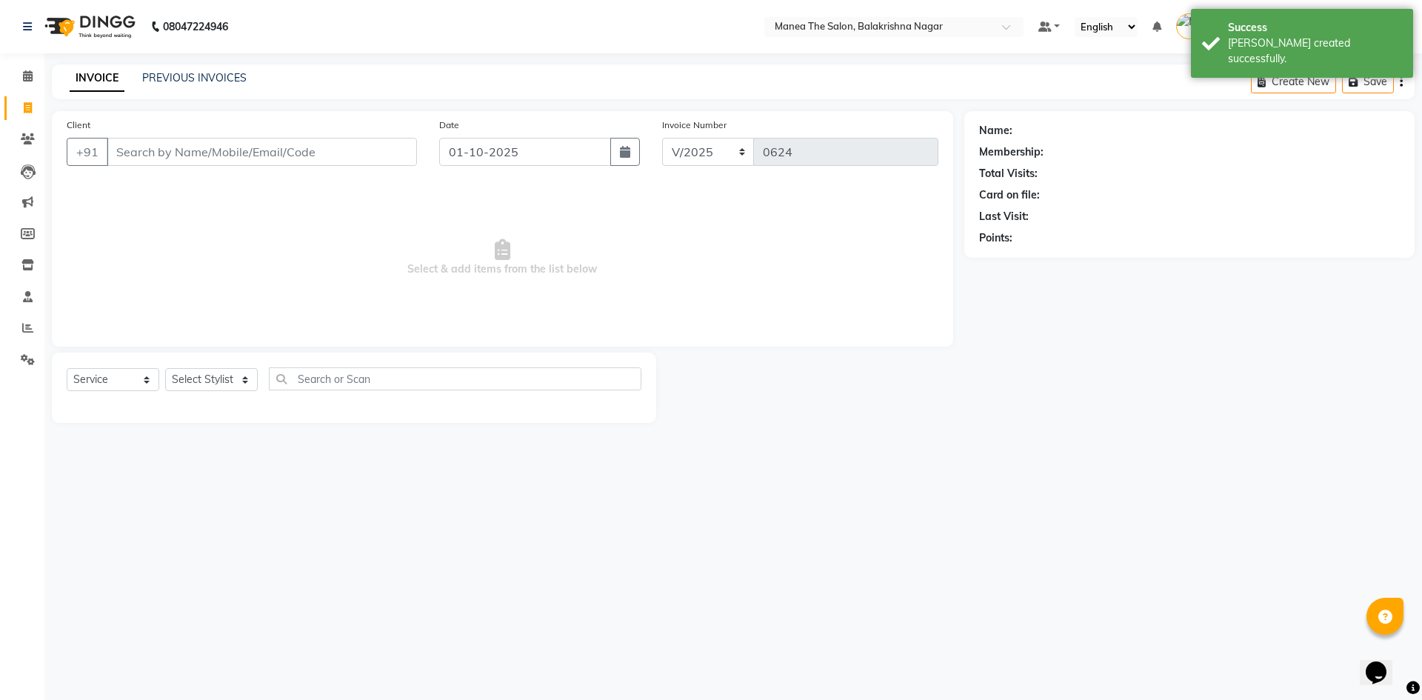
click at [169, 150] on input "Client" at bounding box center [262, 152] width 310 height 28
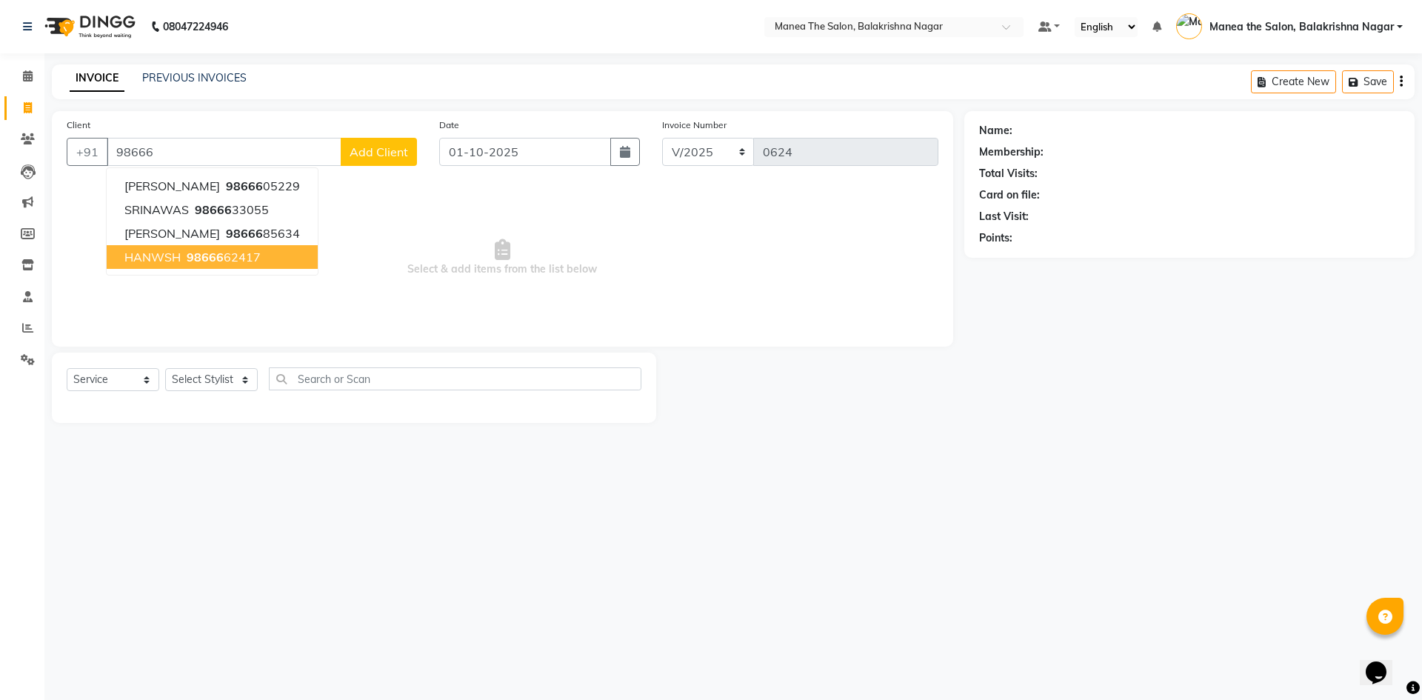
click at [144, 259] on span "HANWSH" at bounding box center [152, 257] width 56 height 15
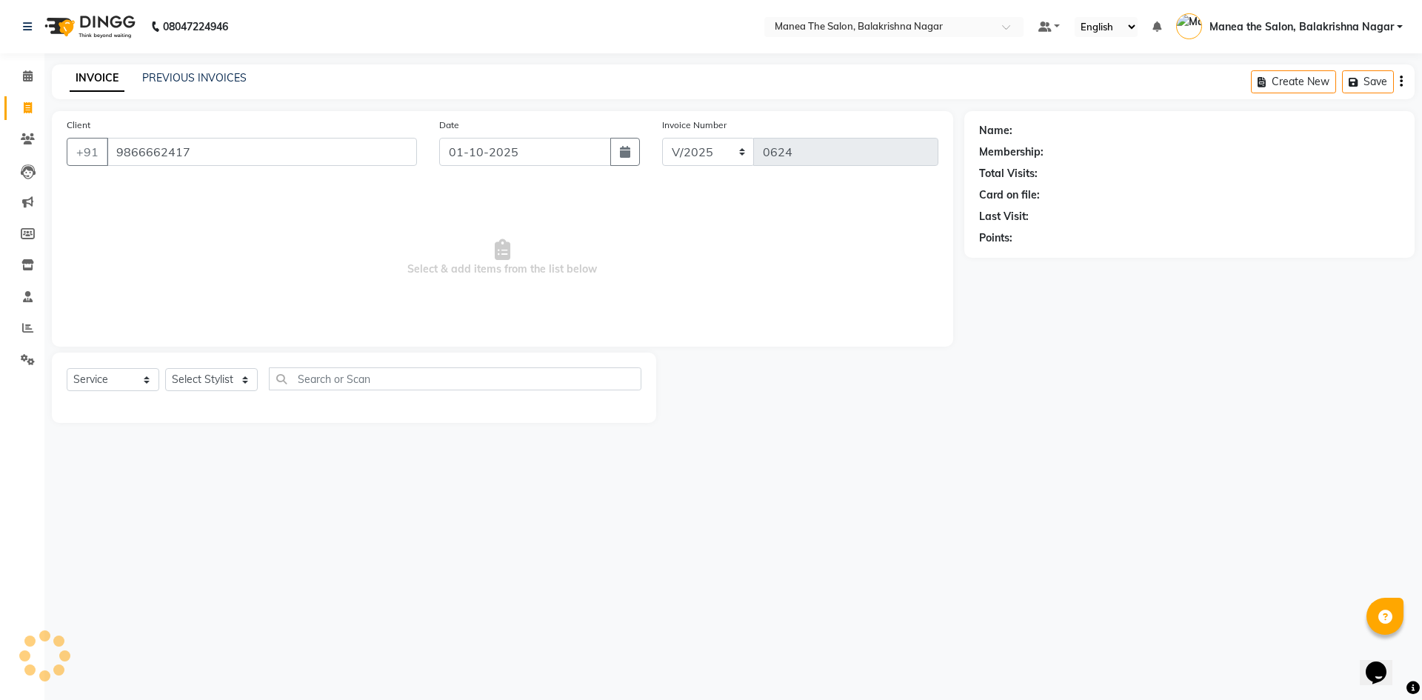
type input "9866662417"
select select "1: Object"
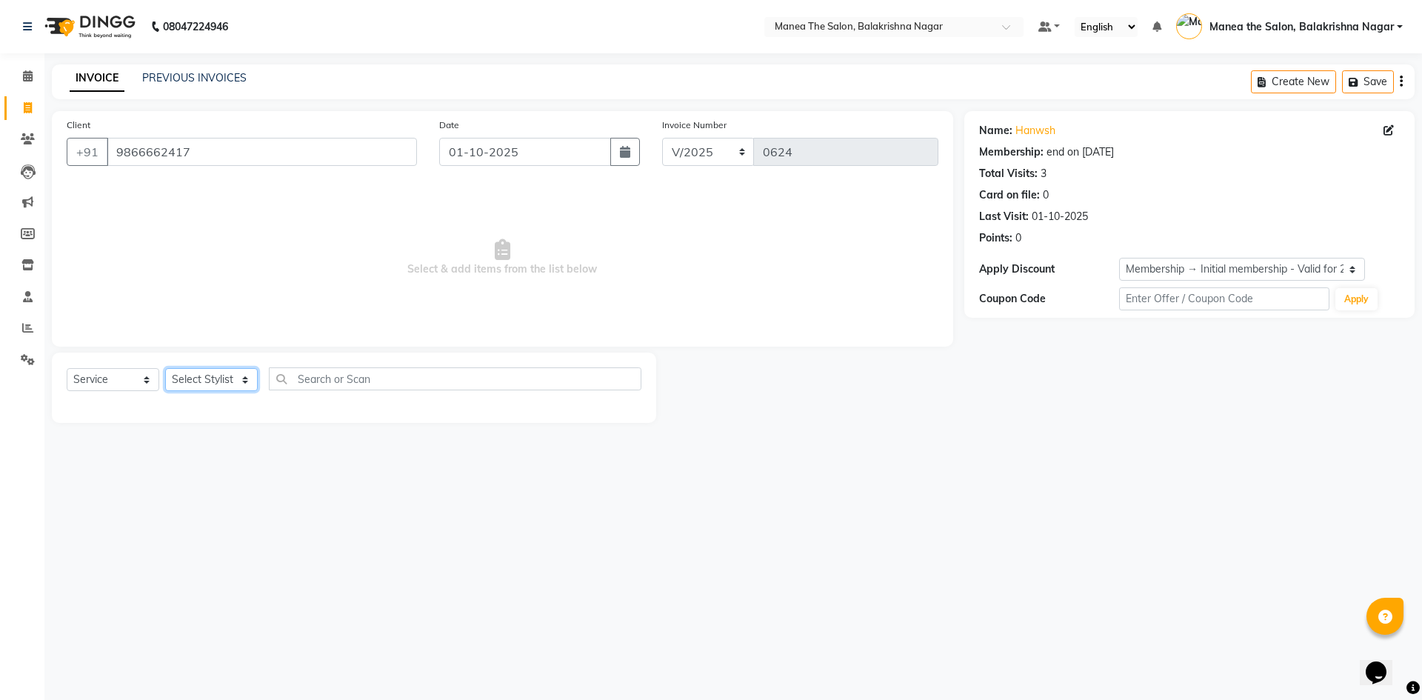
click at [192, 378] on select "Select Stylist [PERSON_NAME] [PERSON_NAME] [PERSON_NAME]" at bounding box center [211, 379] width 93 height 23
select select "77555"
click at [165, 368] on select "Select Stylist [PERSON_NAME] [PERSON_NAME] [PERSON_NAME]" at bounding box center [211, 379] width 93 height 23
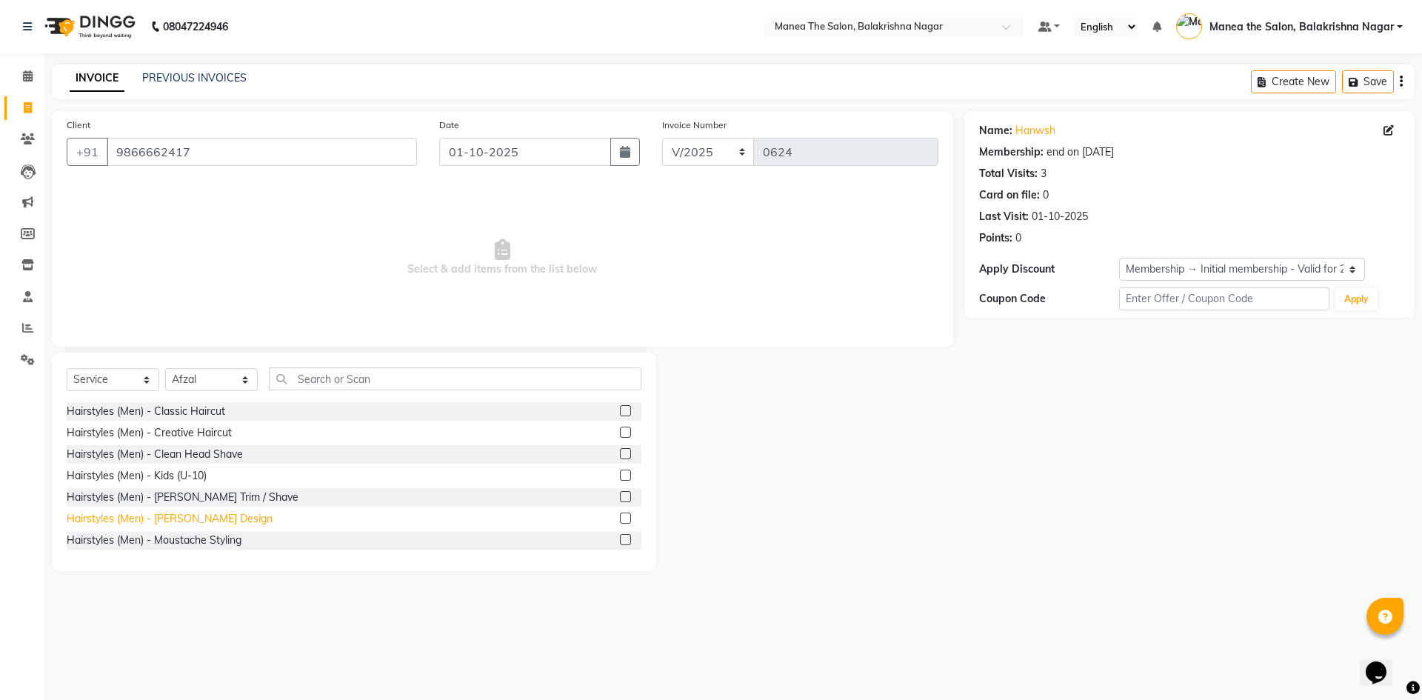
click at [169, 514] on div "Hairstyles (Men) - [PERSON_NAME] Design" at bounding box center [170, 519] width 206 height 16
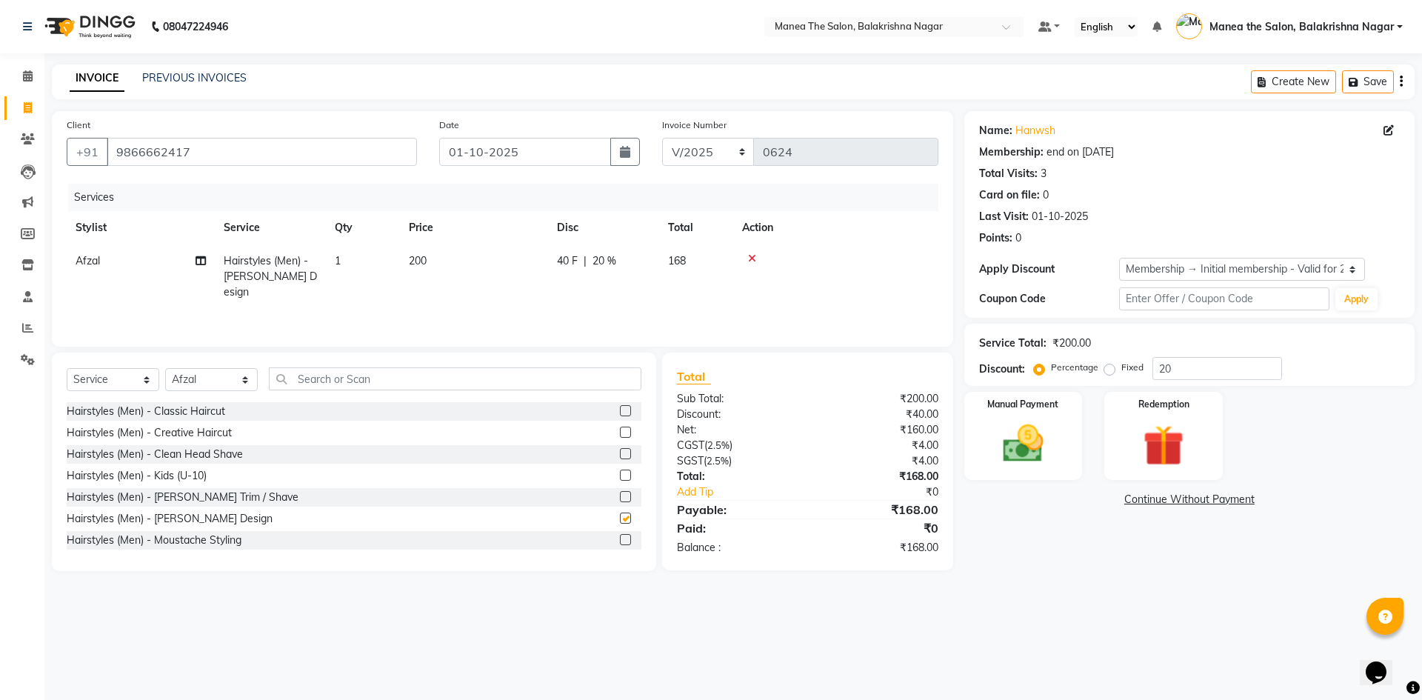
checkbox input "false"
click at [430, 251] on td "200" at bounding box center [474, 276] width 148 height 64
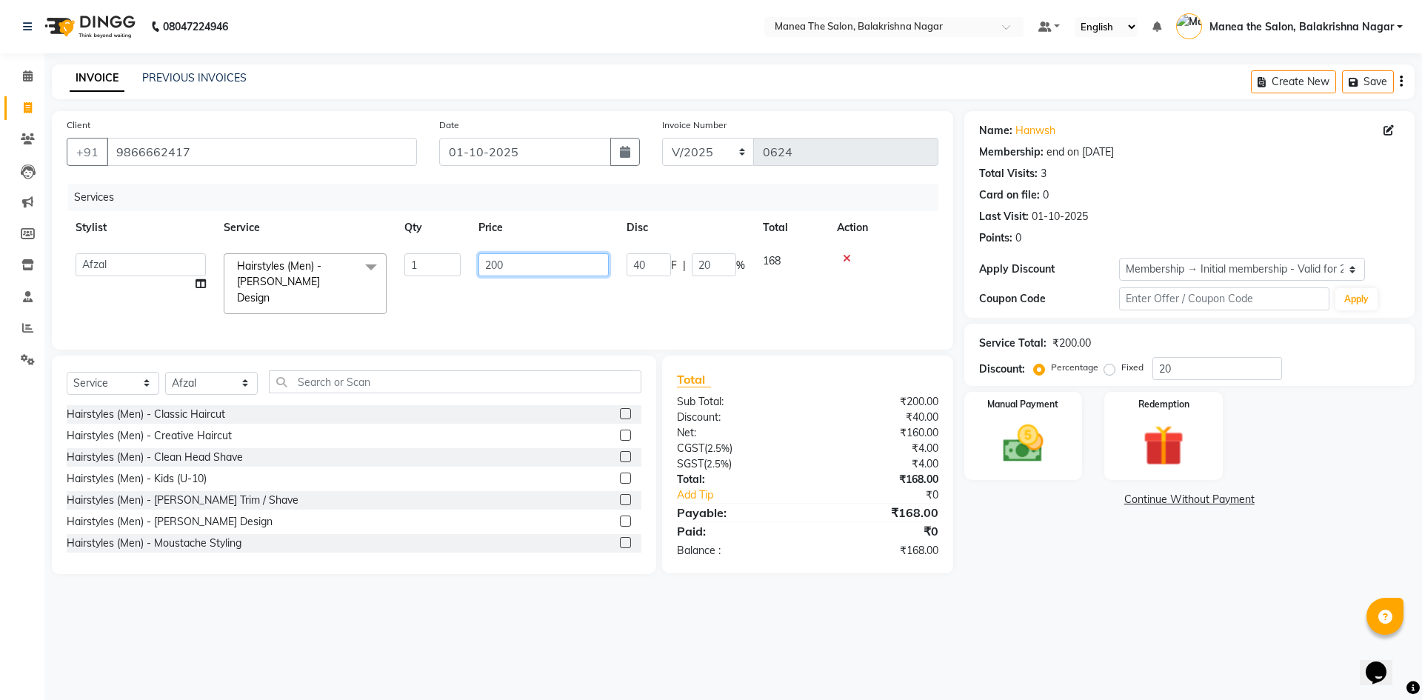
click at [502, 267] on input "200" at bounding box center [543, 264] width 130 height 23
type input "250"
click at [558, 143] on input "01-10-2025" at bounding box center [525, 152] width 173 height 28
select select "10"
select select "2025"
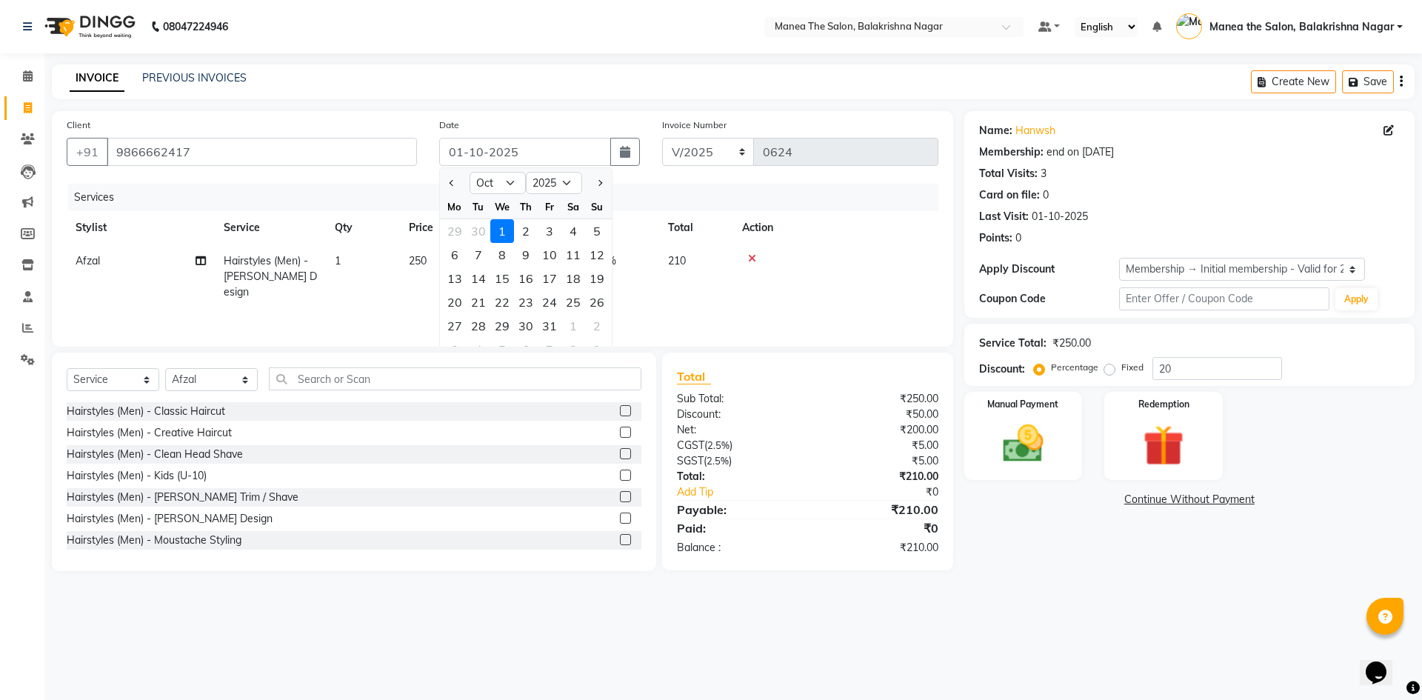
click at [535, 19] on nav "08047224946 Select Location × Manea The Salon, Balakrishna Nagar Default Panel …" at bounding box center [711, 26] width 1422 height 53
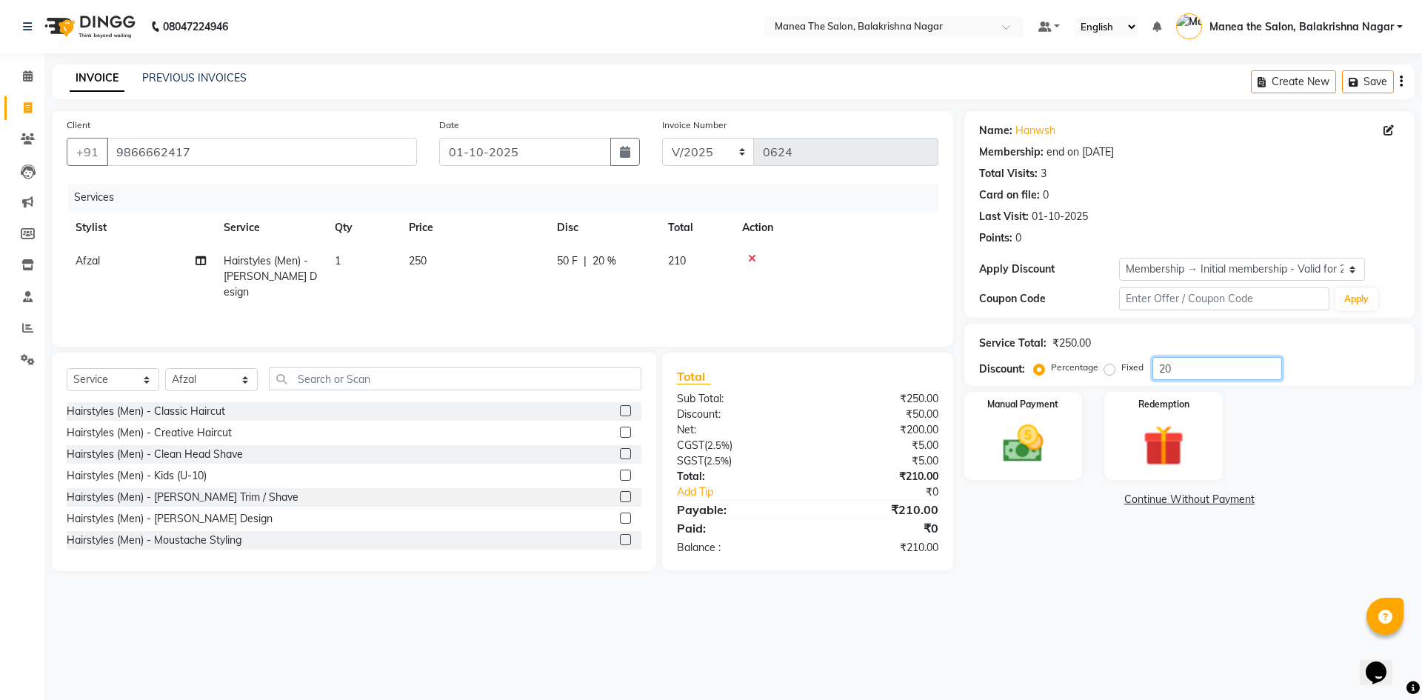
click at [1193, 370] on input "20" at bounding box center [1217, 368] width 130 height 23
type input "2"
type input "30"
click at [1070, 592] on main "INVOICE PREVIOUS INVOICES Create New Save Client +91 9866662417 Date 01-10-2025…" at bounding box center [733, 328] width 1378 height 529
click at [1032, 584] on main "INVOICE PREVIOUS INVOICES Create New Save Client +91 9866662417 Date 01-10-2025…" at bounding box center [733, 328] width 1378 height 529
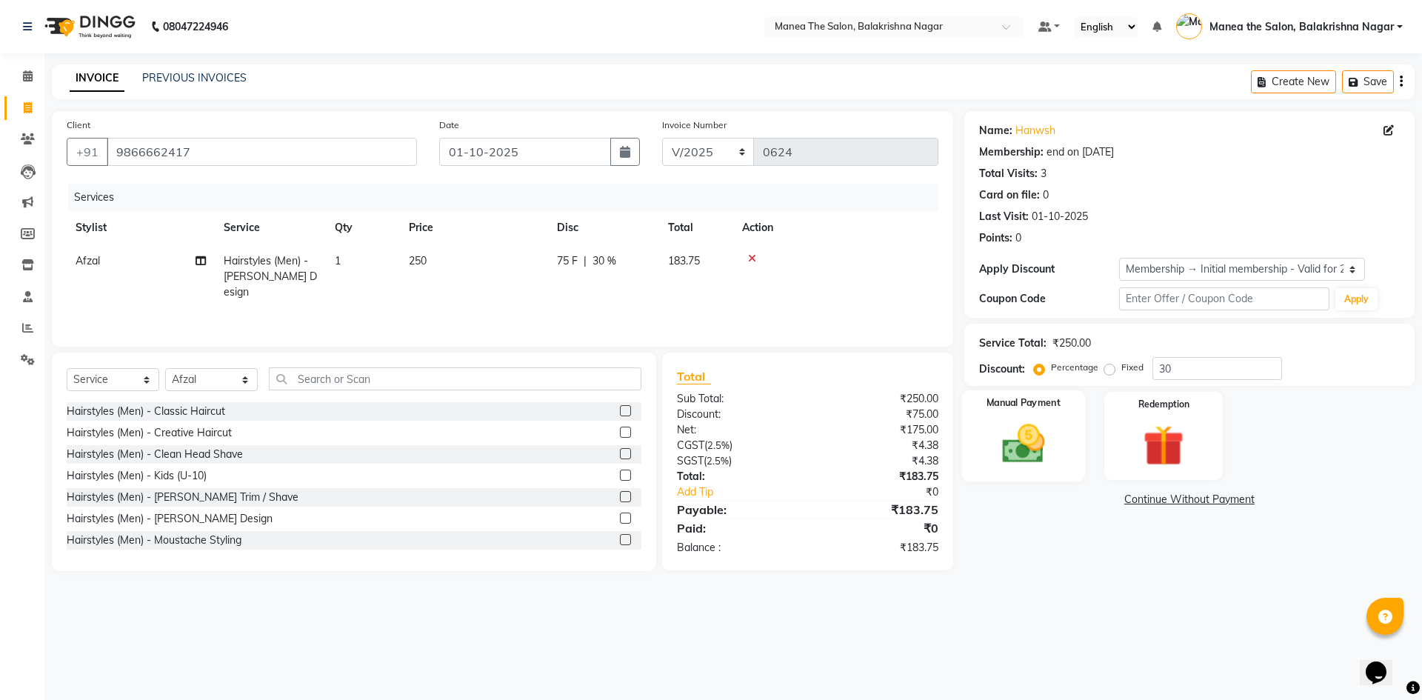
click at [1018, 453] on img at bounding box center [1023, 443] width 69 height 49
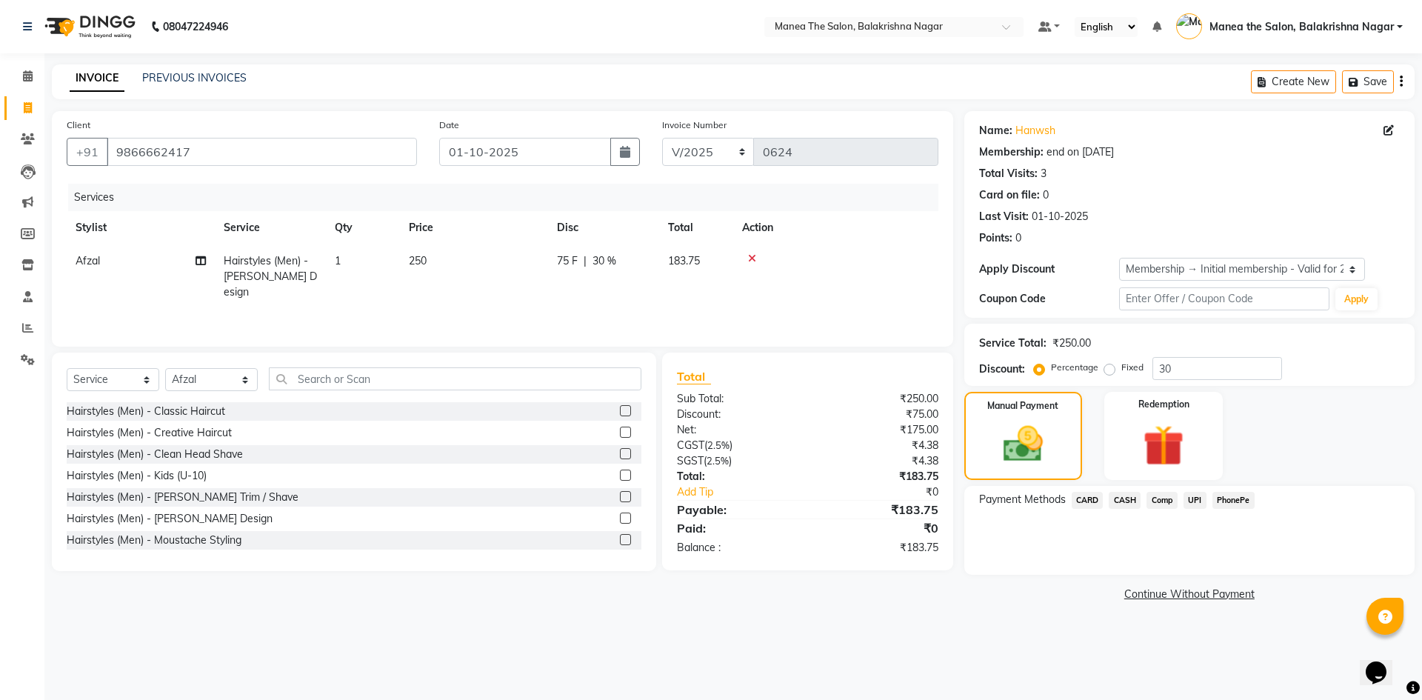
click at [1194, 498] on span "UPI" at bounding box center [1195, 500] width 23 height 17
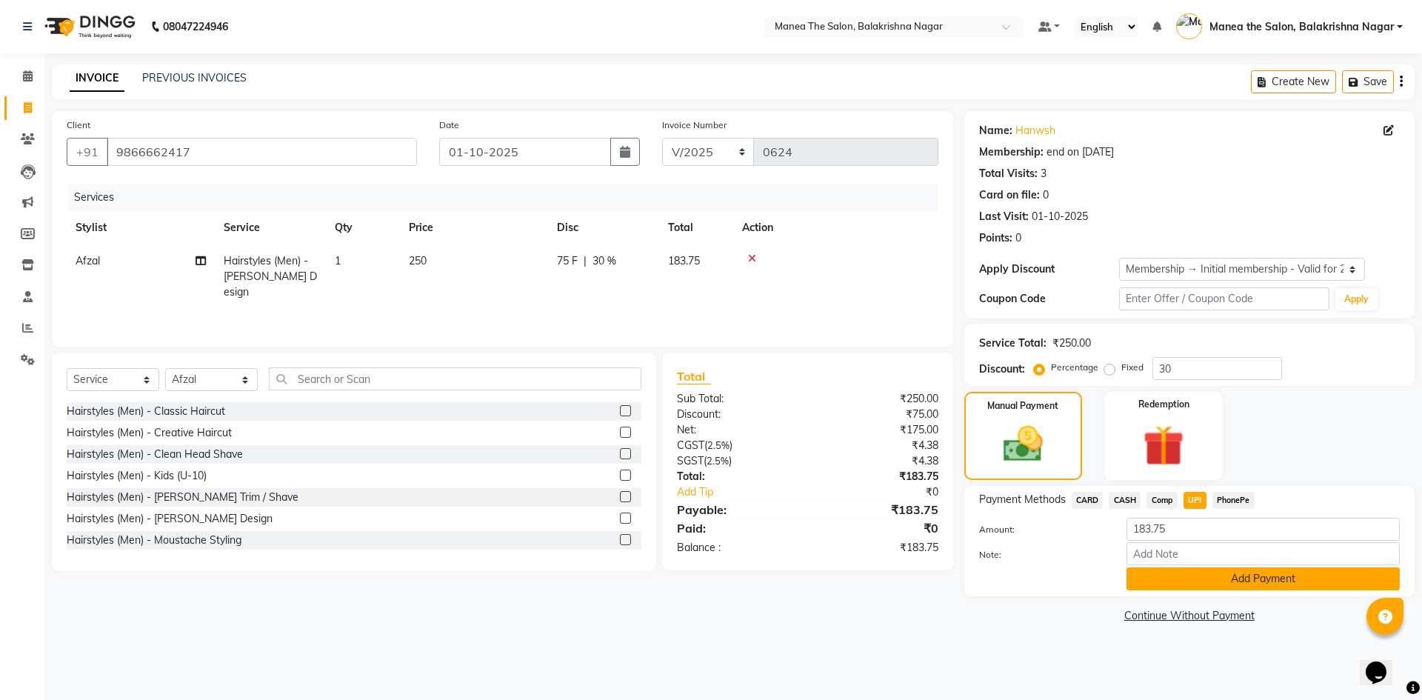
click at [1285, 570] on button "Add Payment" at bounding box center [1263, 578] width 273 height 23
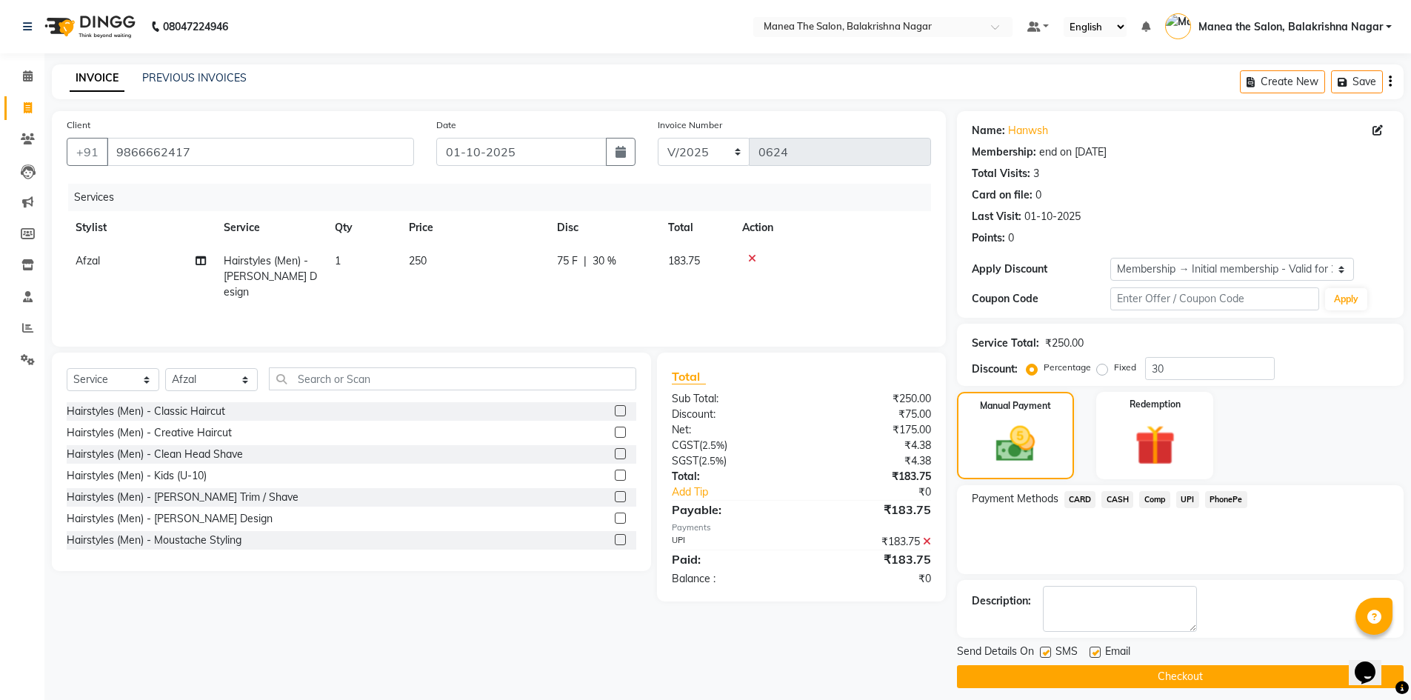
click at [1258, 687] on button "Checkout" at bounding box center [1180, 676] width 447 height 23
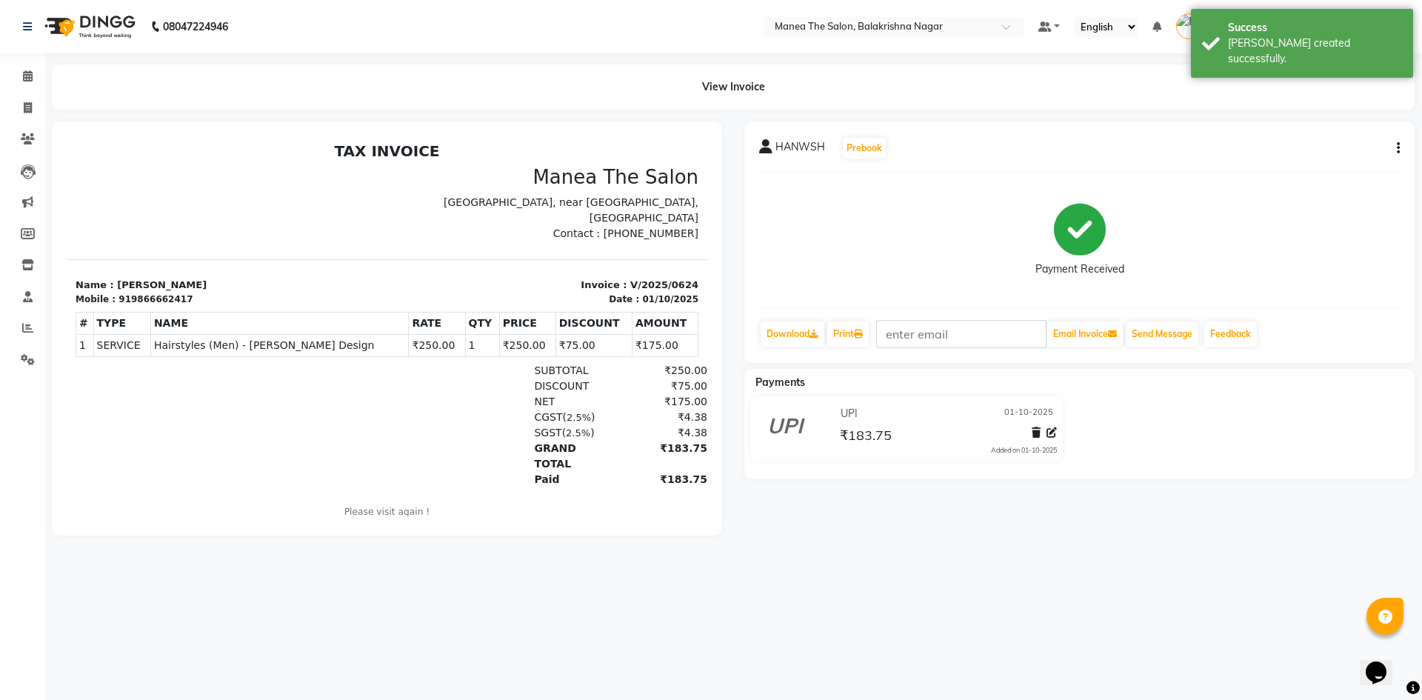
click at [1201, 499] on div "HANWSH Prebook Payment Received Download Print Email Invoice Send Message Feedb…" at bounding box center [1079, 328] width 693 height 414
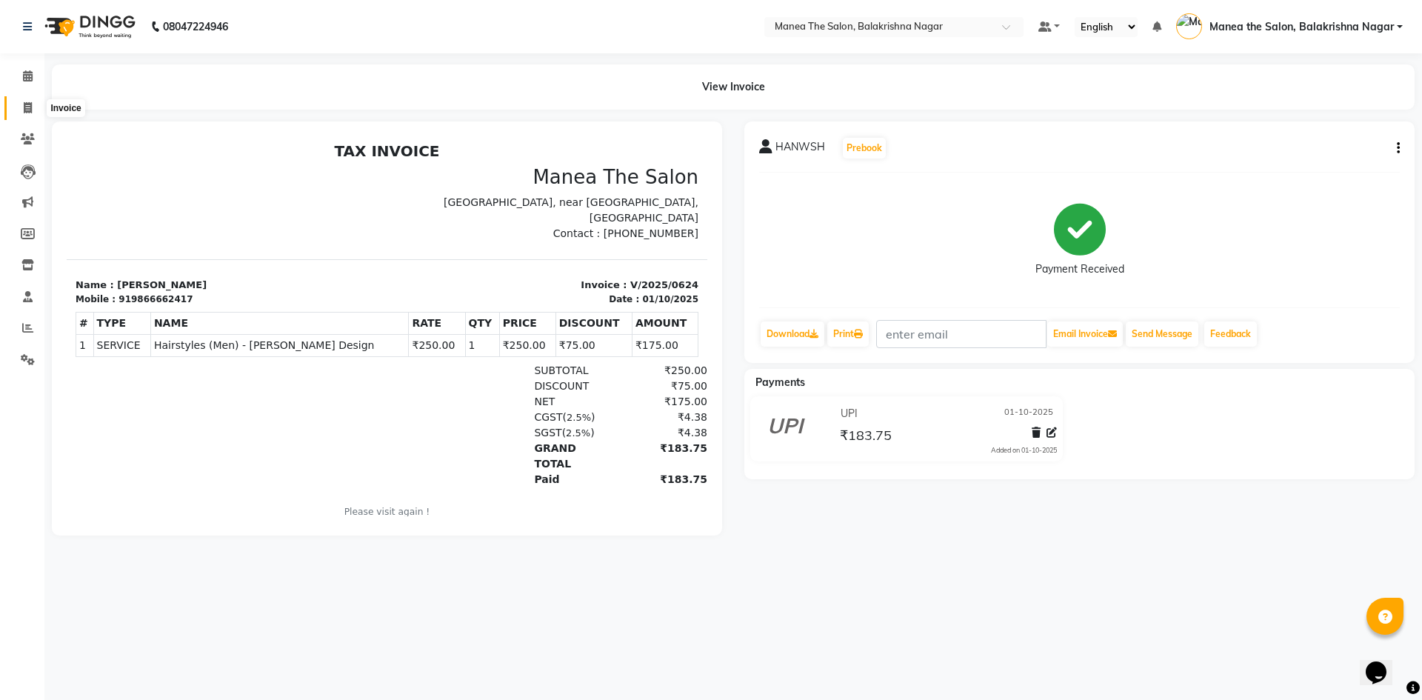
click at [24, 107] on icon at bounding box center [28, 107] width 8 height 11
select select "service"
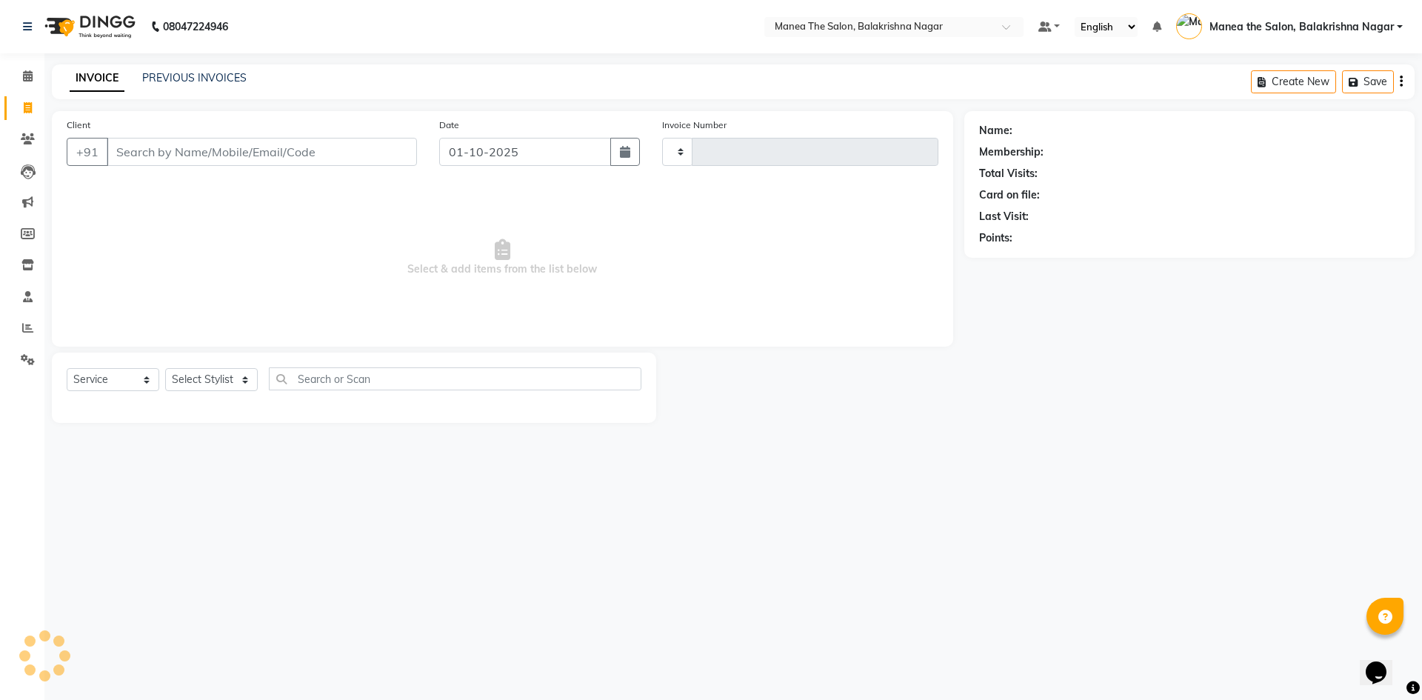
type input "0625"
select select "8200"
click at [204, 76] on link "PREVIOUS INVOICES" at bounding box center [194, 77] width 104 height 13
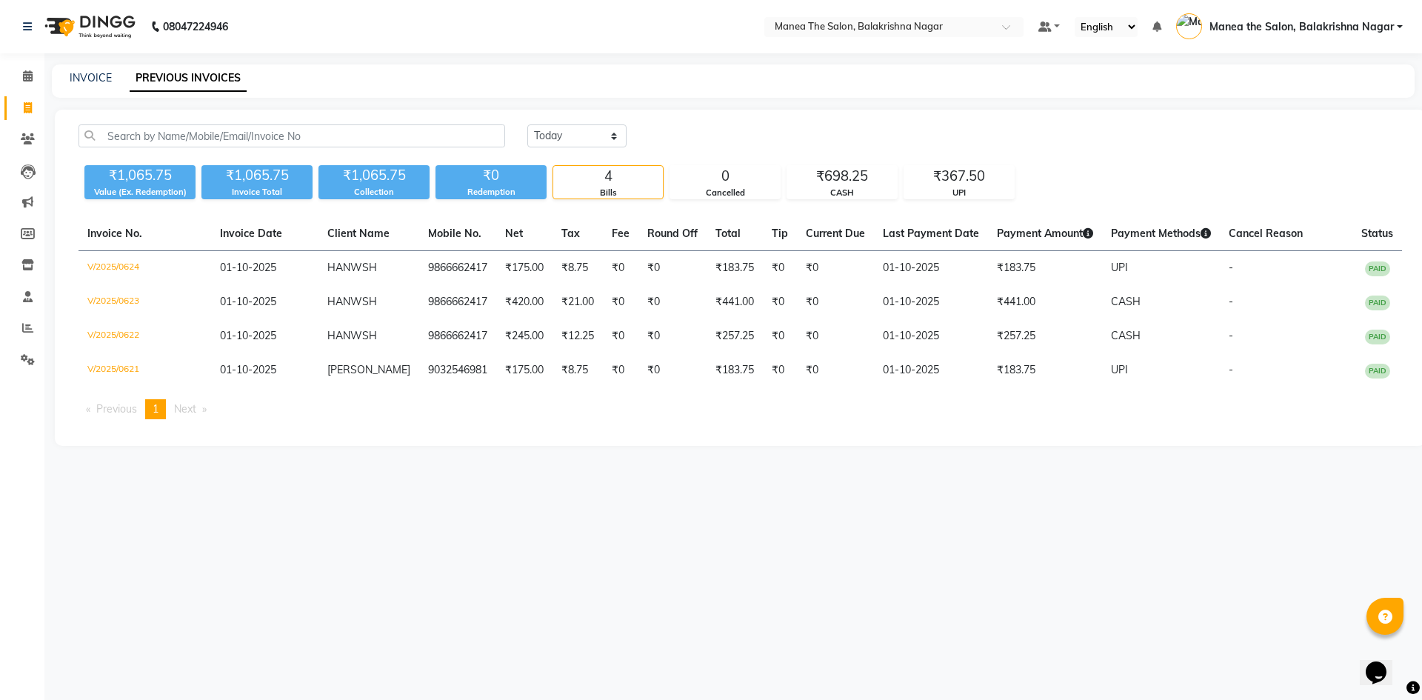
click at [449, 482] on div "08047224946 Select Location × Manea The Salon, Balakrishna Nagar Default Panel …" at bounding box center [711, 350] width 1422 height 700
click at [27, 139] on icon at bounding box center [28, 138] width 14 height 11
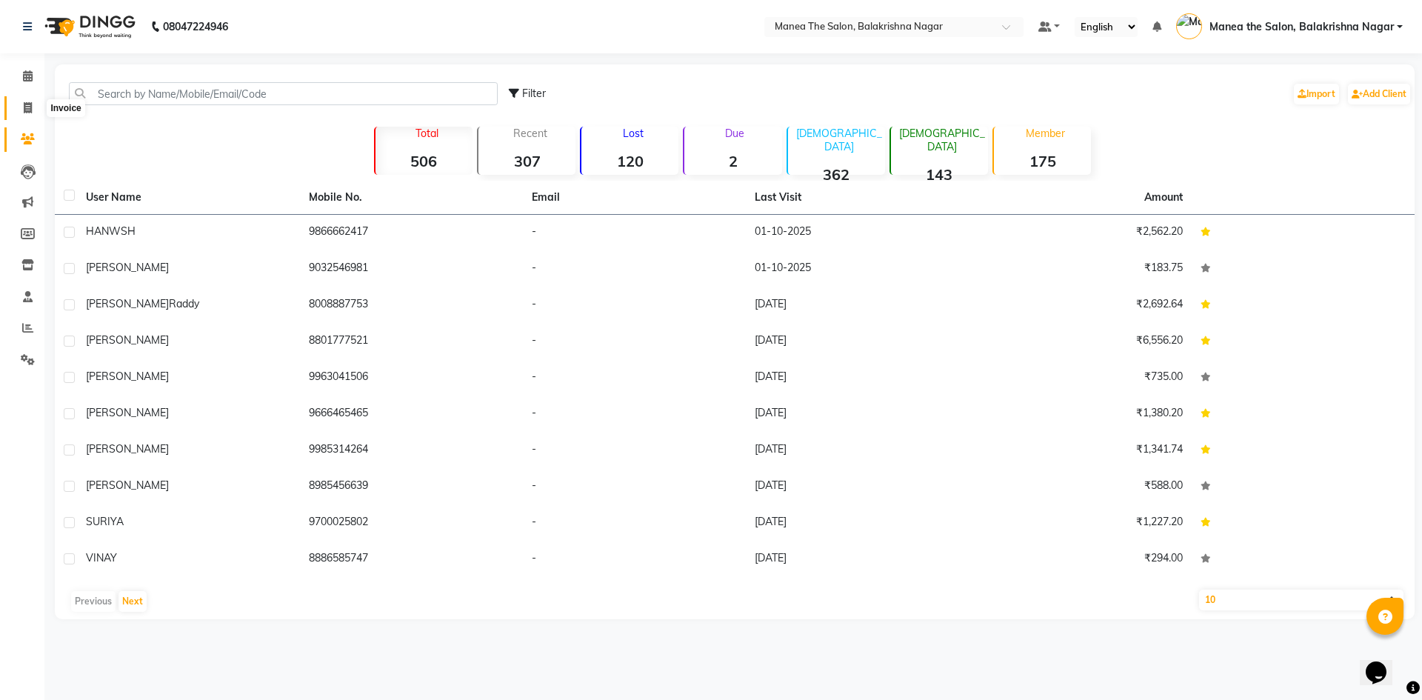
click at [21, 101] on span at bounding box center [28, 108] width 26 height 17
select select "service"
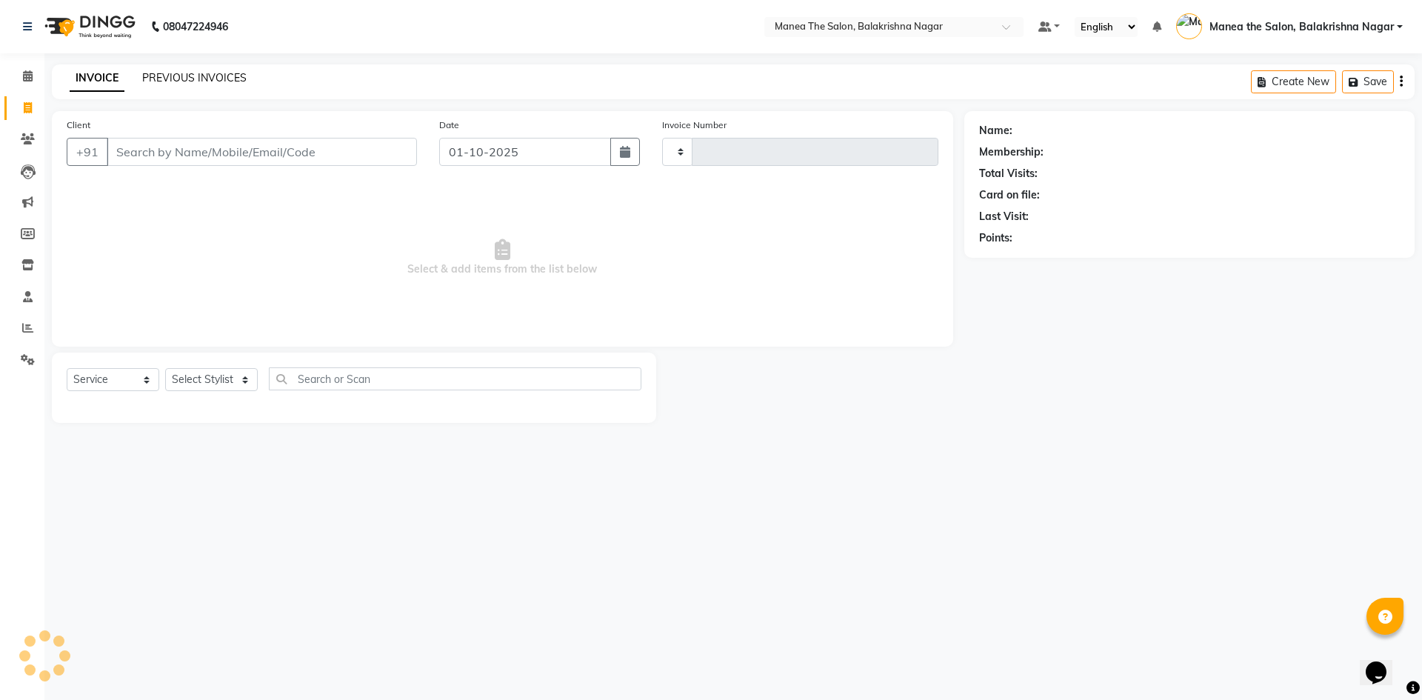
click at [173, 76] on link "PREVIOUS INVOICES" at bounding box center [194, 77] width 104 height 13
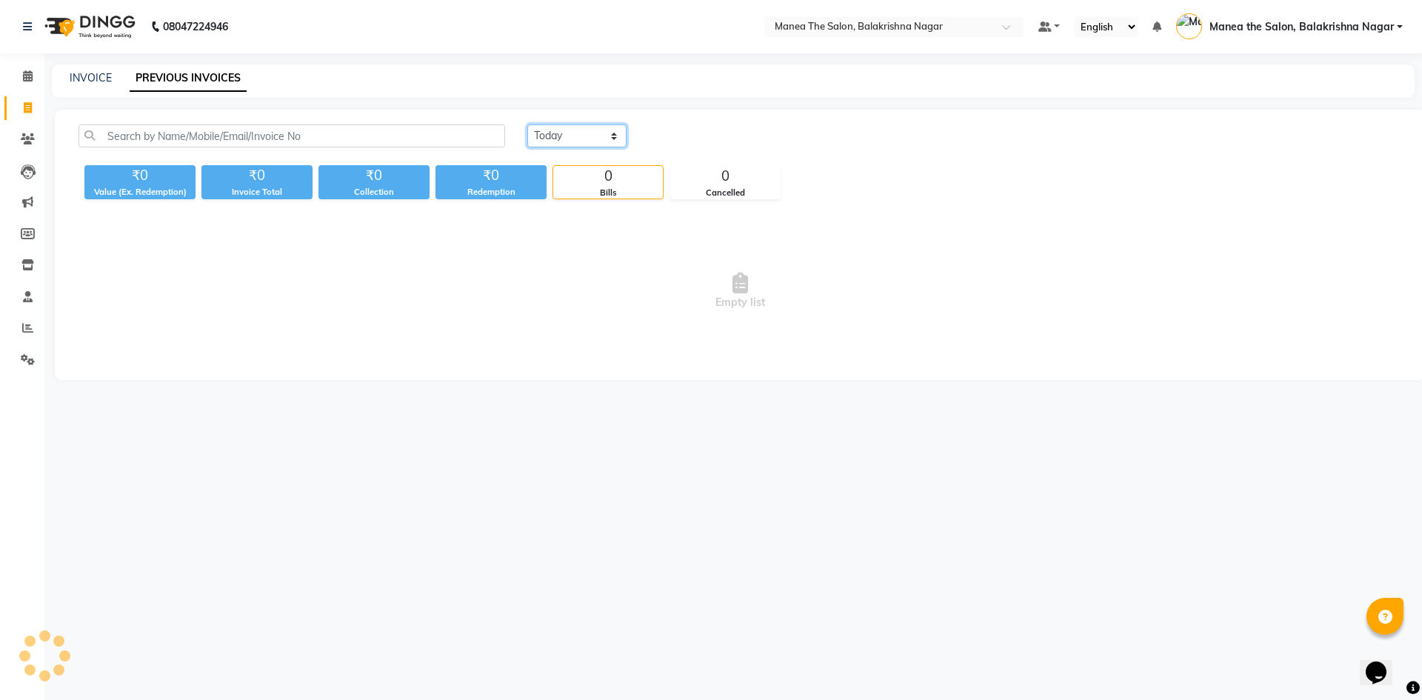
click at [559, 129] on select "Today Yesterday Custom Range" at bounding box center [576, 135] width 99 height 23
click at [527, 124] on select "Today Yesterday Custom Range" at bounding box center [576, 135] width 99 height 23
click at [562, 132] on select "Today Yesterday Custom Range" at bounding box center [576, 135] width 99 height 23
click at [527, 124] on select "Today Yesterday Custom Range" at bounding box center [576, 135] width 99 height 23
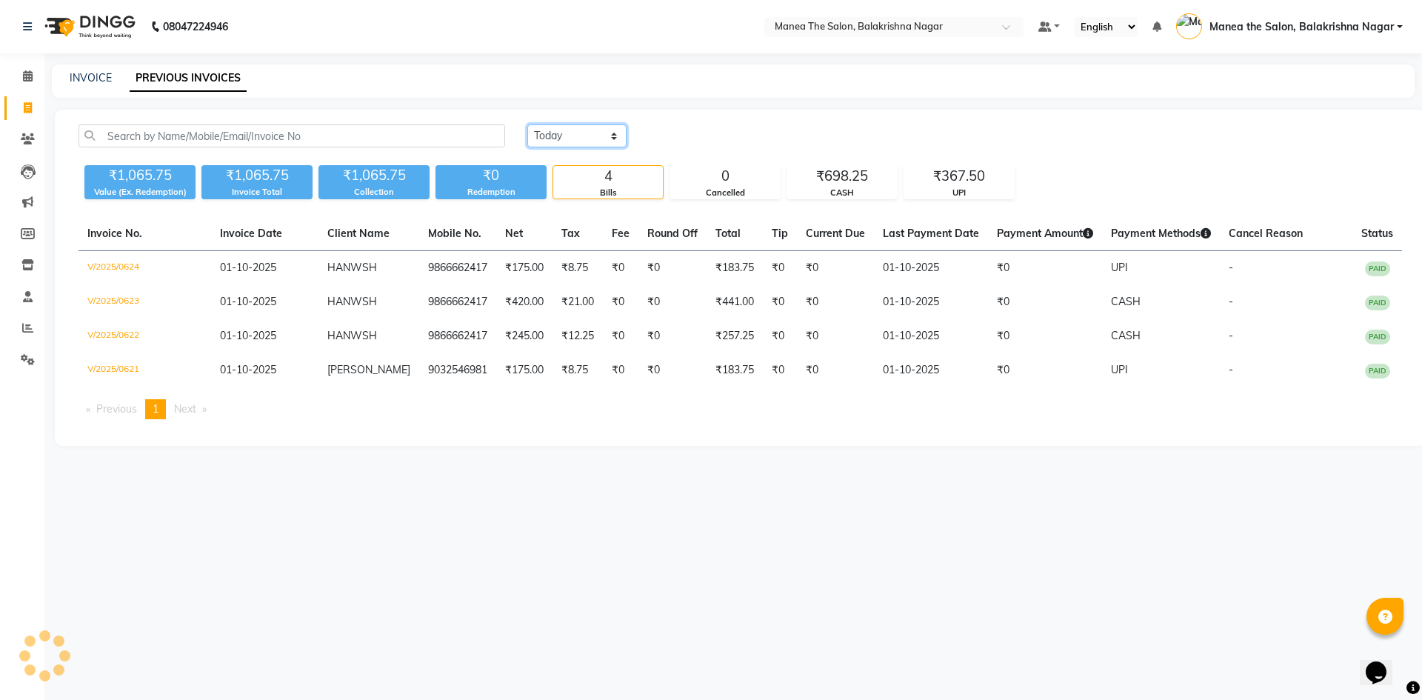
click at [570, 139] on select "Today Yesterday Custom Range" at bounding box center [576, 135] width 99 height 23
click at [527, 124] on select "Today Yesterday Custom Range" at bounding box center [576, 135] width 99 height 23
click at [568, 133] on select "Today Yesterday Custom Range" at bounding box center [576, 135] width 99 height 23
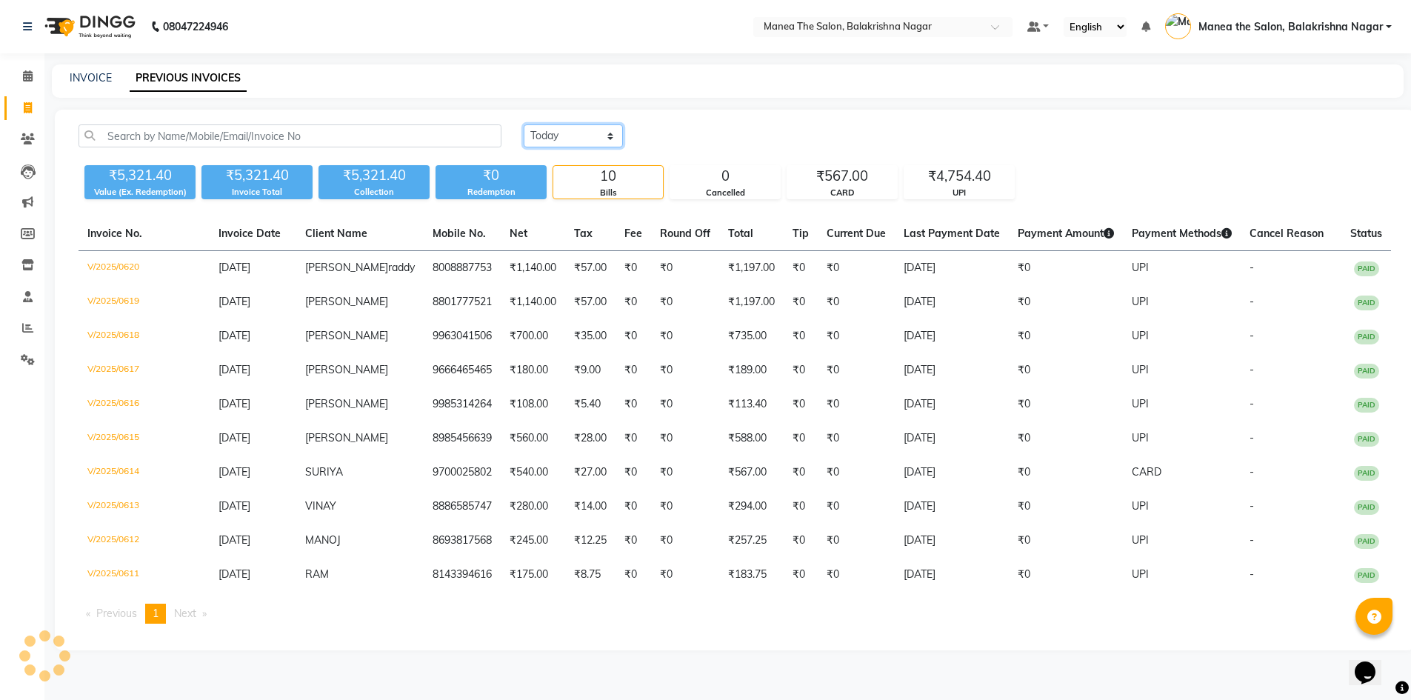
select select "yesterday"
click at [524, 124] on select "Today Yesterday Custom Range" at bounding box center [573, 135] width 99 height 23
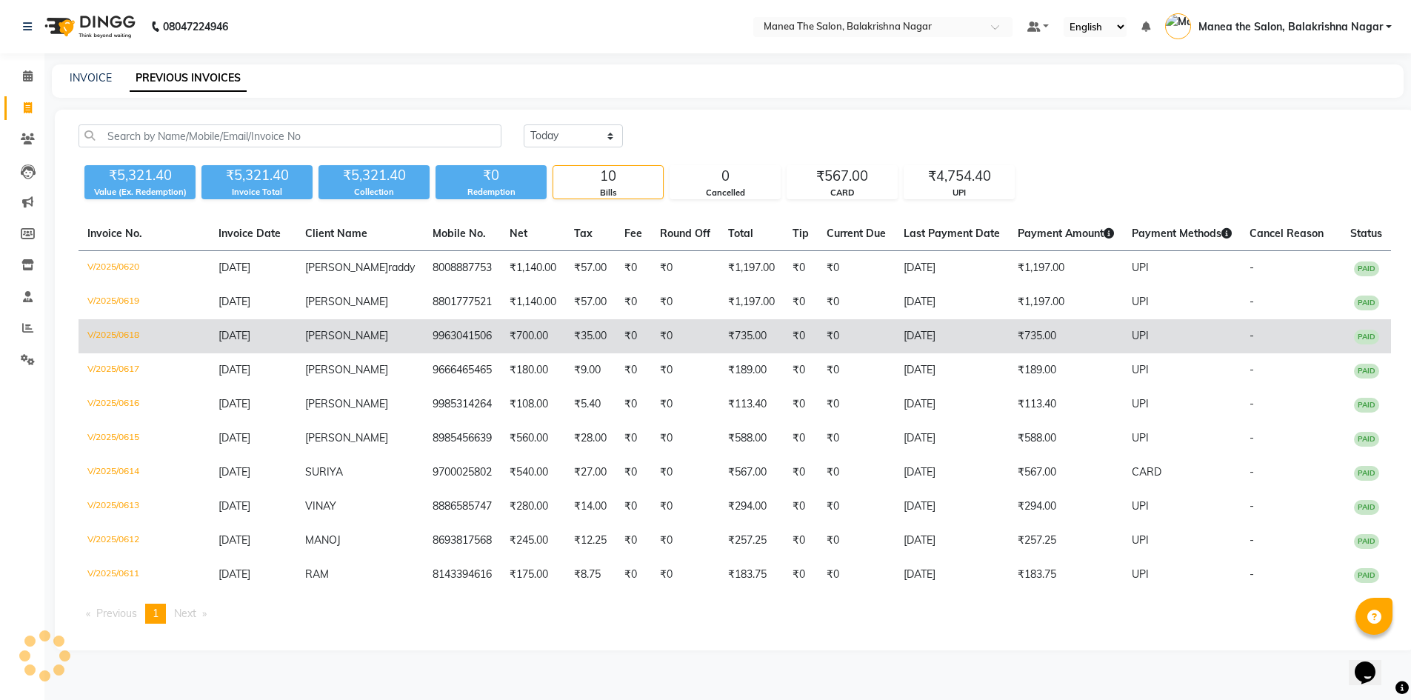
click at [578, 353] on td "₹35.00" at bounding box center [590, 336] width 50 height 34
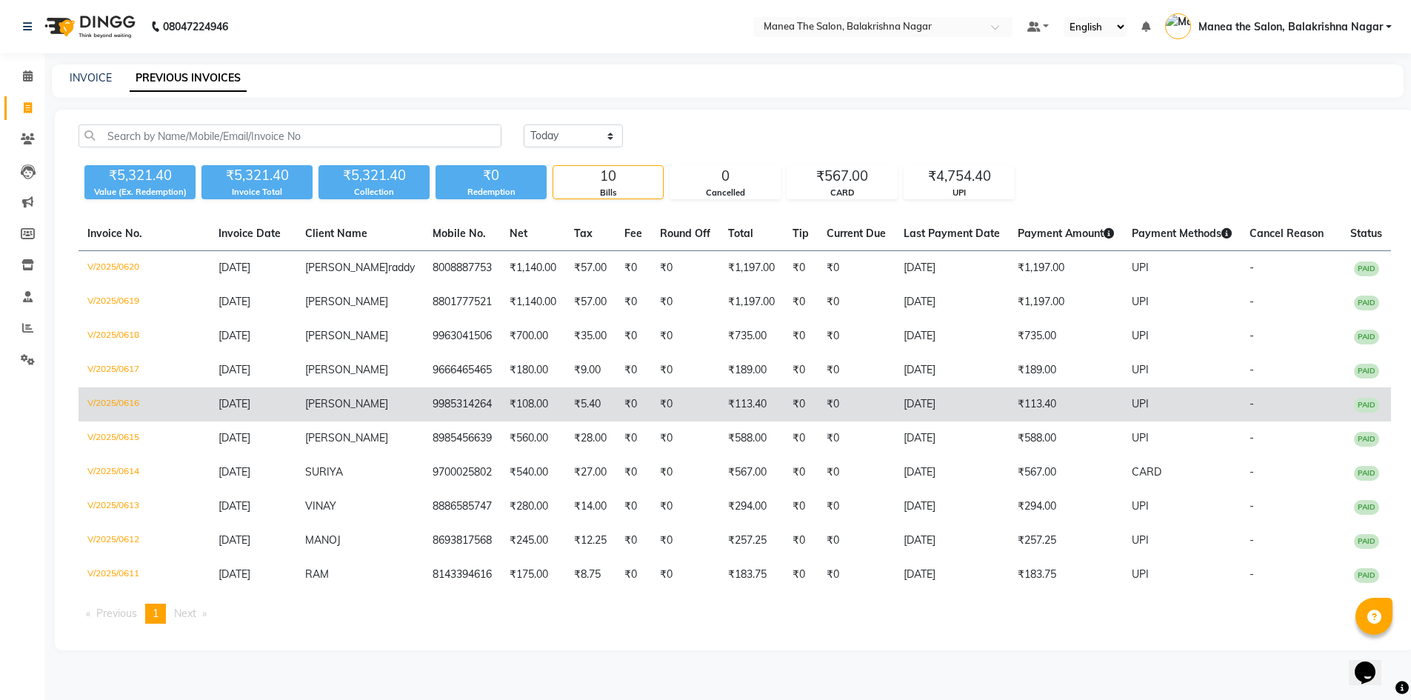
click at [728, 414] on td "₹113.40" at bounding box center [751, 404] width 64 height 34
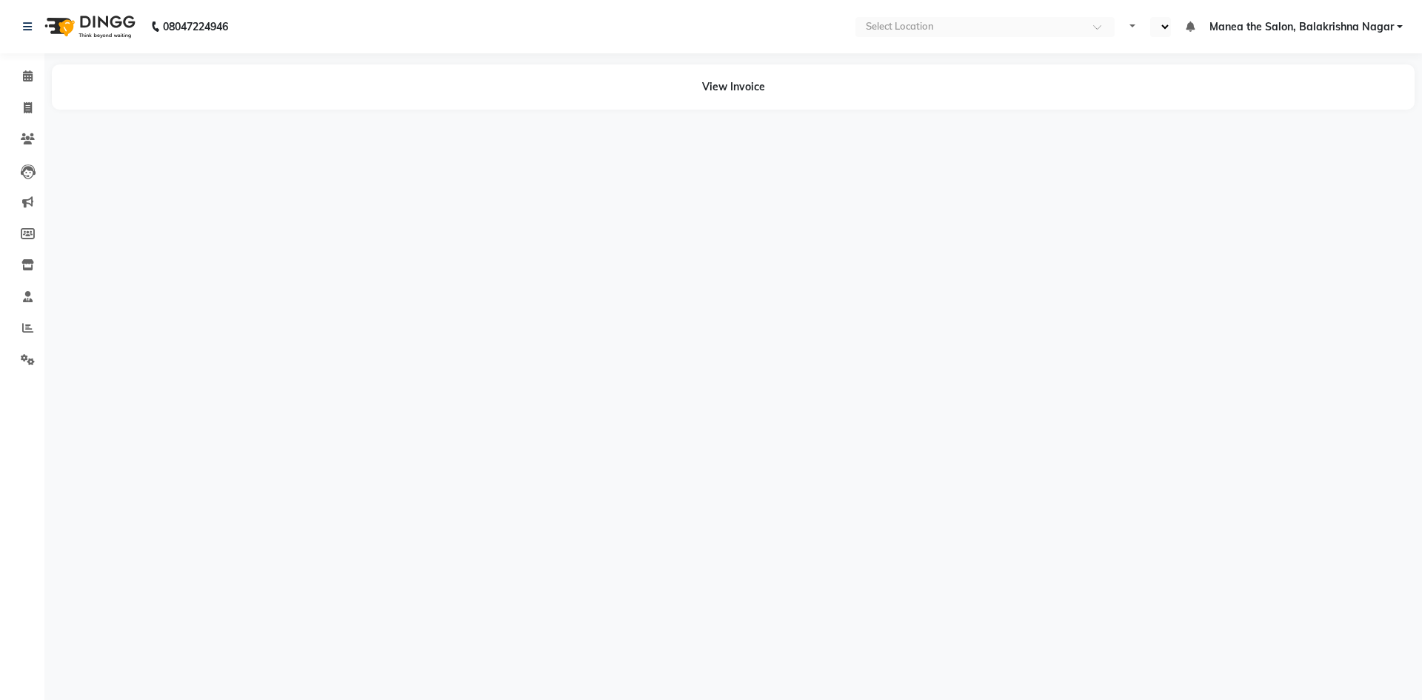
select select "en"
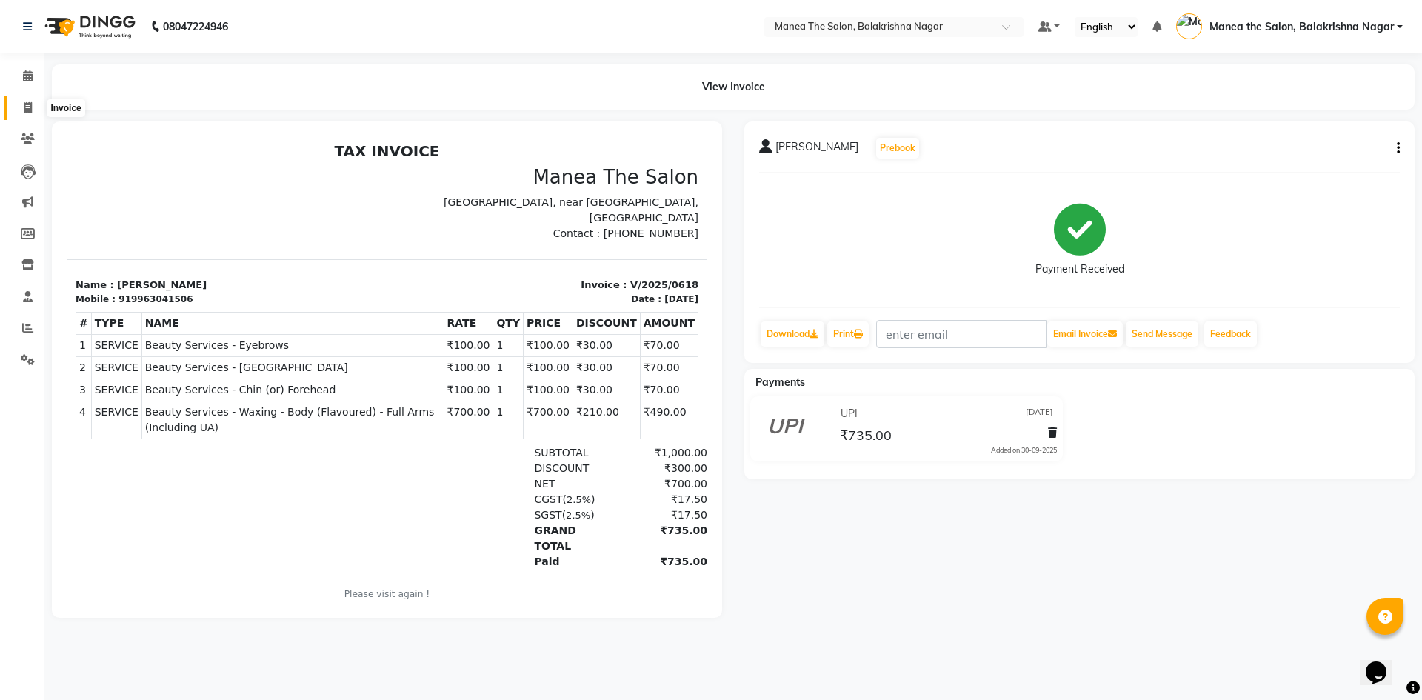
click at [25, 104] on icon at bounding box center [28, 107] width 8 height 11
select select "service"
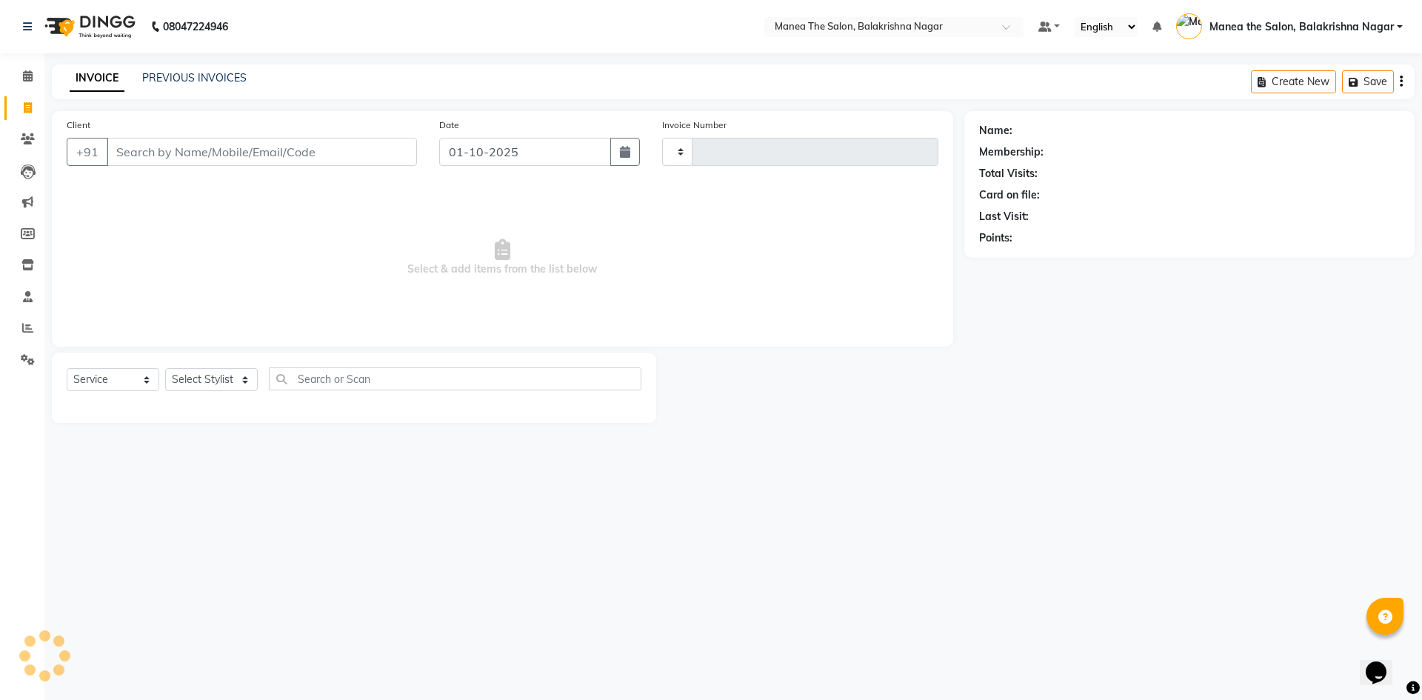
type input "0625"
select select "8200"
click at [186, 76] on link "PREVIOUS INVOICES" at bounding box center [194, 77] width 104 height 13
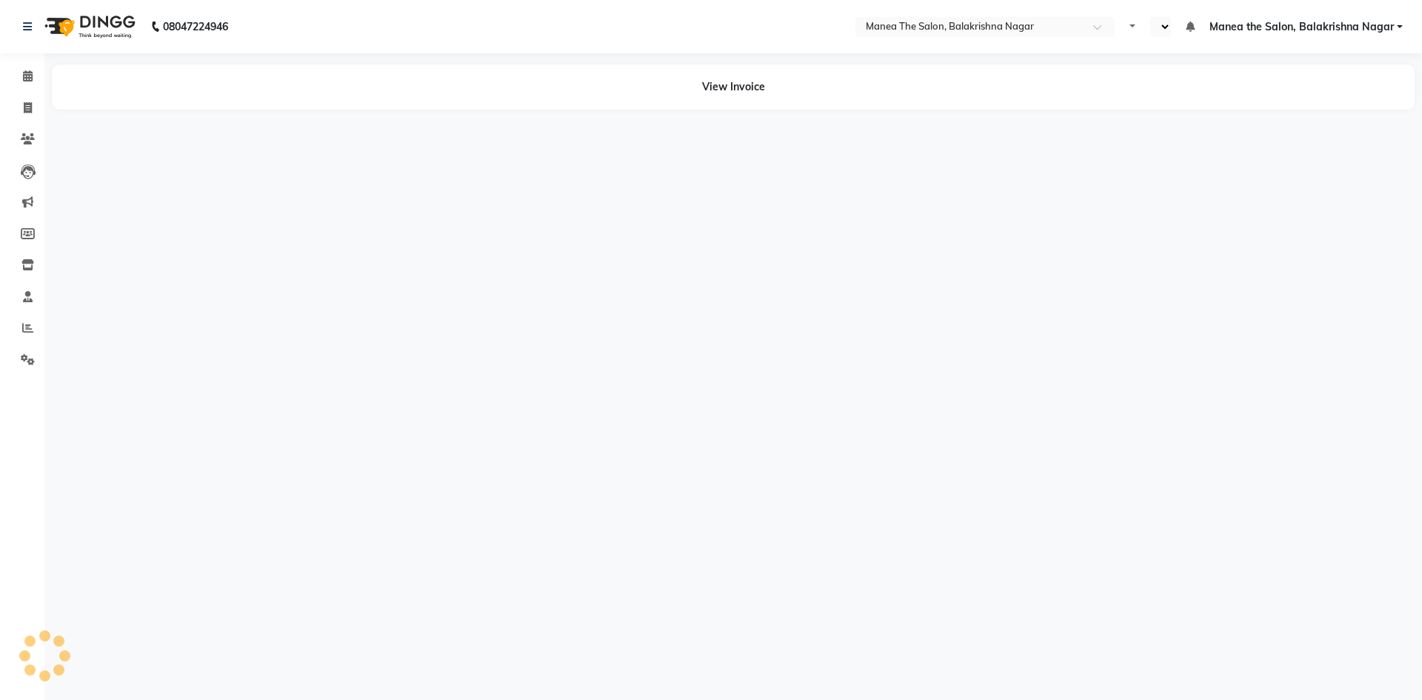
select select "en"
